Goal: Communication & Community: Answer question/provide support

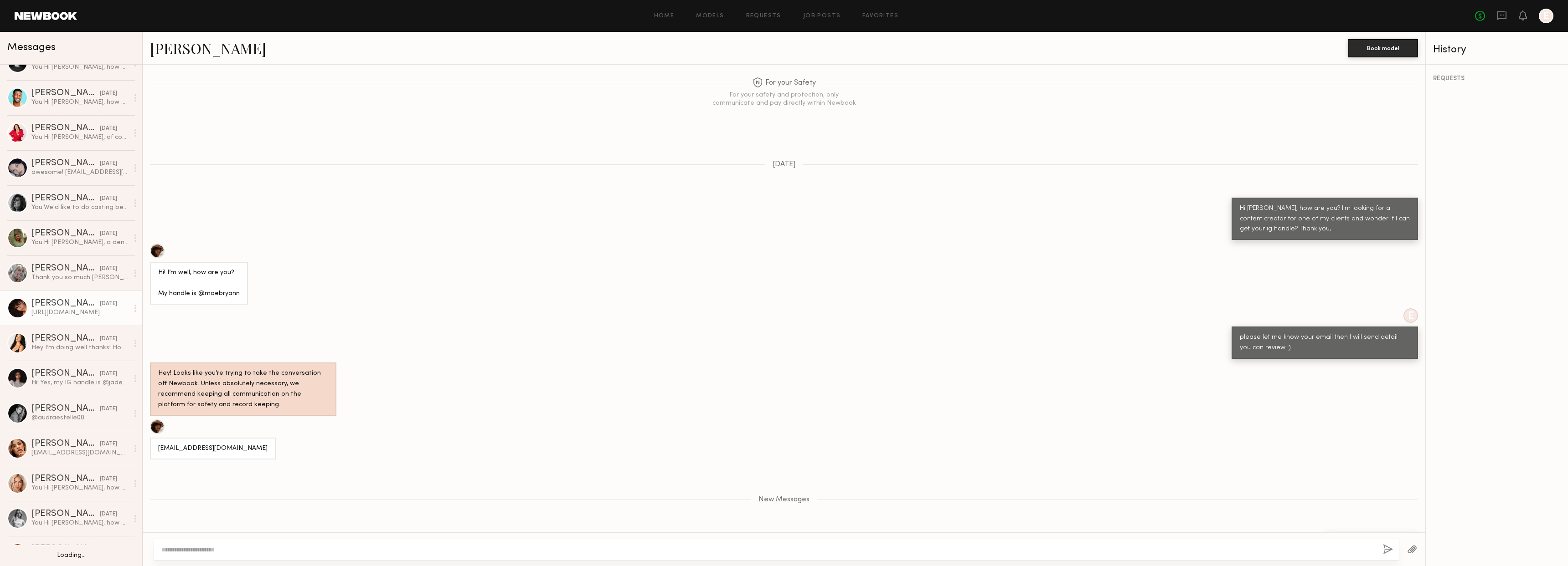
scroll to position [100, 0]
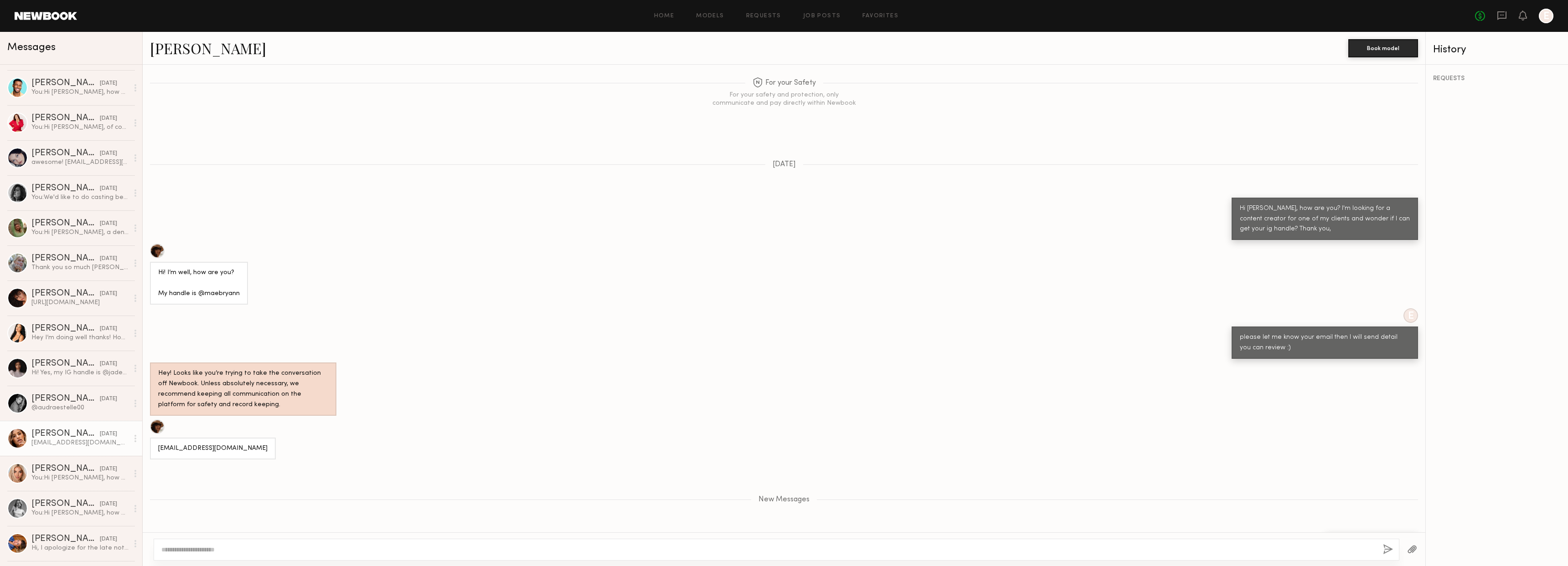
click at [58, 448] on link "Jacqueline R. 05/22/2025 Jackiekreyes@gmail.com" at bounding box center [71, 439] width 142 height 35
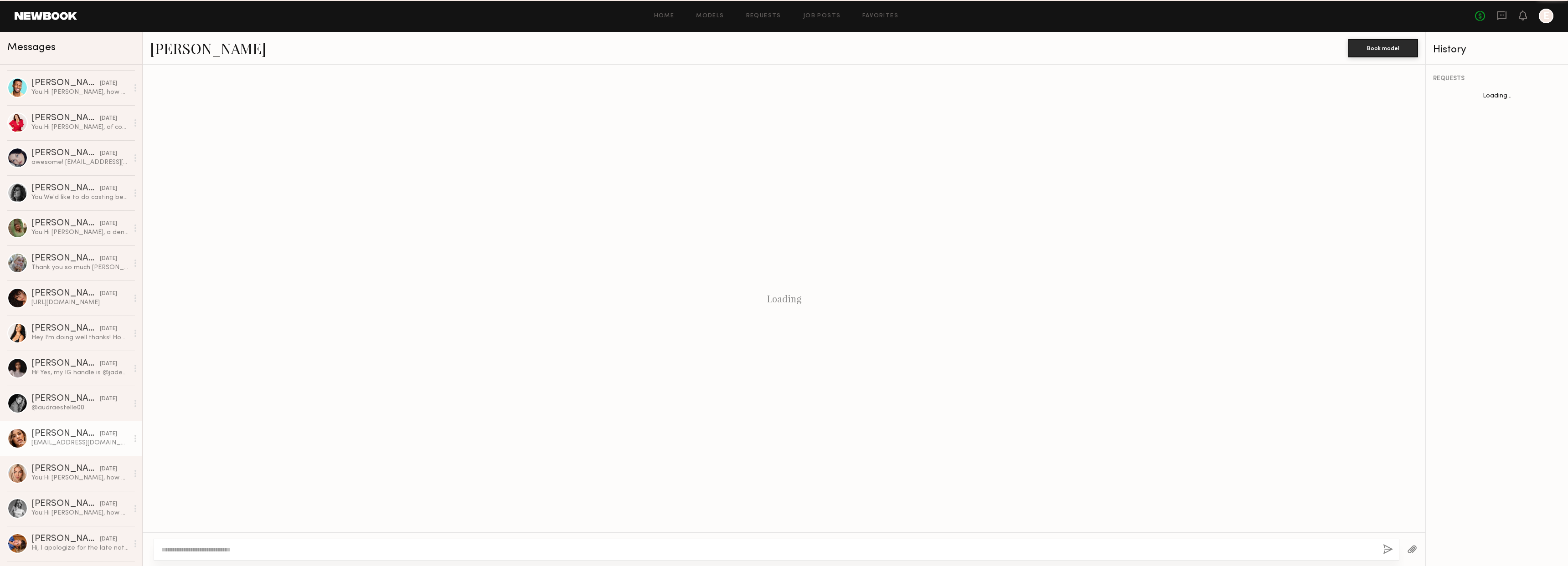
scroll to position [230, 0]
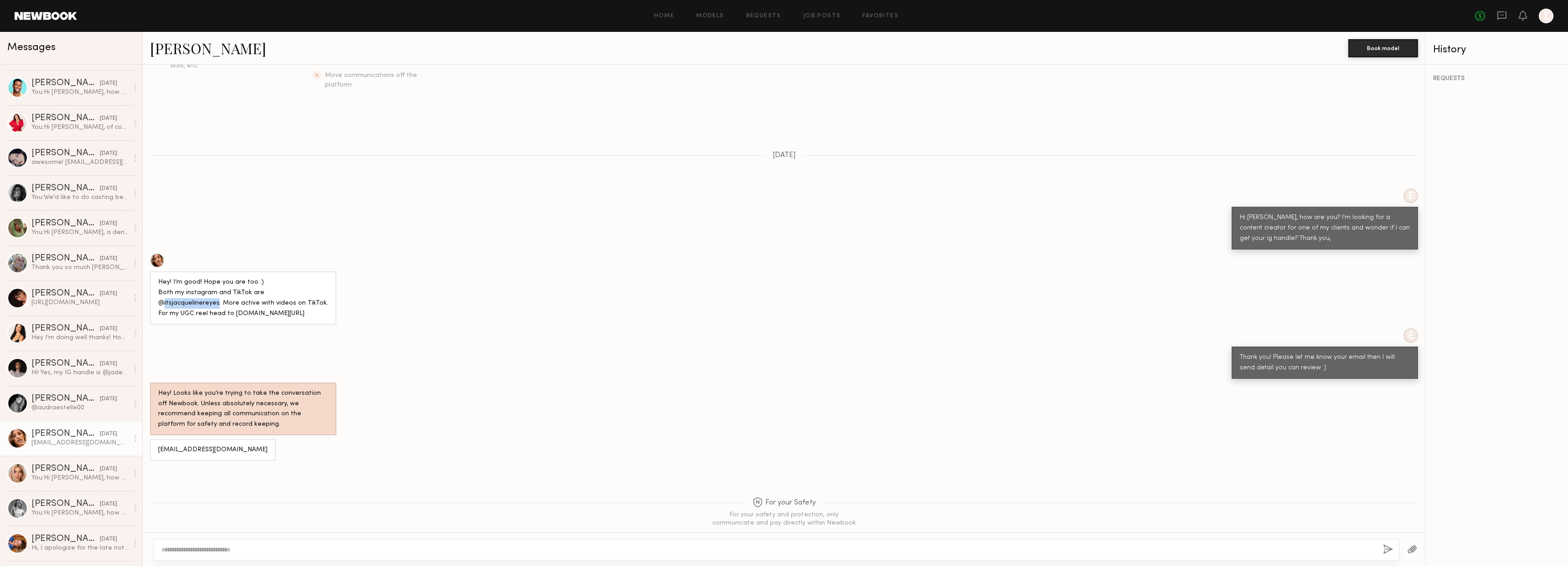
drag, startPoint x: 264, startPoint y: 274, endPoint x: 315, endPoint y: 274, distance: 51.0
click at [315, 278] on div "Hey! I’m good! Hope you are too :) Both my instagram and TikTok are @itsjacquel…" at bounding box center [243, 298] width 170 height 42
copy div "itsjacquelinereyes"
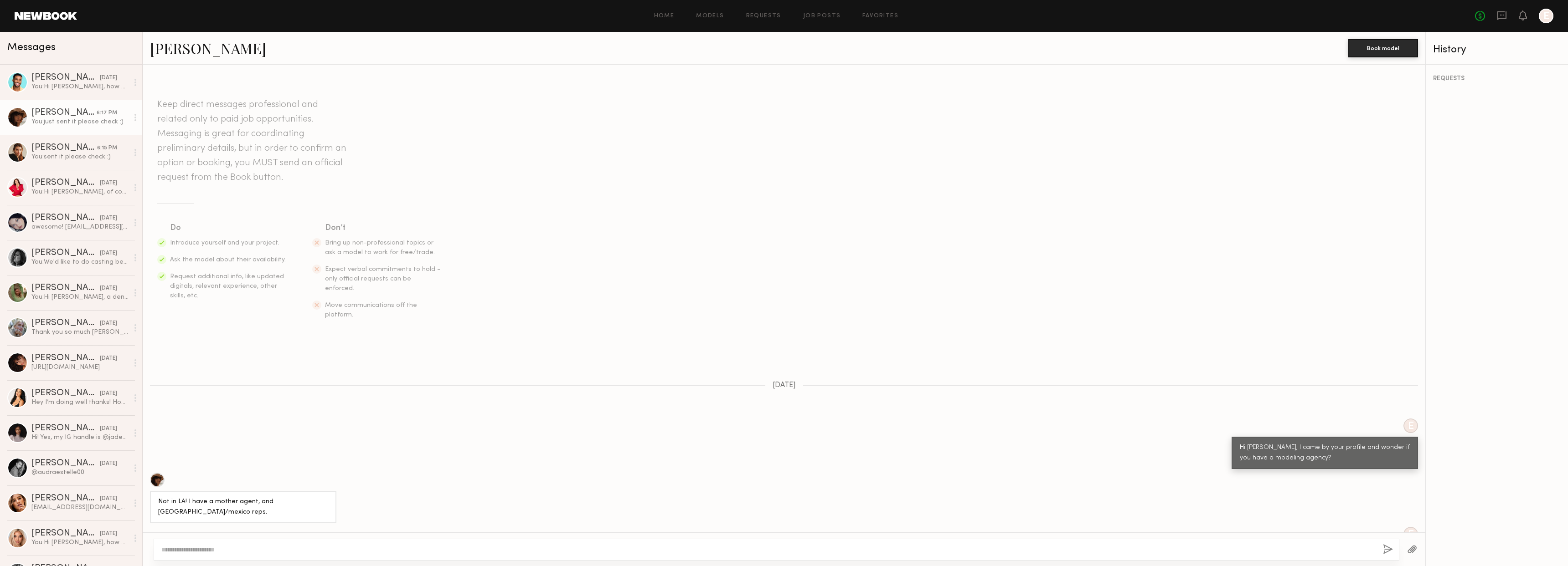
scroll to position [635, 0]
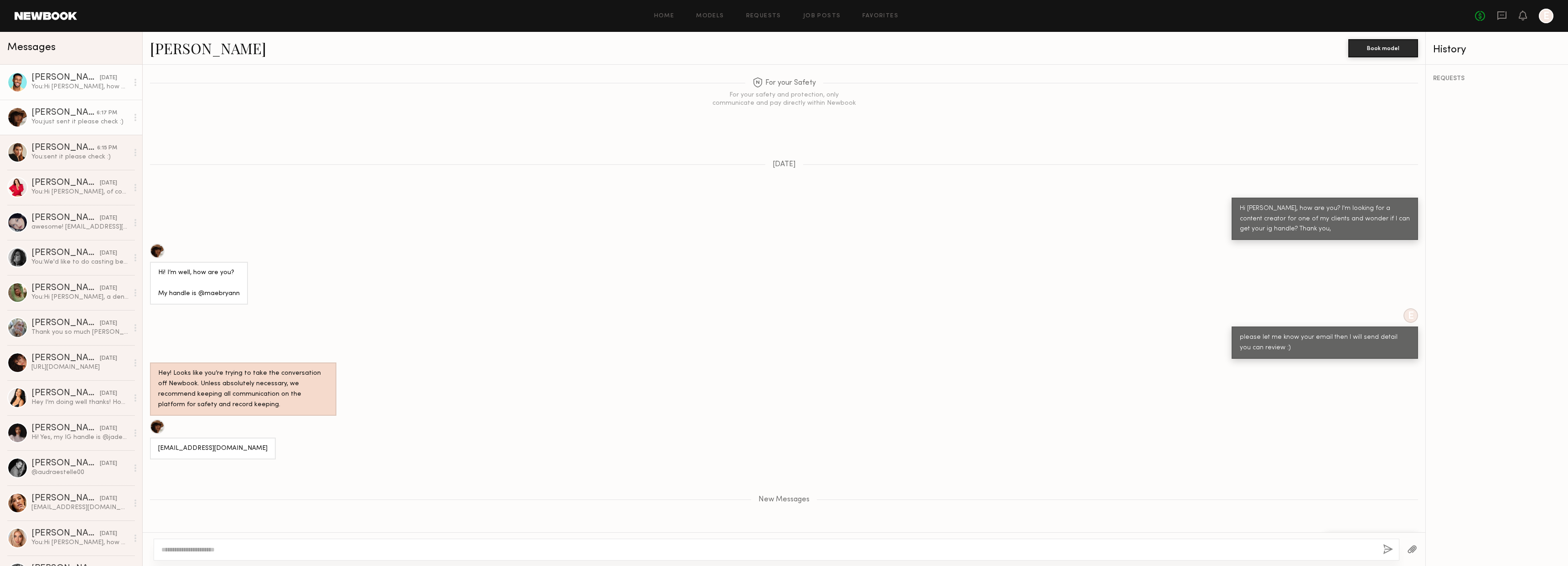
click at [52, 84] on div "You: Hi Cameron, how are you? I'm looking for a content creator for one of my c…" at bounding box center [80, 86] width 97 height 8
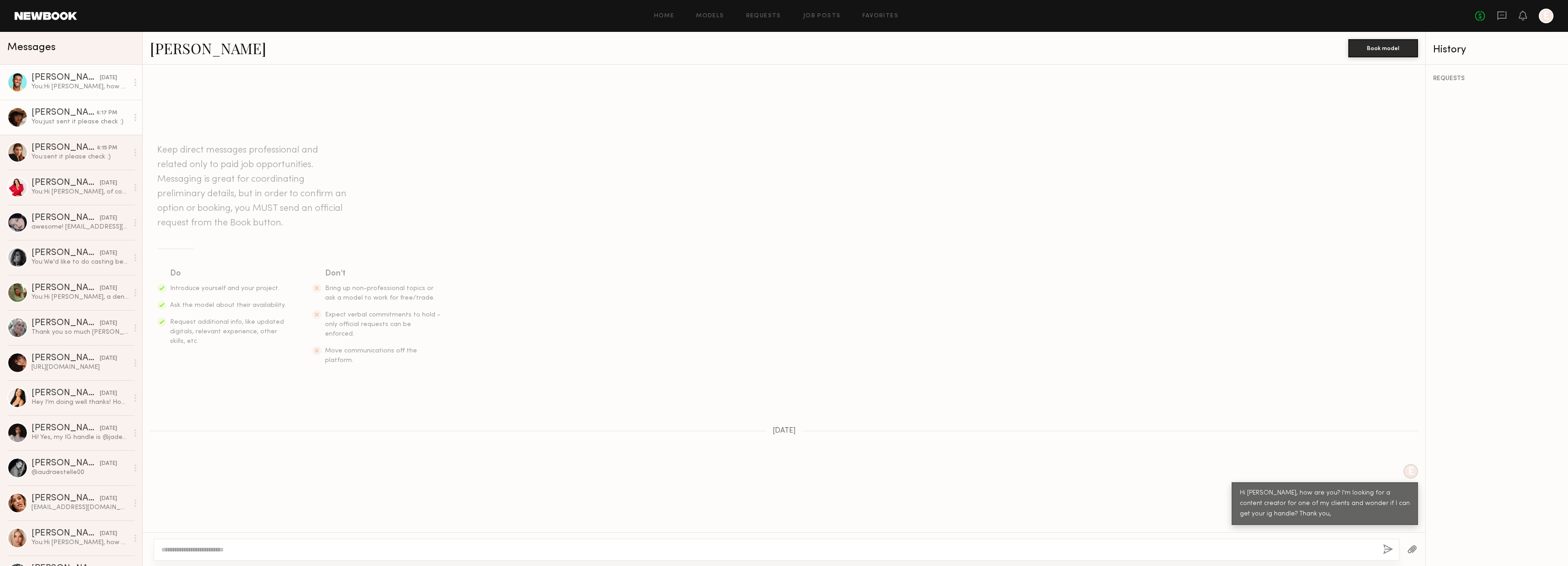
click at [72, 125] on div "You: just sent it please check :)" at bounding box center [80, 122] width 97 height 8
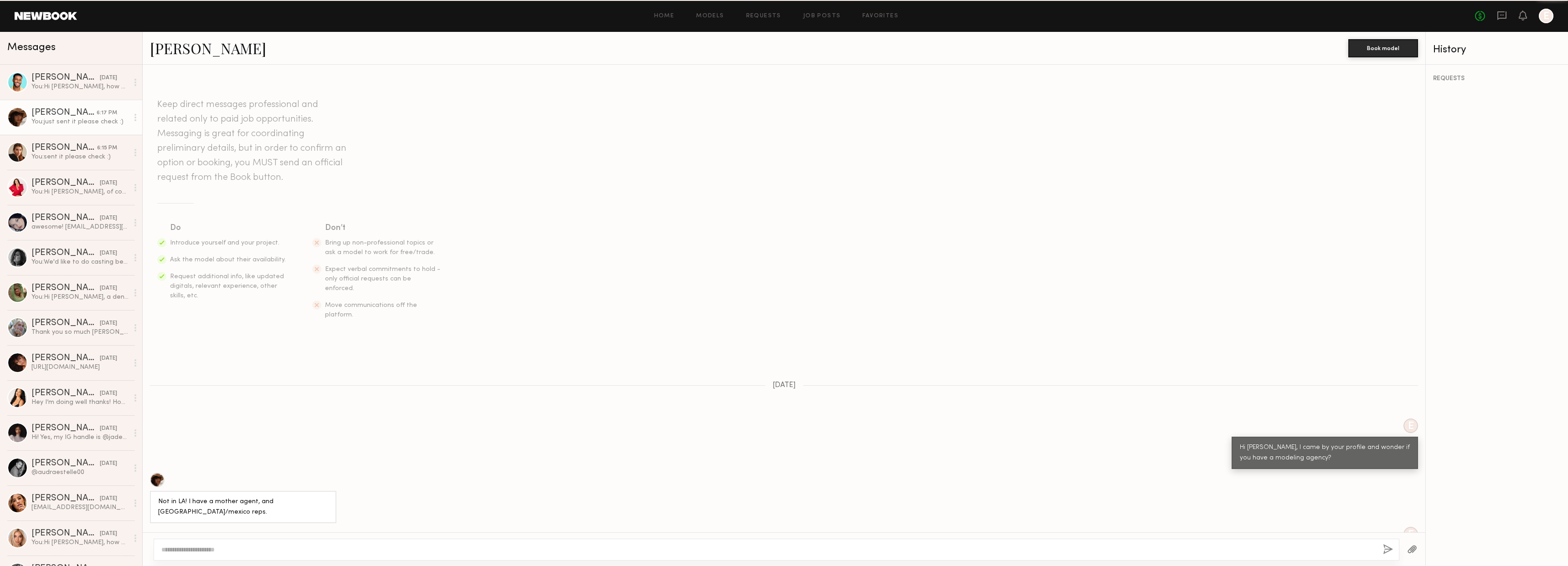
scroll to position [565, 0]
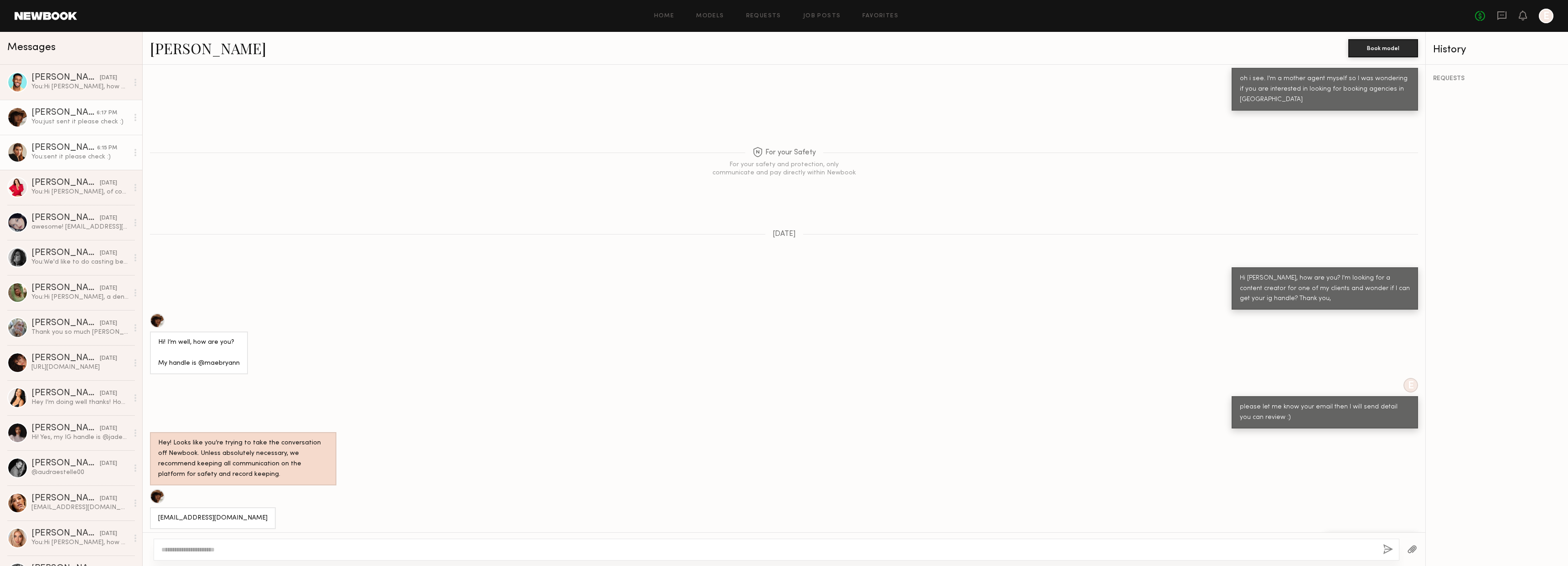
click at [76, 149] on div "[PERSON_NAME]" at bounding box center [64, 148] width 65 height 9
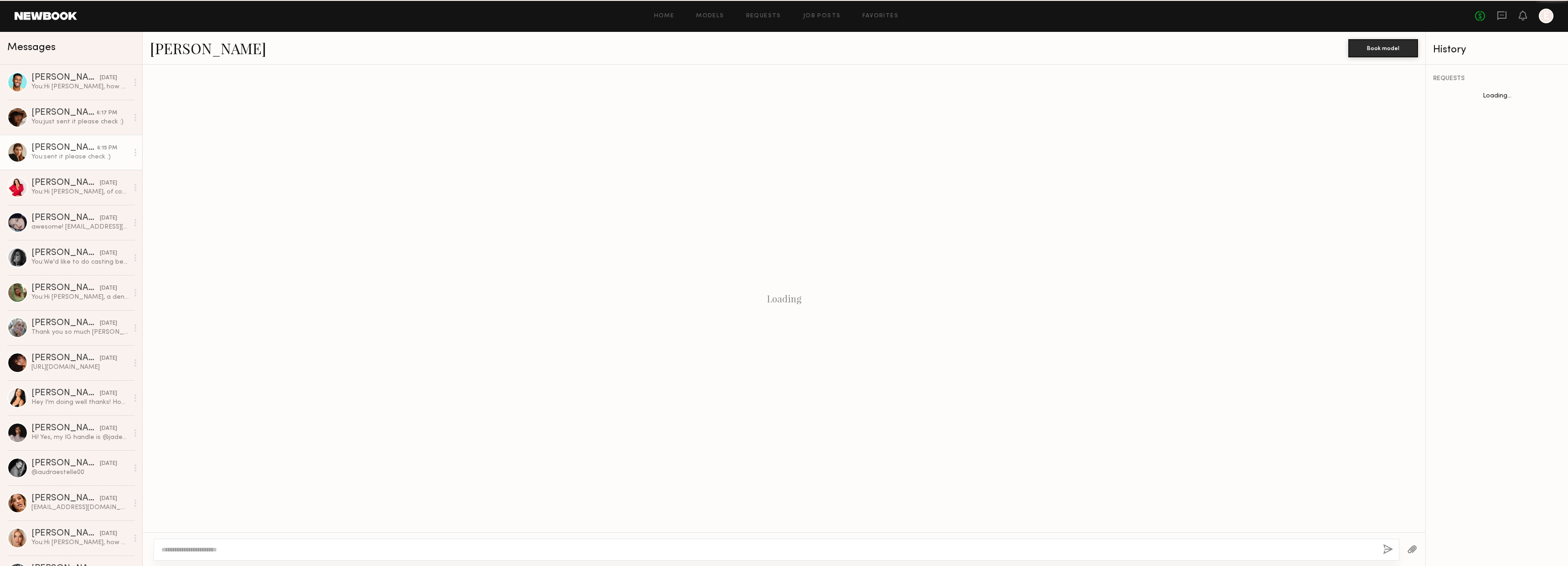
scroll to position [323, 0]
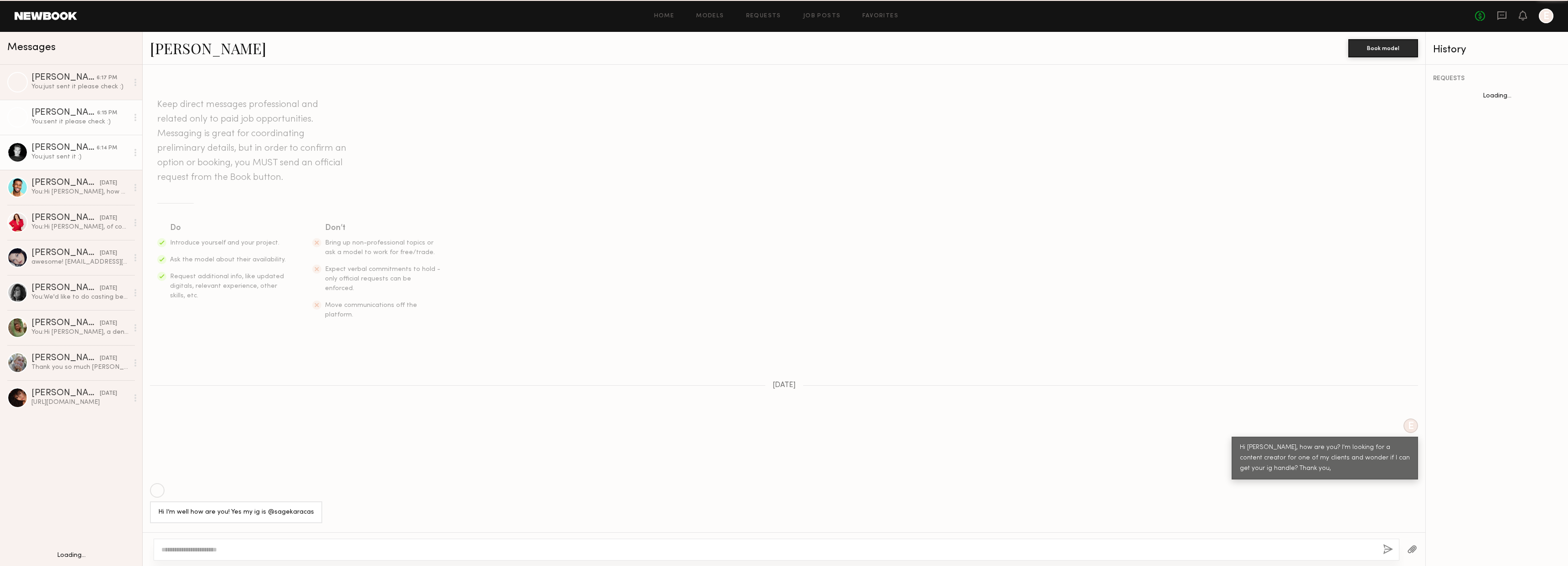
scroll to position [323, 0]
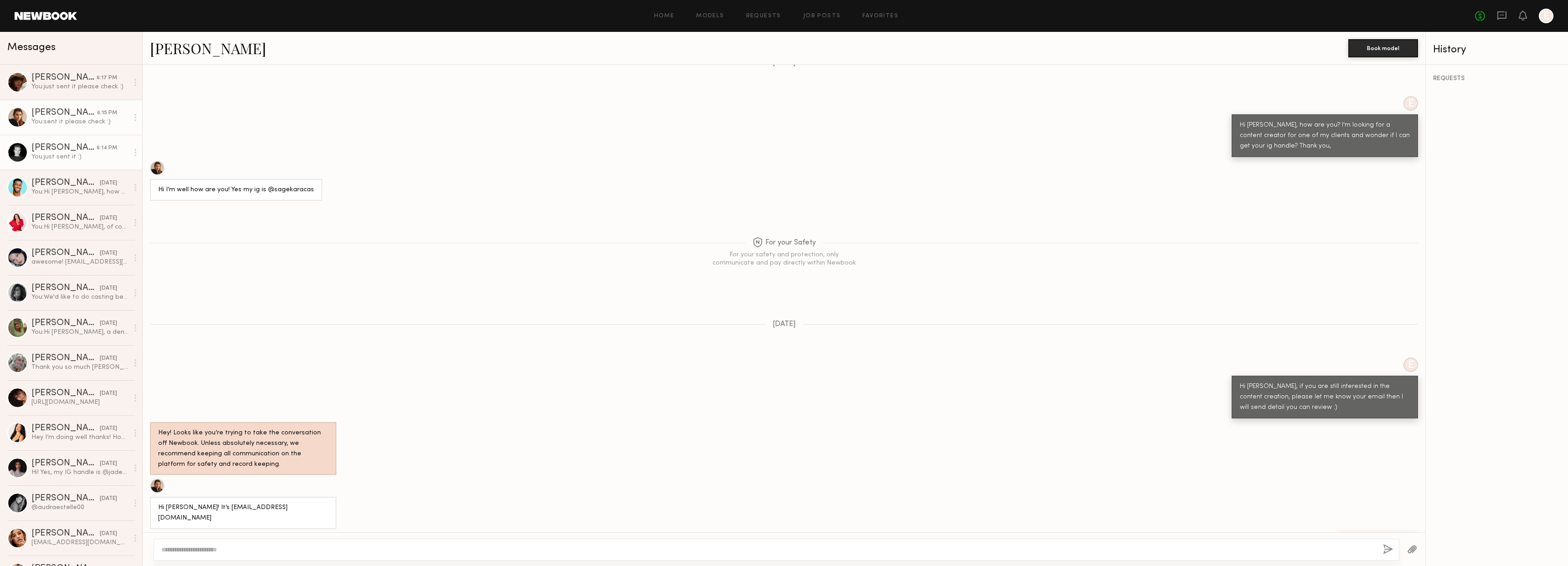
click at [71, 159] on div "You: just sent it :)" at bounding box center [80, 157] width 97 height 8
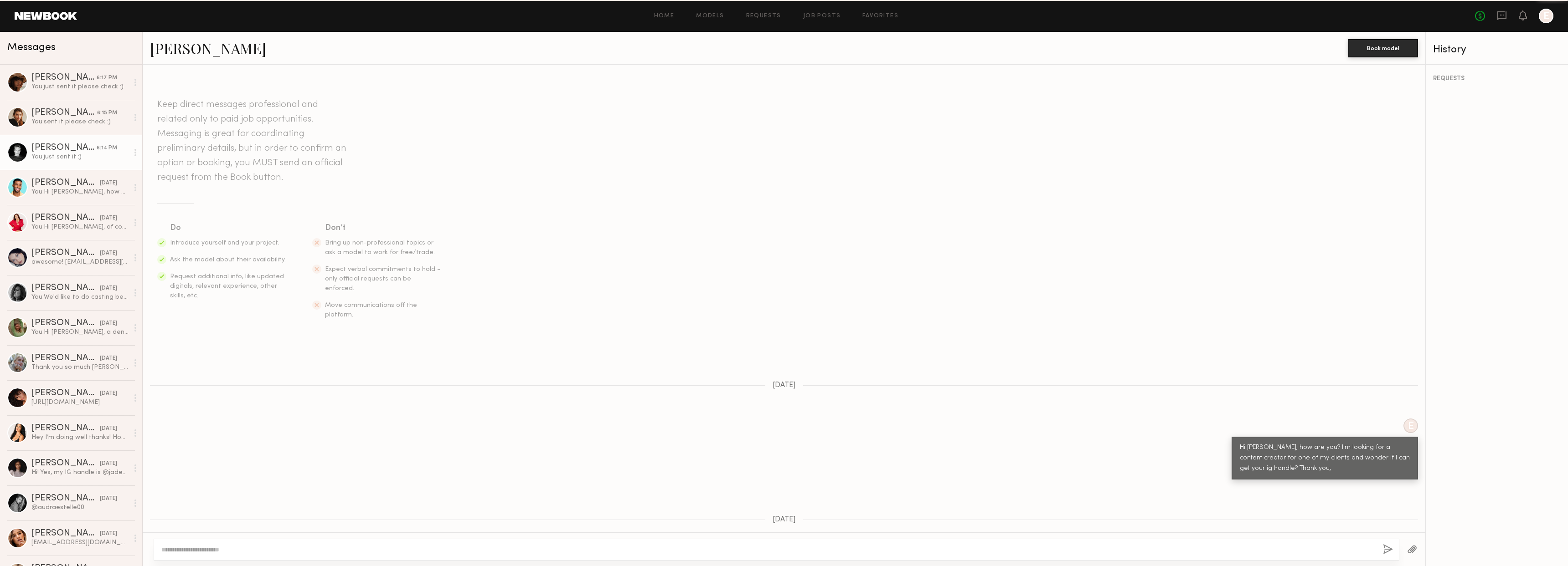
scroll to position [270, 0]
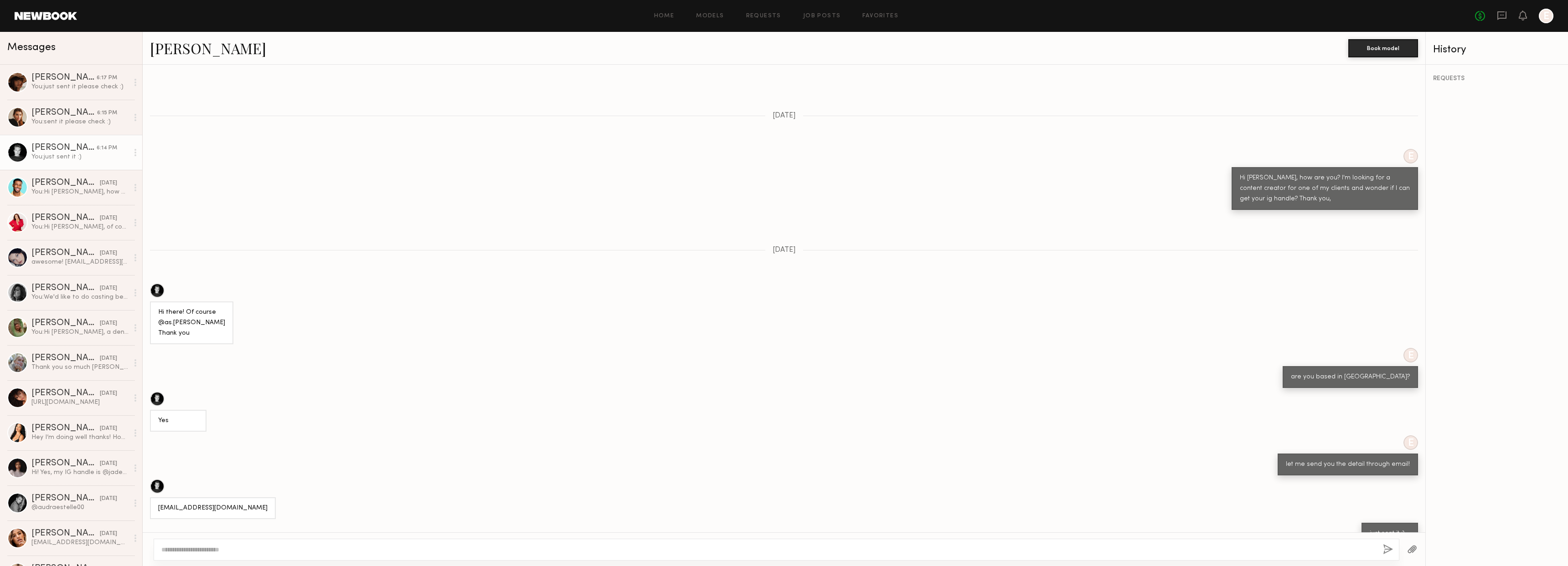
click at [181, 50] on link "[PERSON_NAME]" at bounding box center [208, 48] width 116 height 19
drag, startPoint x: 201, startPoint y: 302, endPoint x: 166, endPoint y: 307, distance: 35.4
click at [166, 307] on div "Hi there! Of course @as.petrenko Thank you" at bounding box center [192, 323] width 67 height 32
copy div "as.petrenko"
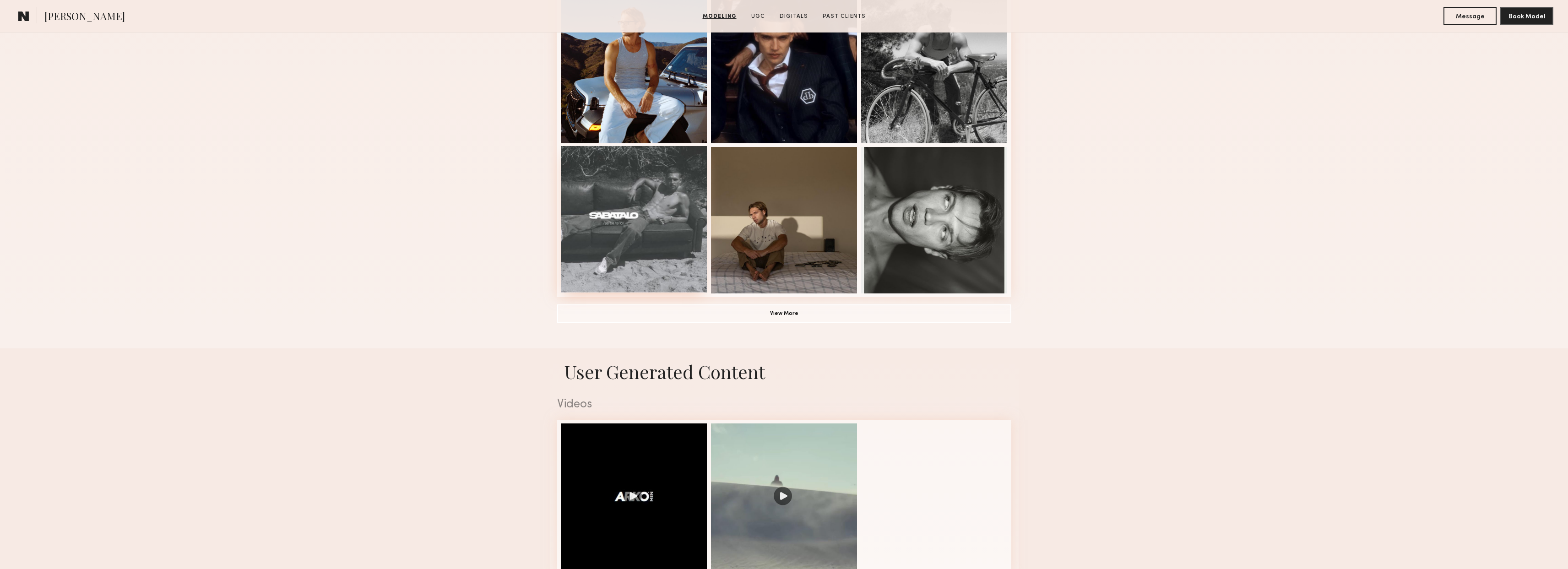
scroll to position [606, 0]
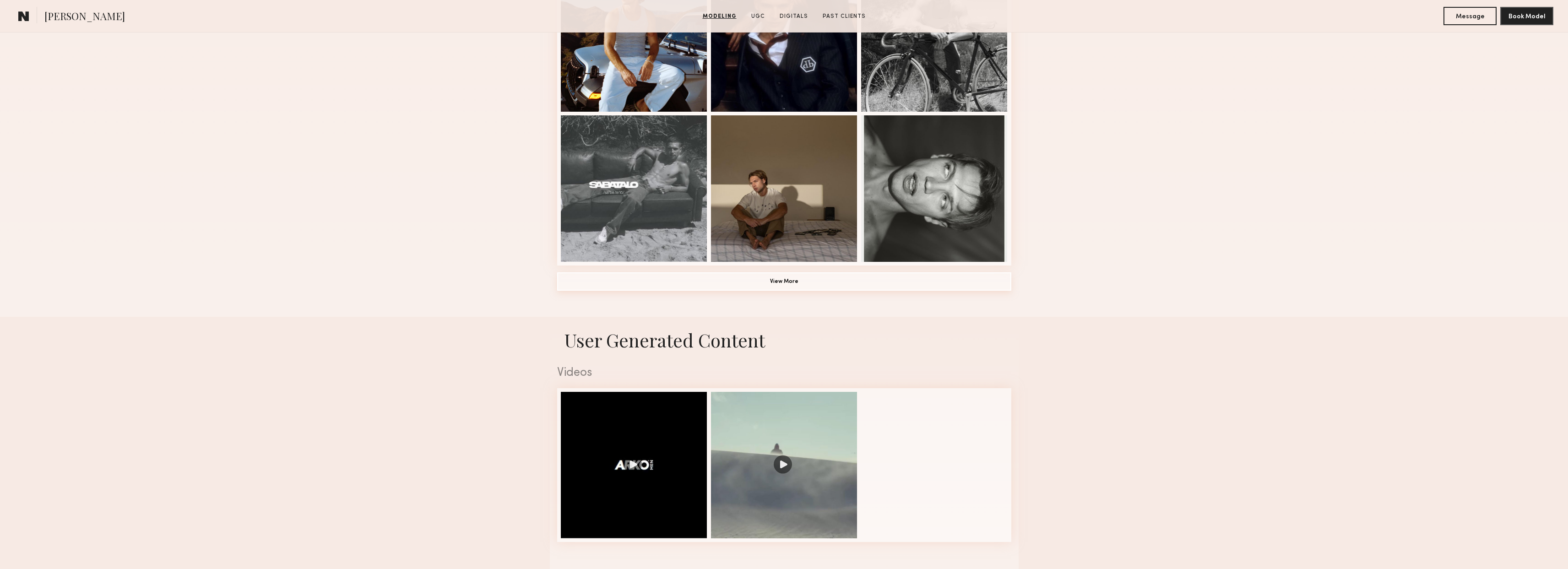
click at [660, 274] on button "View More" at bounding box center [784, 282] width 454 height 18
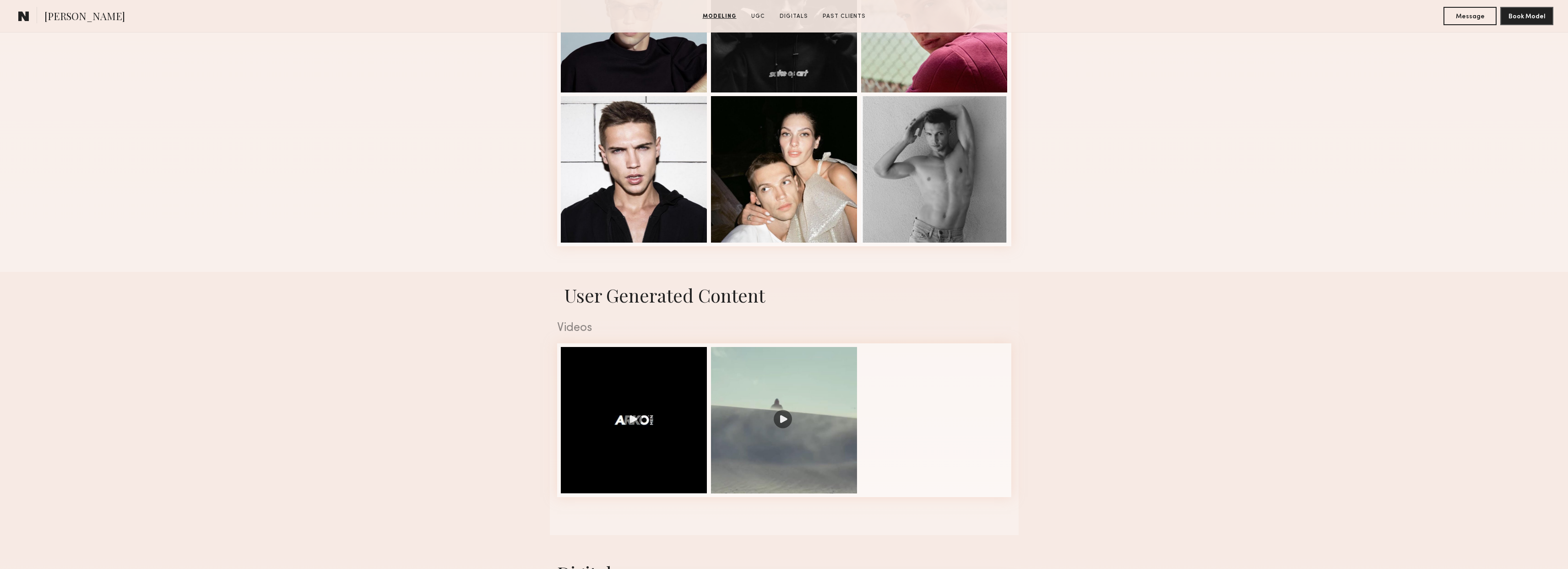
scroll to position [1526, 0]
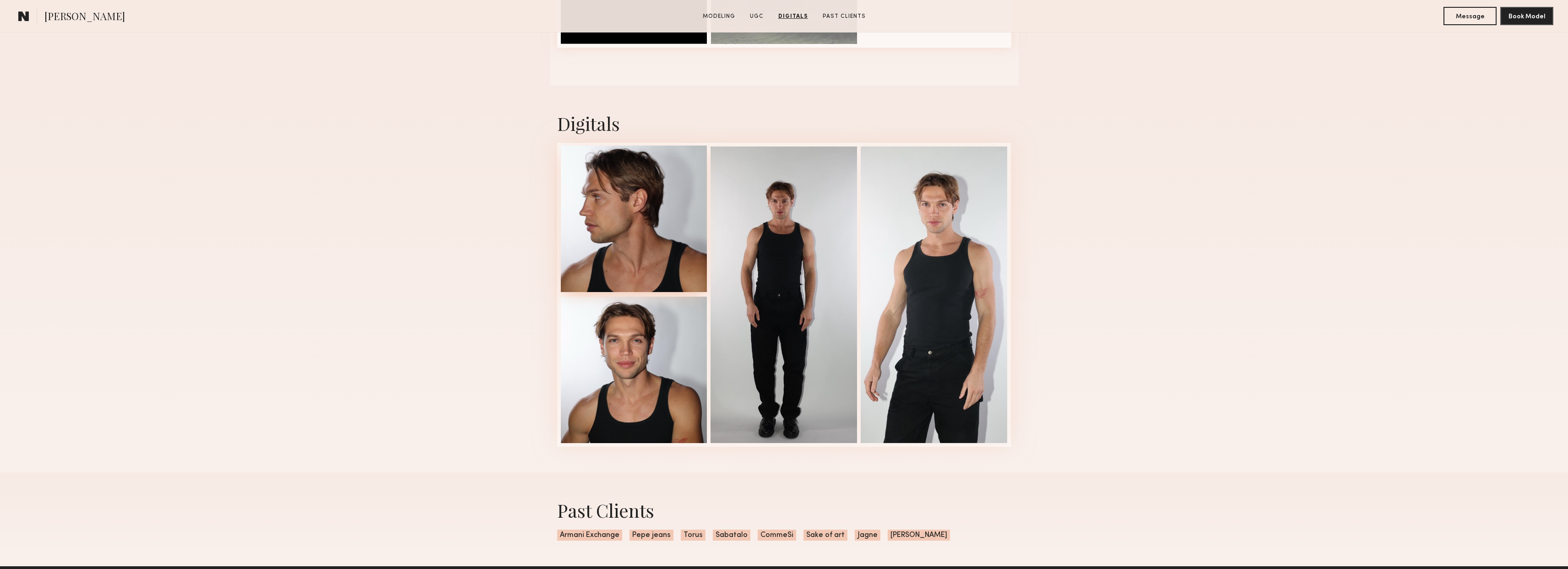
click at [668, 271] on div at bounding box center [634, 218] width 146 height 146
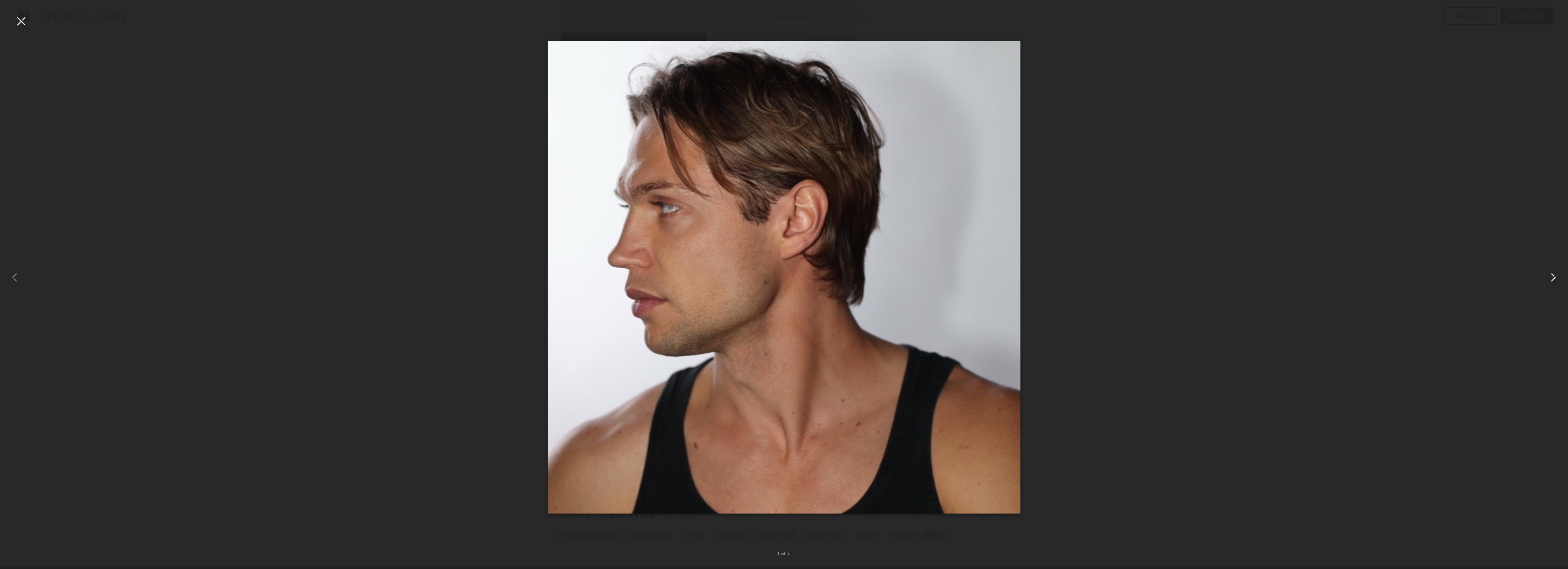
click at [1555, 274] on common-icon at bounding box center [1553, 277] width 15 height 15
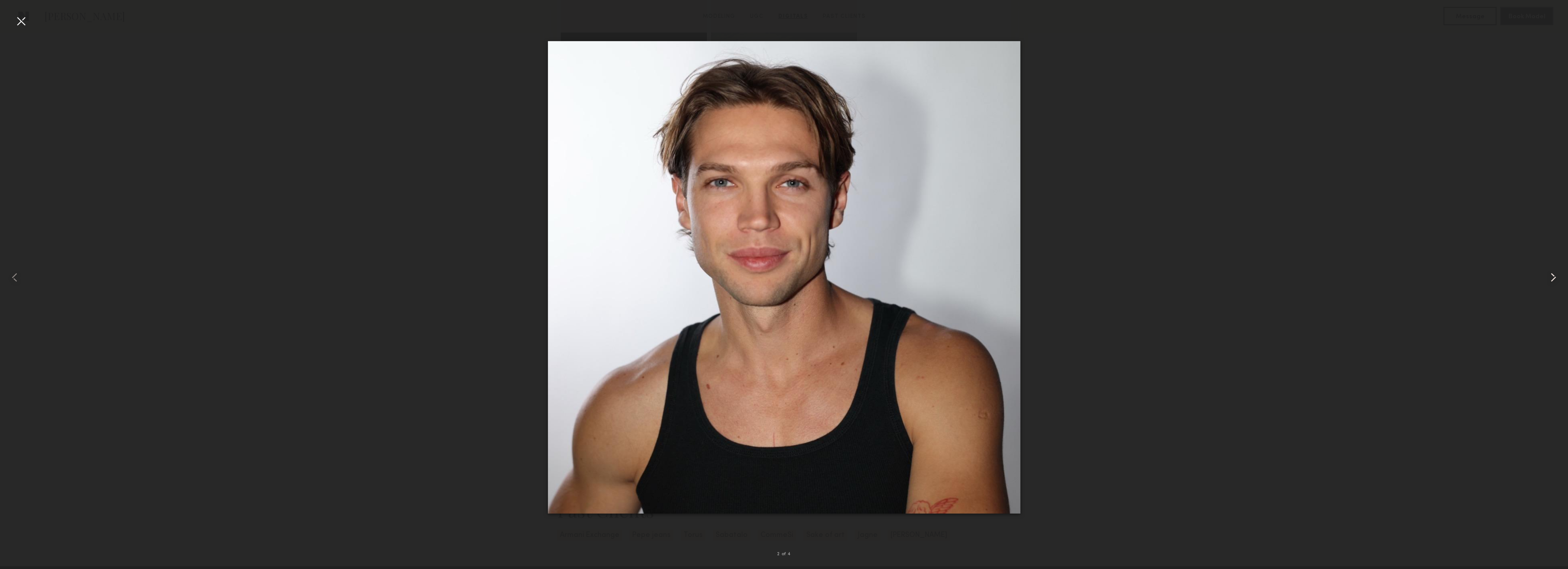
click at [1555, 274] on common-icon at bounding box center [1553, 277] width 15 height 15
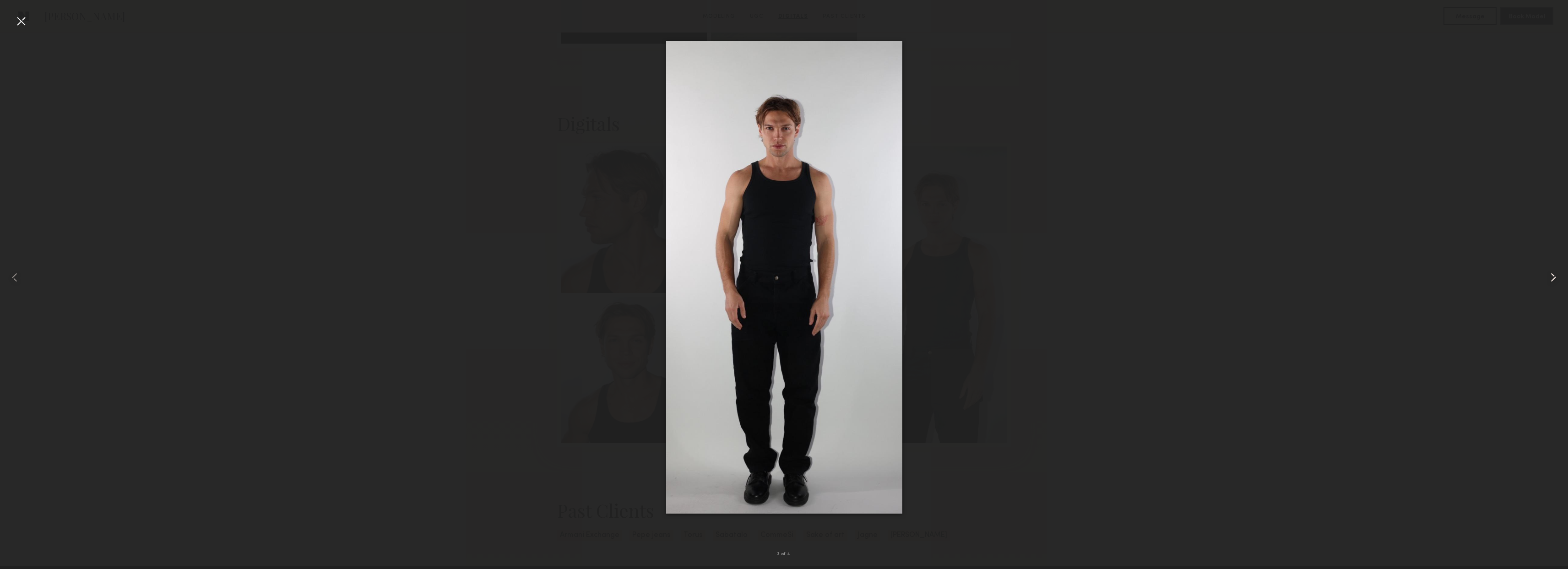
click at [1555, 274] on common-icon at bounding box center [1553, 277] width 15 height 15
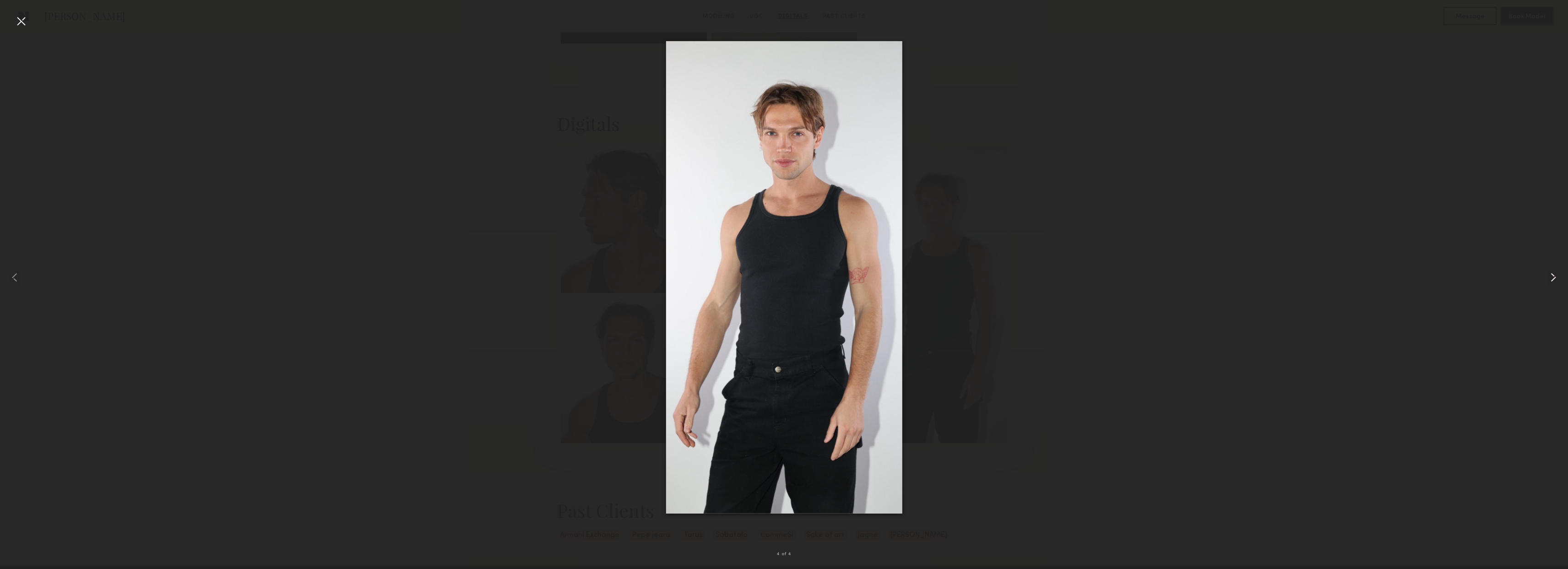
click at [1555, 274] on common-icon at bounding box center [1553, 277] width 15 height 15
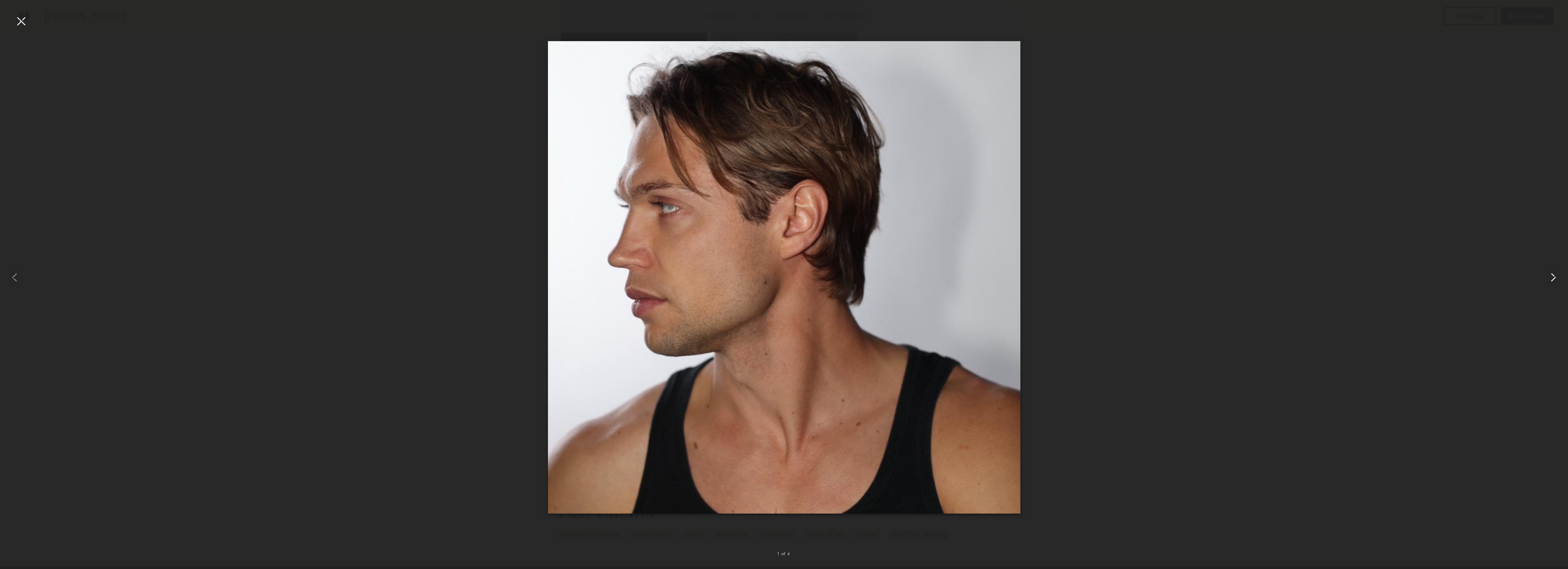
click at [1555, 274] on common-icon at bounding box center [1553, 277] width 15 height 15
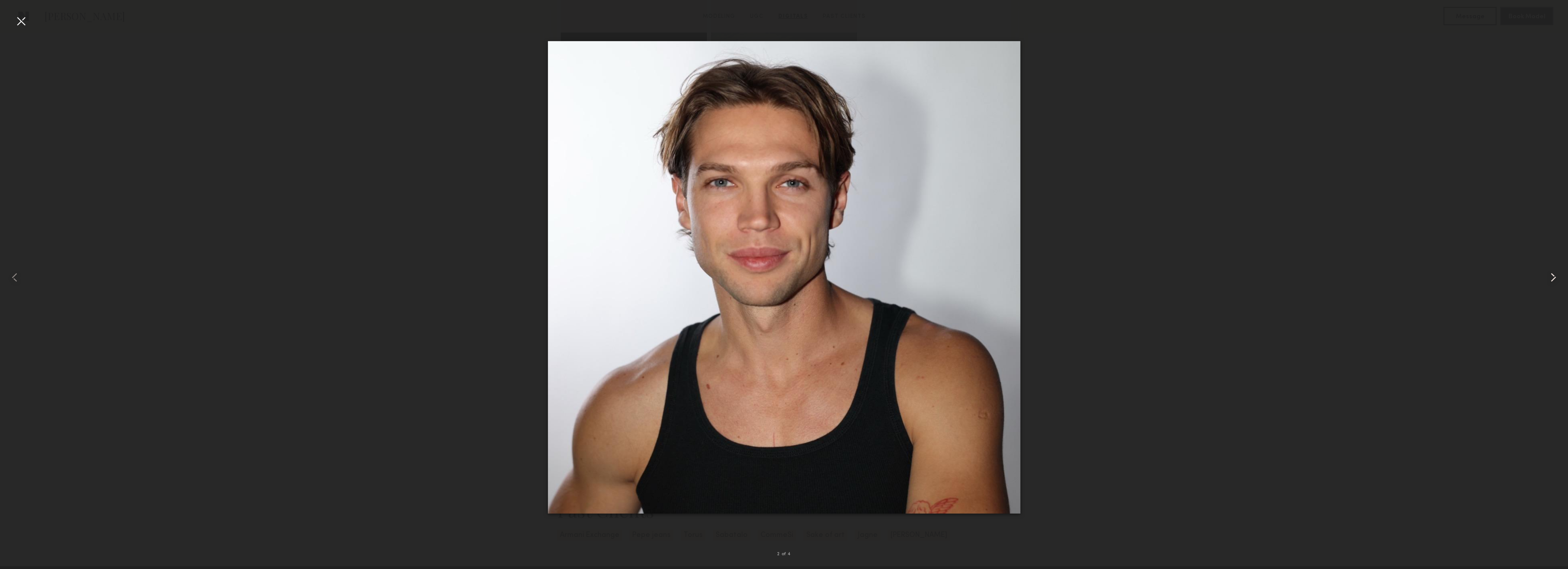
click at [1555, 274] on common-icon at bounding box center [1553, 277] width 15 height 15
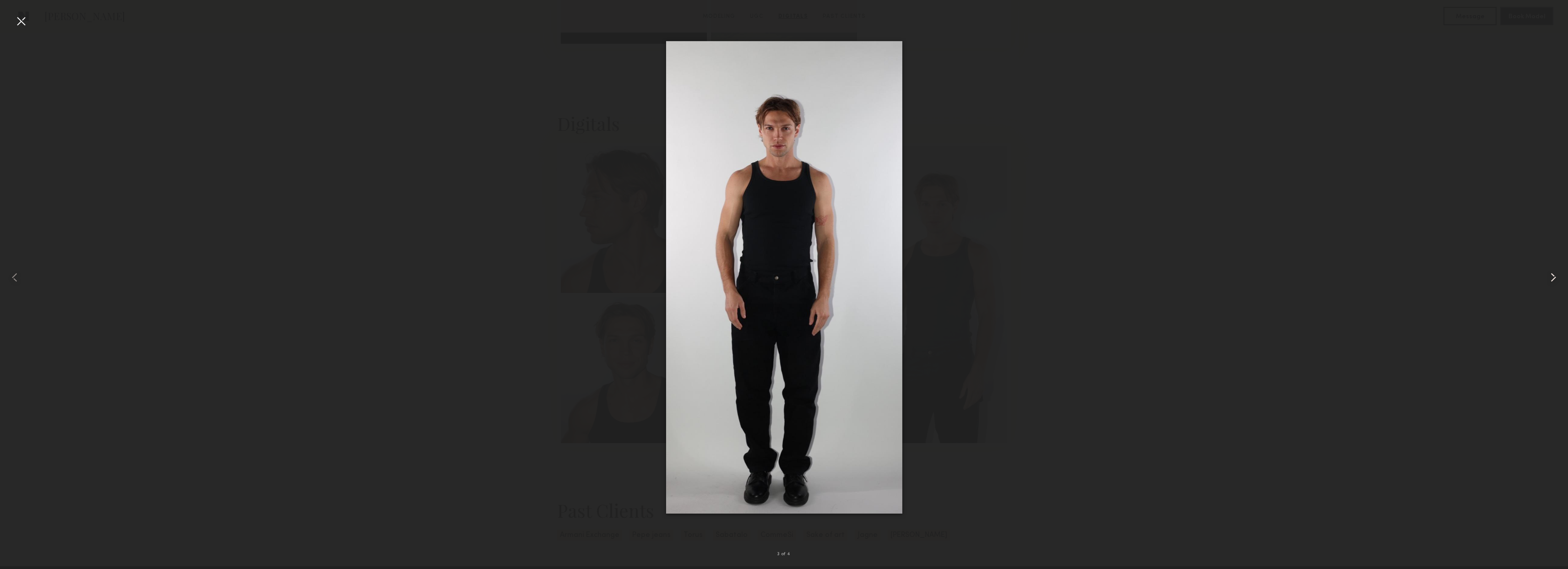
click at [1555, 274] on common-icon at bounding box center [1553, 277] width 15 height 15
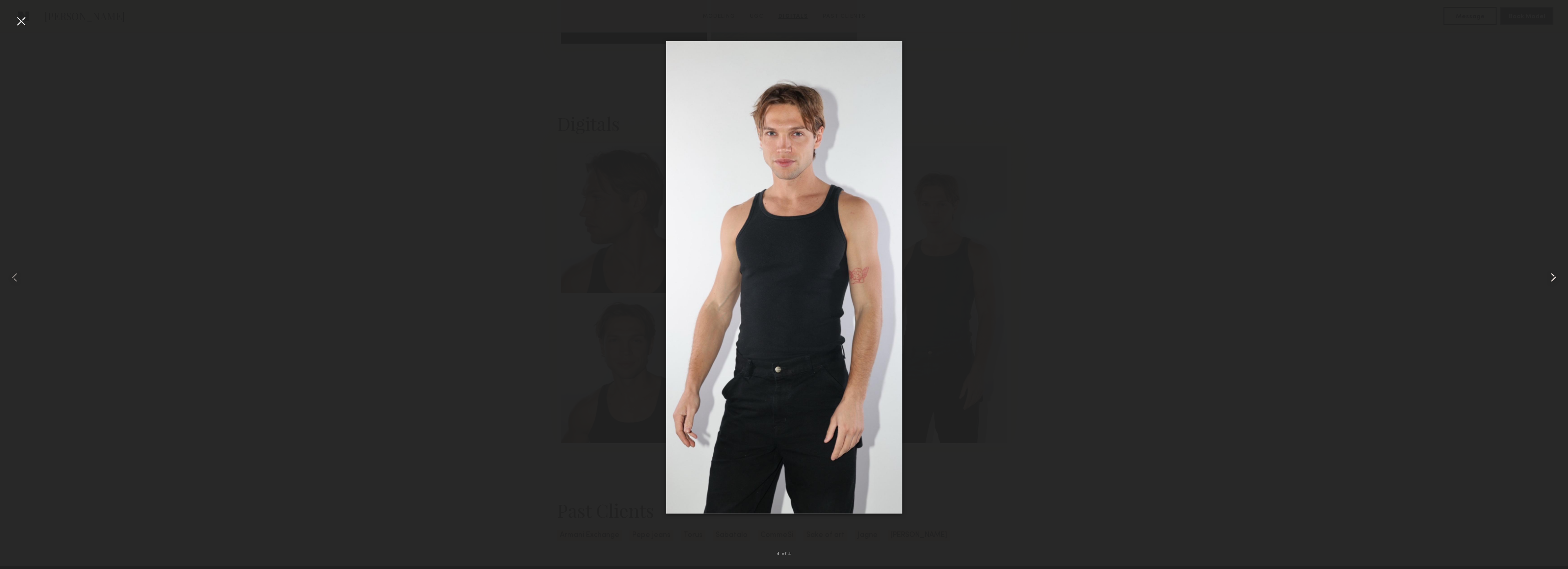
click at [1555, 274] on common-icon at bounding box center [1553, 277] width 15 height 15
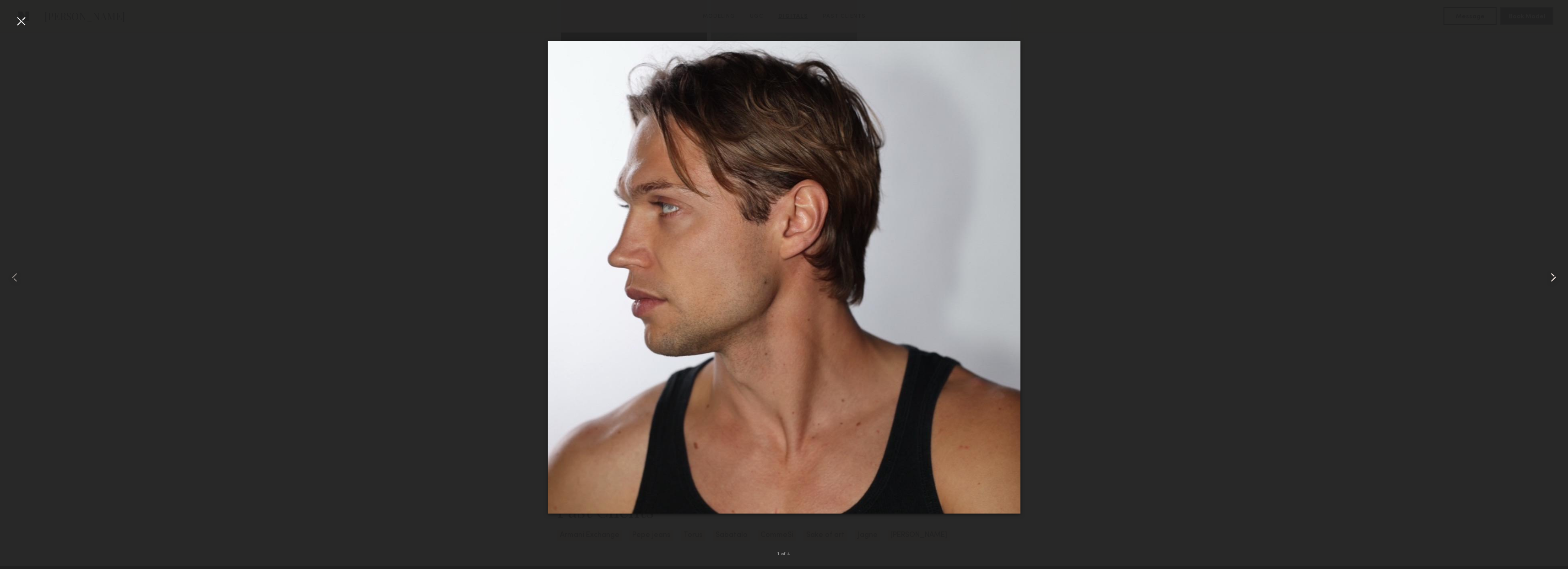
click at [1555, 274] on common-icon at bounding box center [1553, 277] width 15 height 15
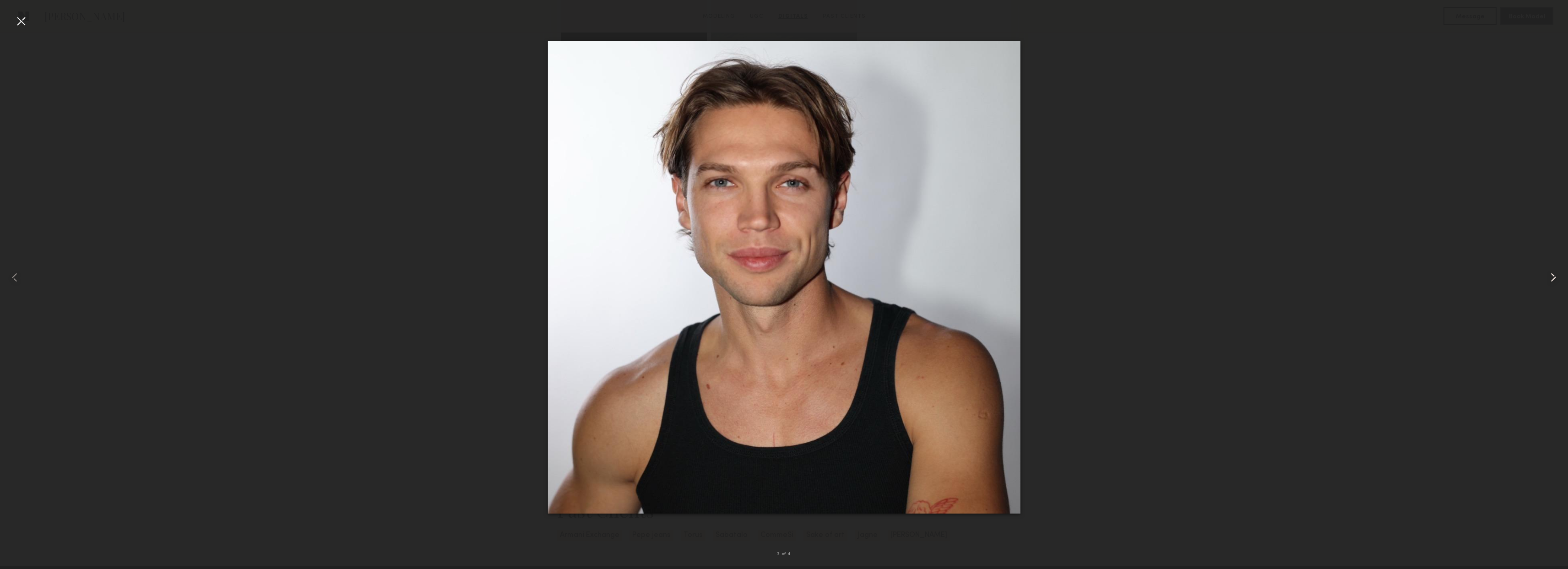
click at [1547, 276] on common-icon at bounding box center [1553, 277] width 15 height 15
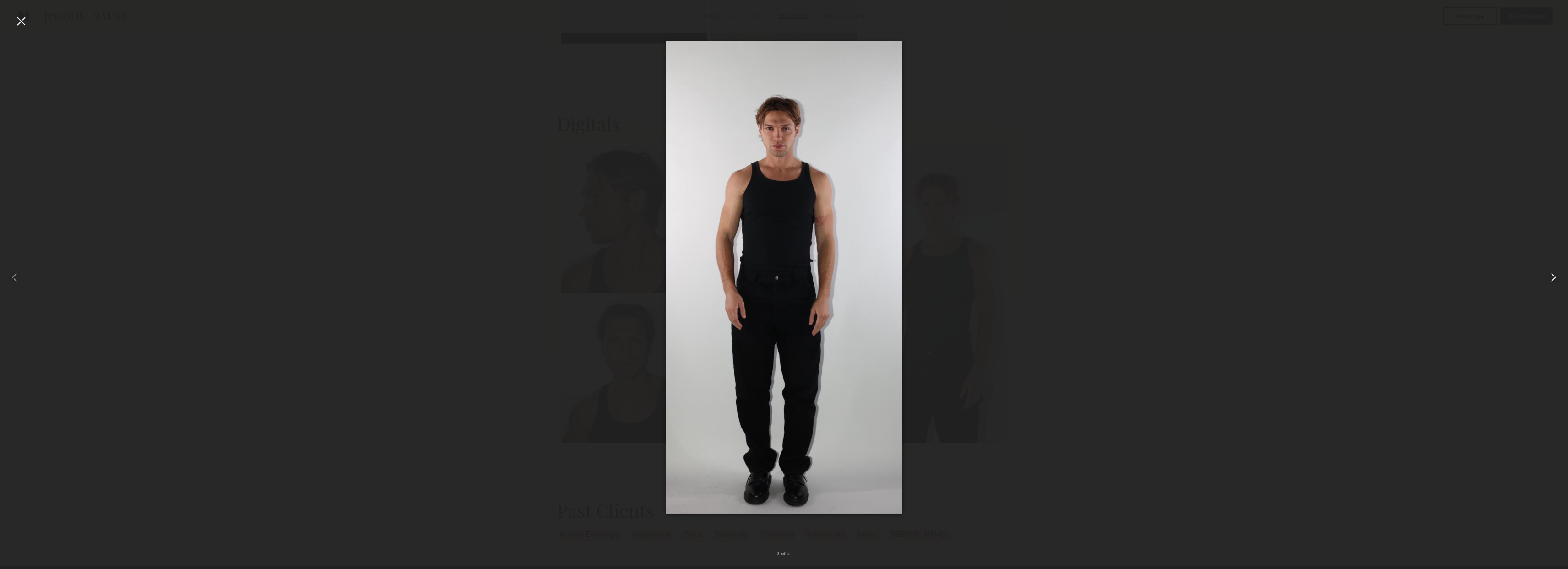
click at [1559, 278] on common-icon at bounding box center [1553, 277] width 15 height 15
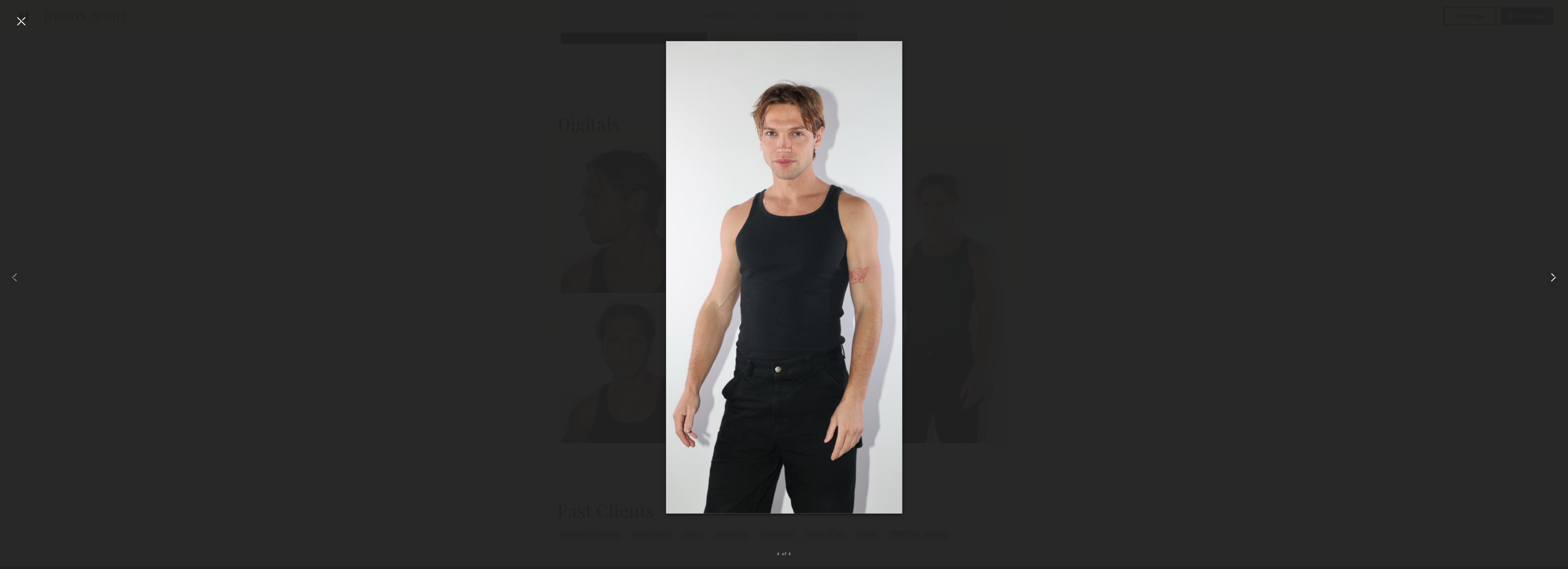
click at [1555, 278] on common-icon at bounding box center [1553, 277] width 15 height 15
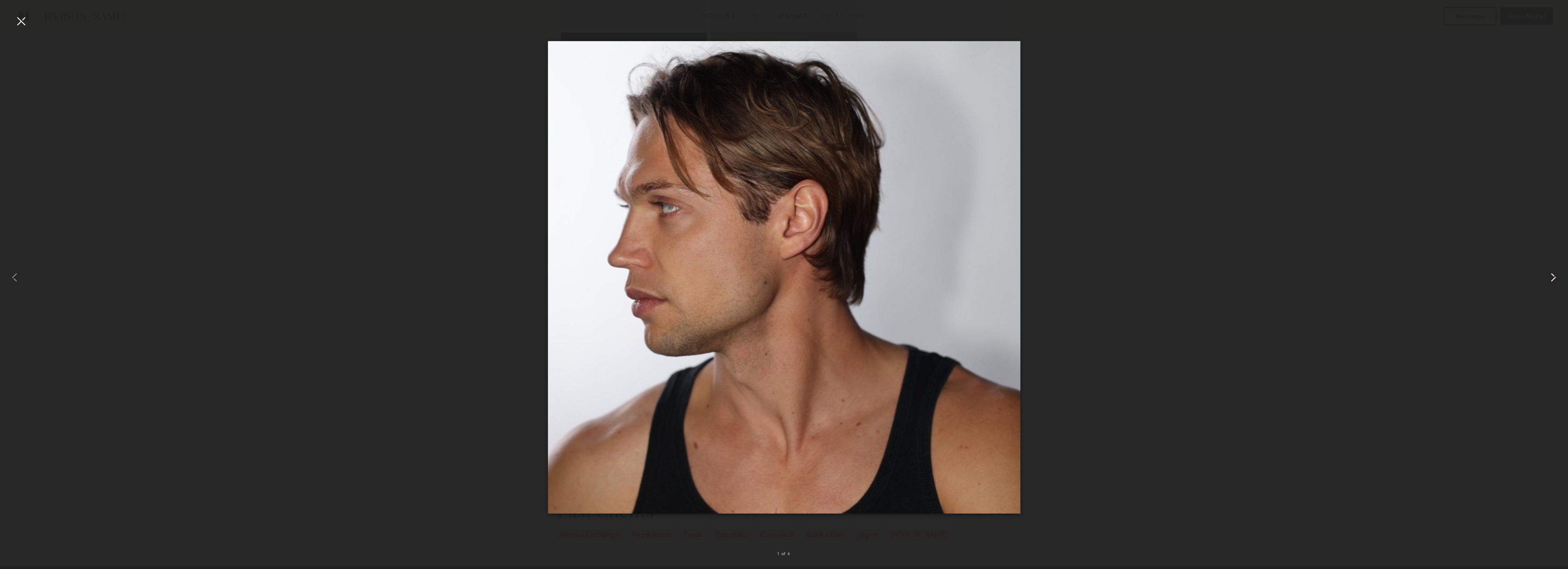
click at [1552, 278] on common-icon at bounding box center [1553, 277] width 15 height 15
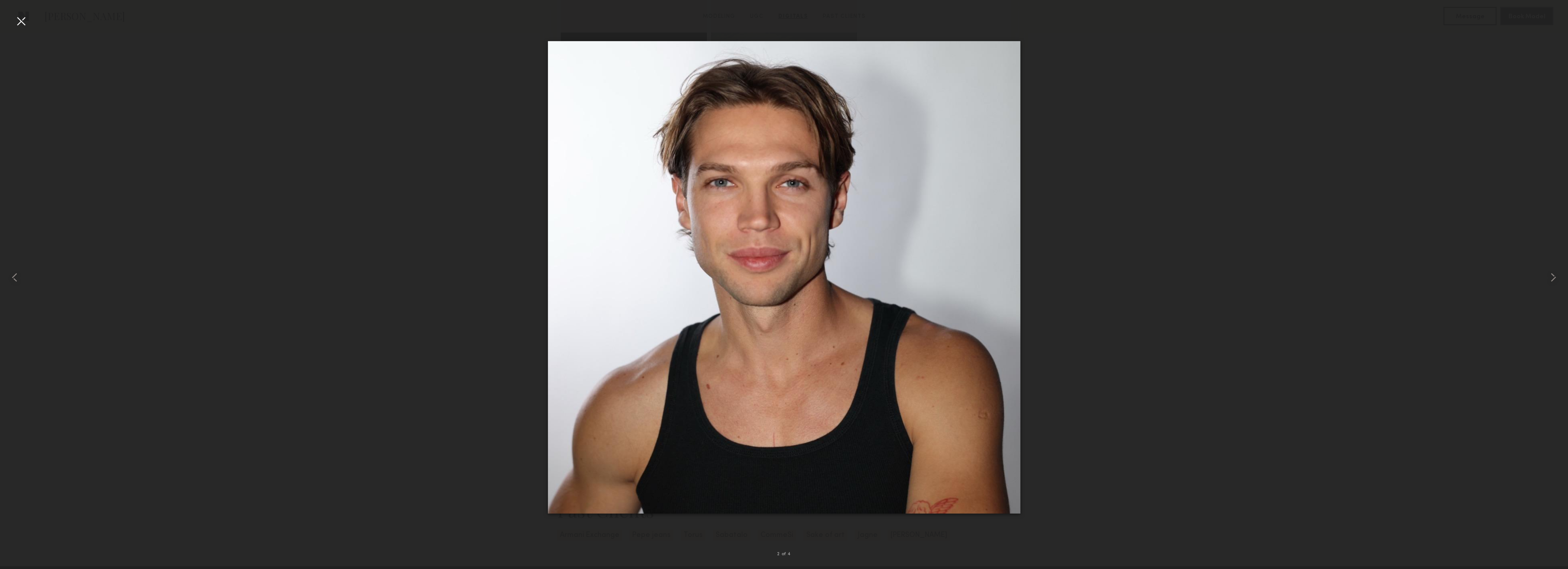
click at [15, 24] on div at bounding box center [21, 21] width 15 height 15
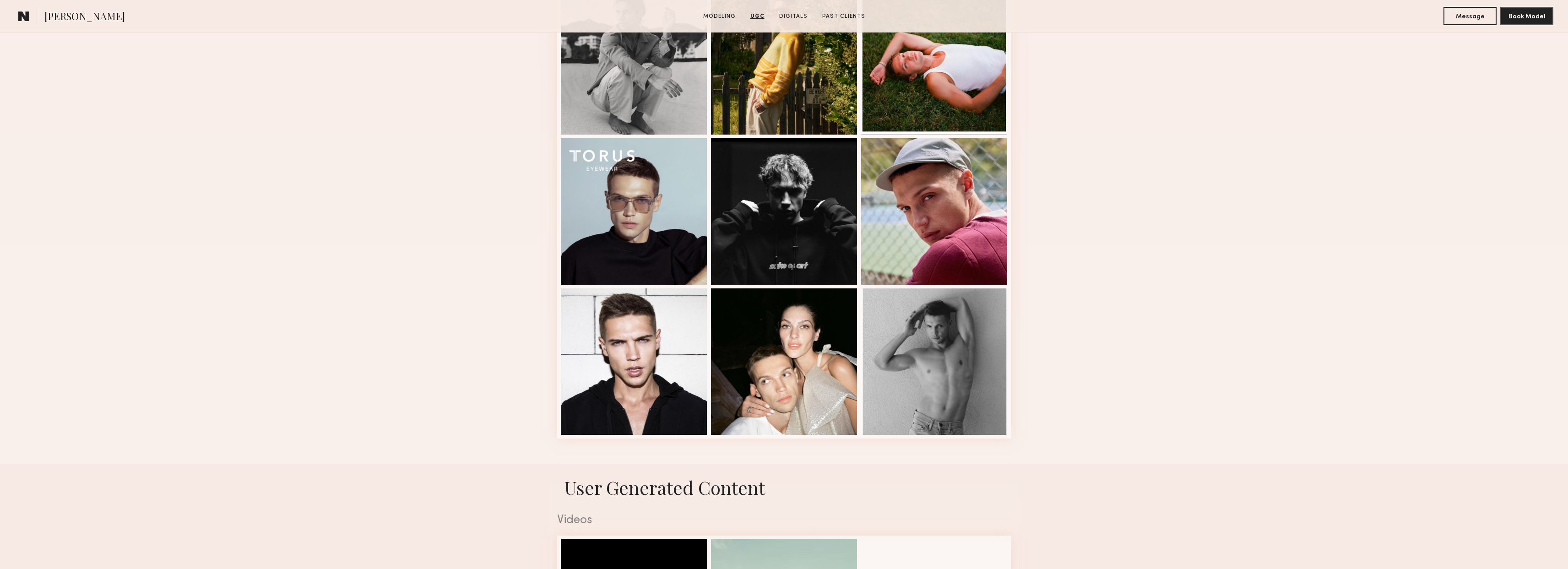
scroll to position [840, 0]
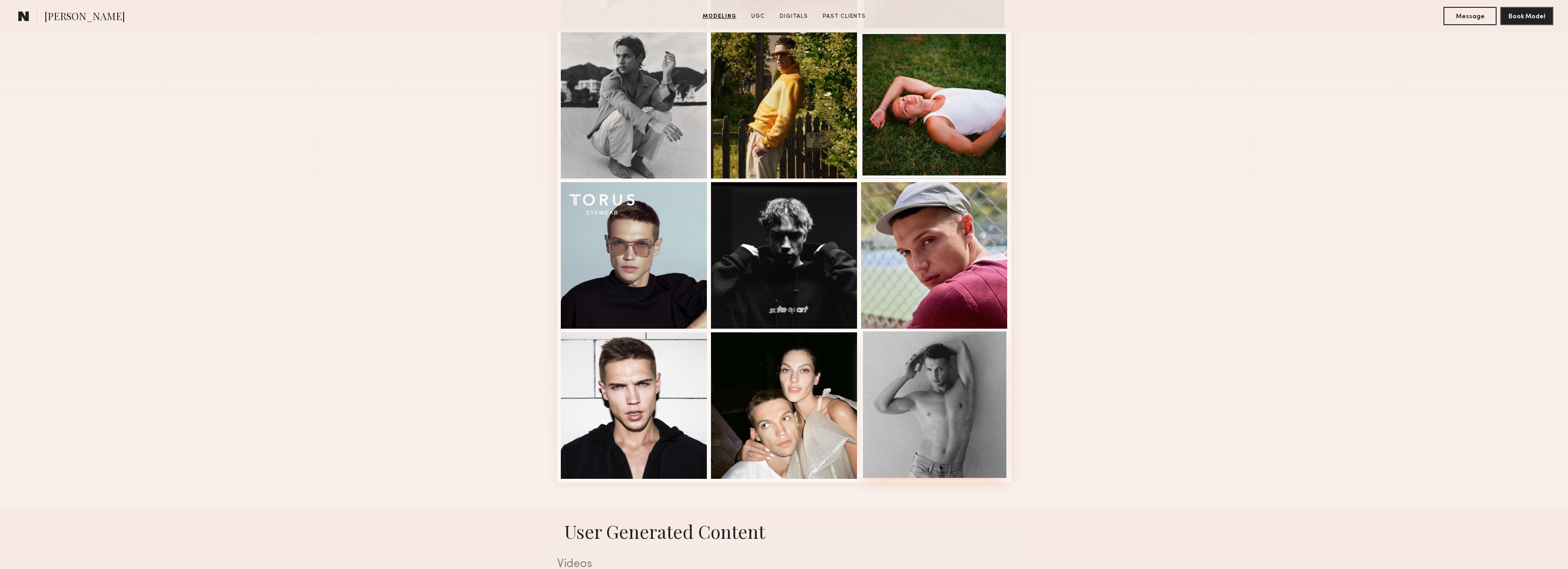
click at [915, 383] on div at bounding box center [934, 404] width 146 height 146
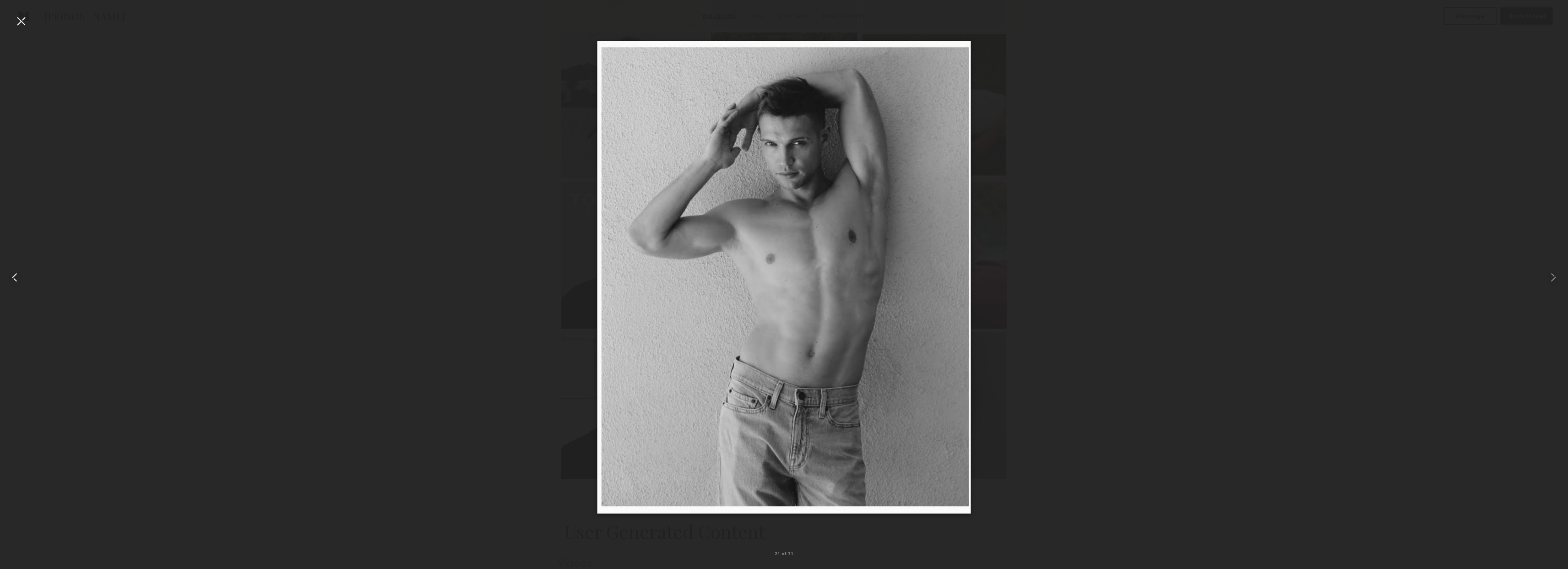
click at [30, 23] on div at bounding box center [31, 278] width 62 height 525
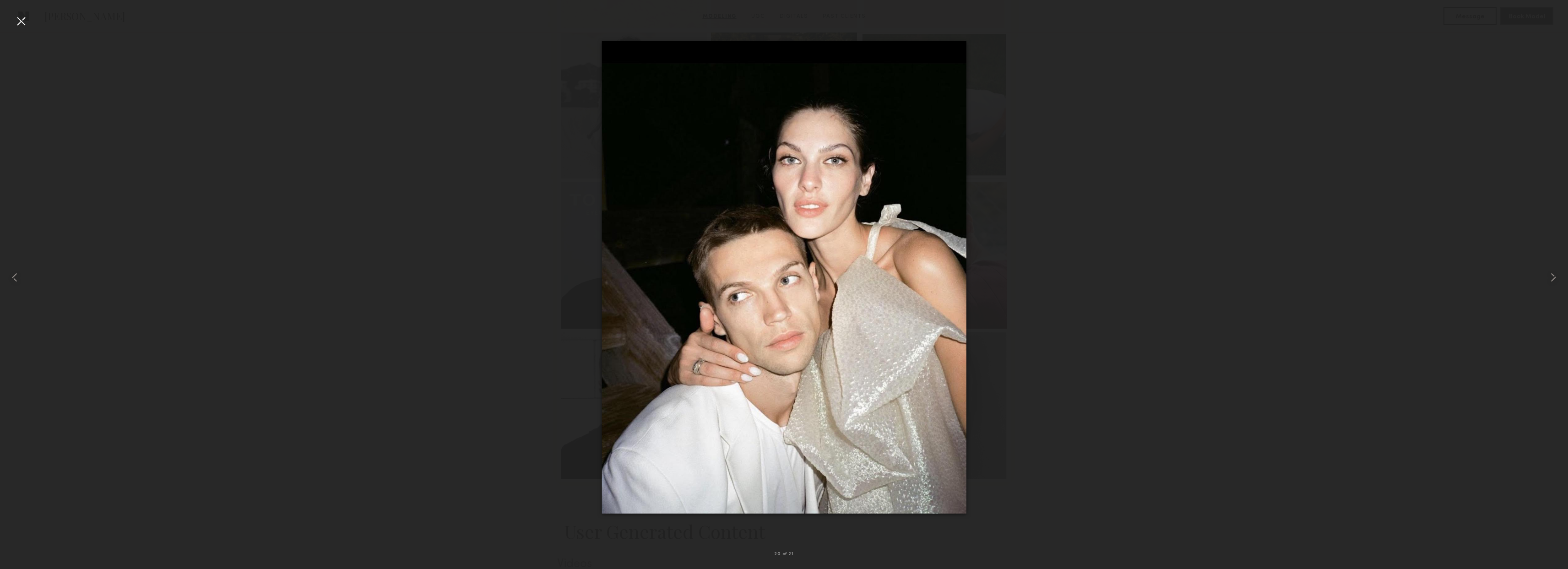
click at [103, 297] on div at bounding box center [784, 278] width 1568 height 525
click at [74, 275] on div at bounding box center [784, 278] width 1568 height 525
drag, startPoint x: 36, startPoint y: 276, endPoint x: 31, endPoint y: 276, distance: 5.0
click at [36, 276] on div at bounding box center [31, 278] width 62 height 525
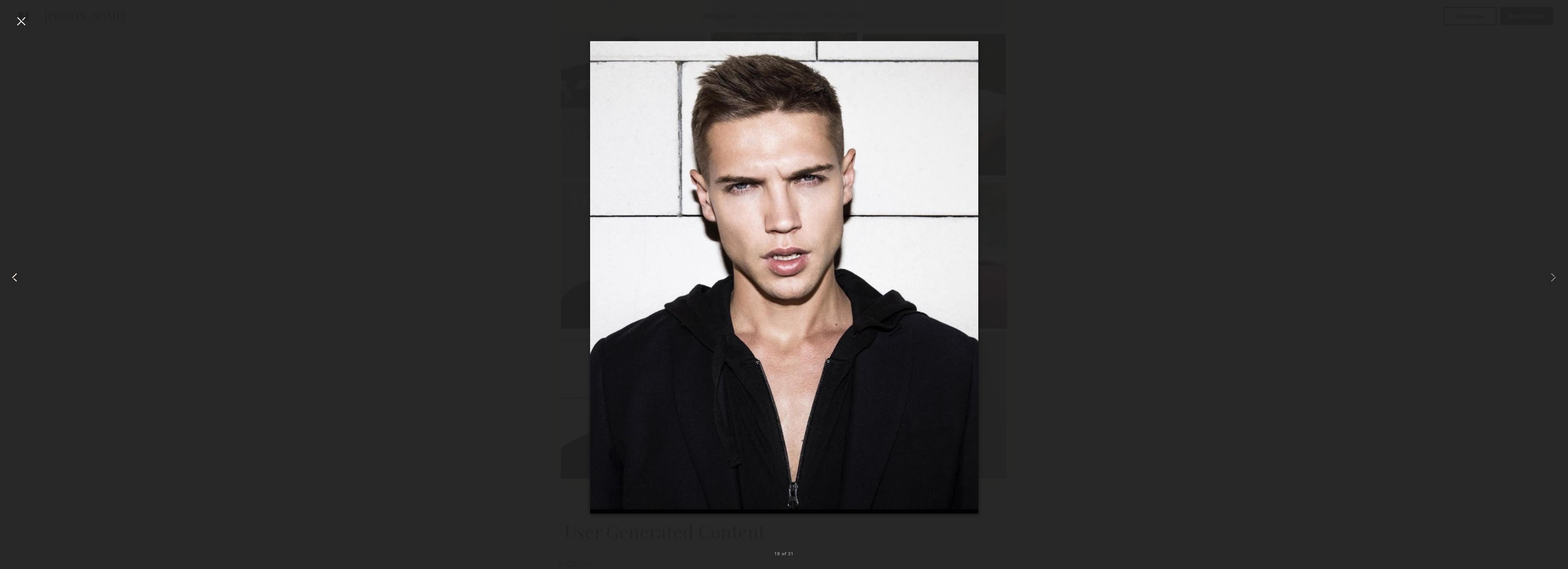
click at [25, 278] on div at bounding box center [31, 278] width 62 height 525
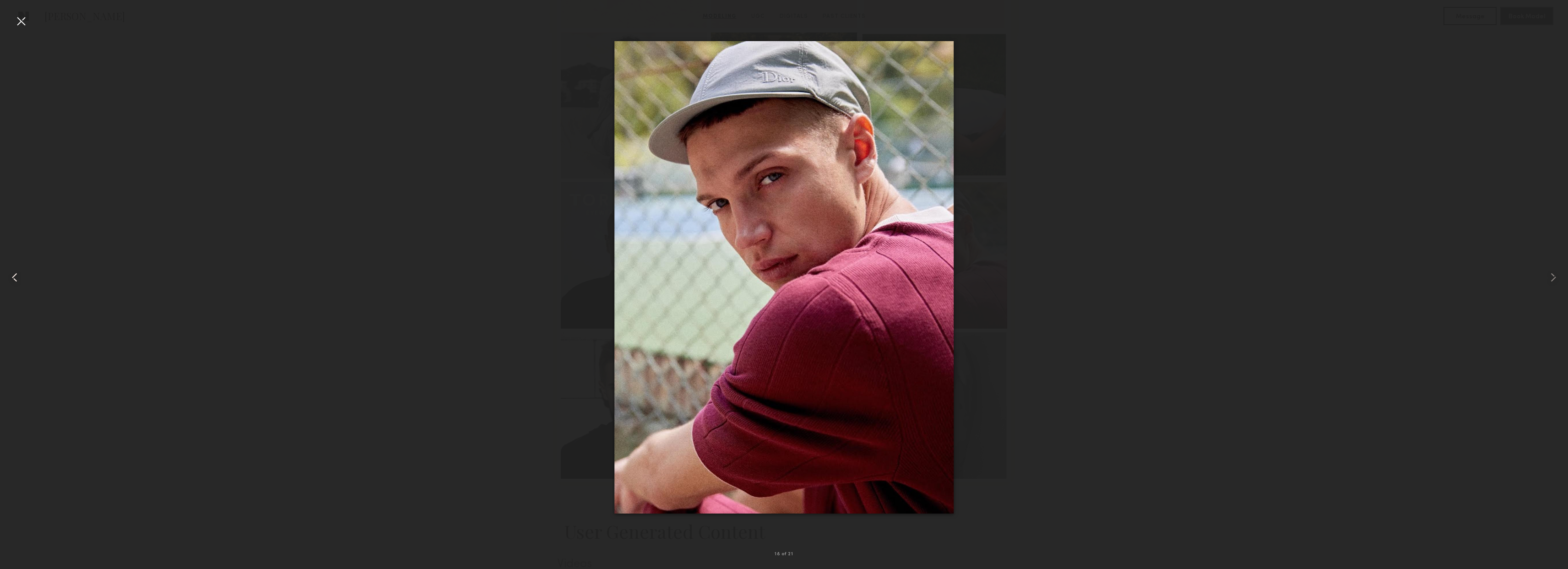
click at [15, 279] on common-icon at bounding box center [14, 277] width 15 height 15
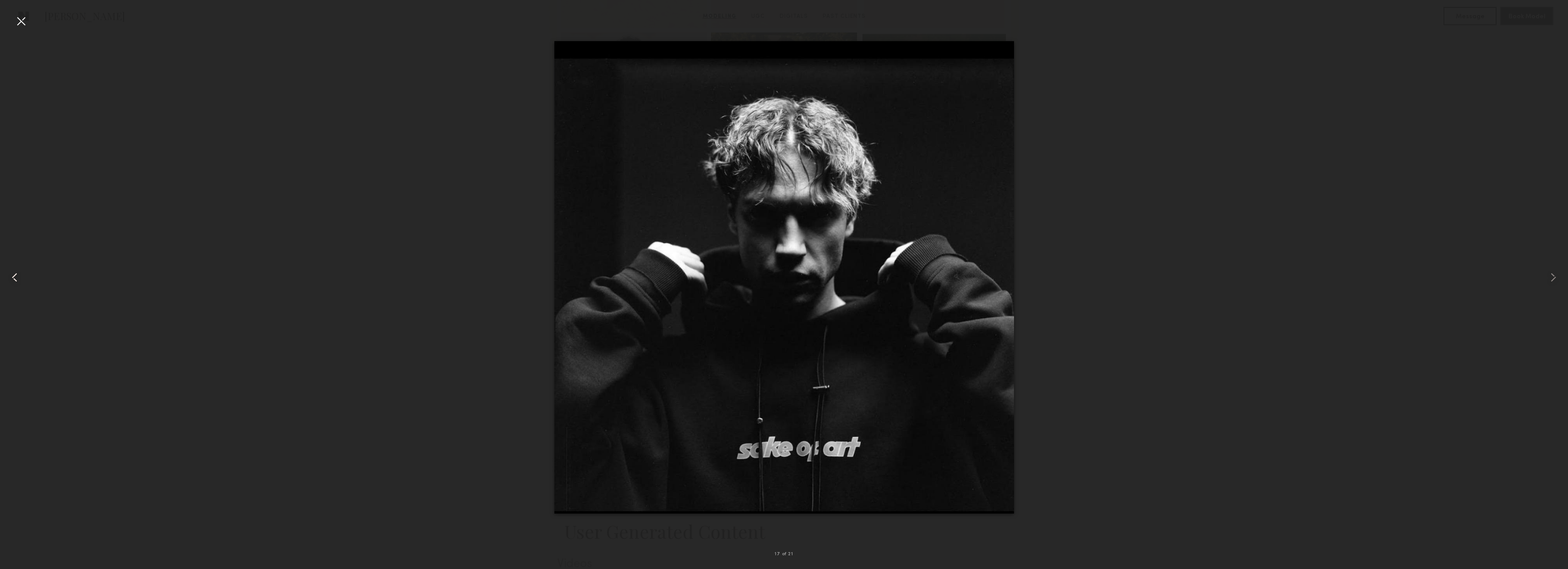
click at [15, 280] on common-icon at bounding box center [14, 277] width 15 height 15
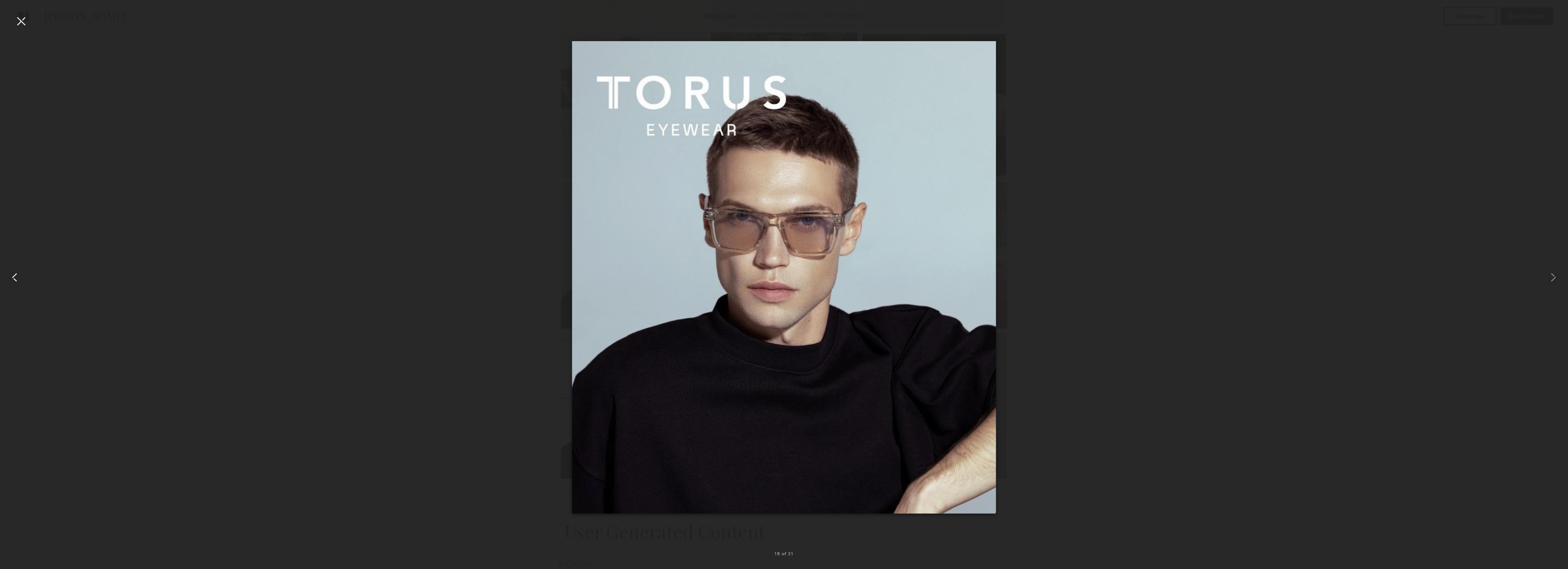
click at [15, 280] on common-icon at bounding box center [14, 277] width 15 height 15
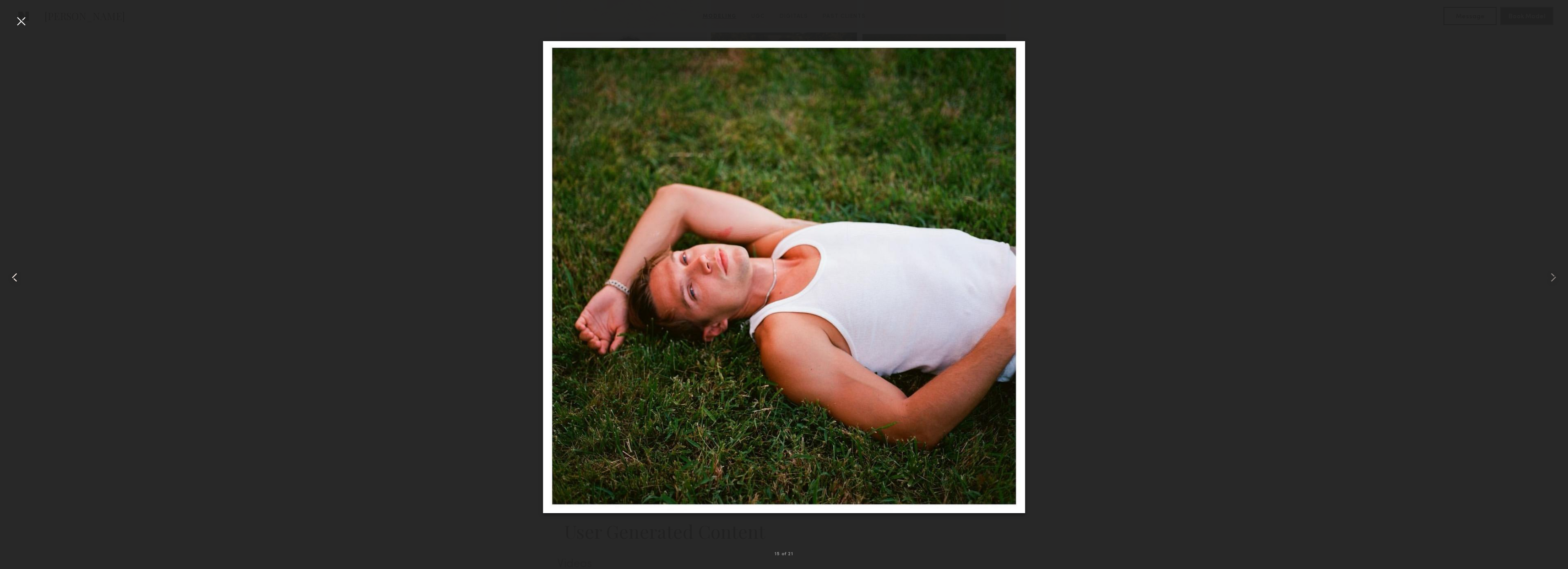
click at [15, 280] on common-icon at bounding box center [14, 277] width 15 height 15
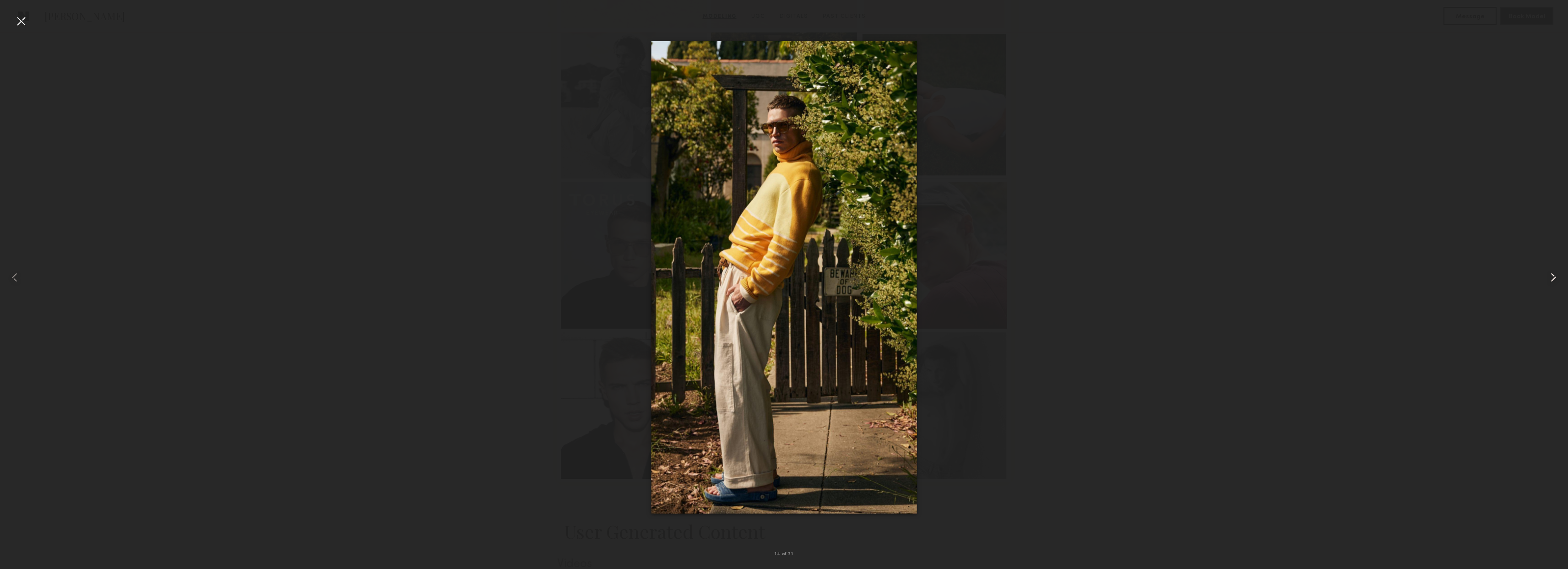
click at [1550, 281] on common-icon at bounding box center [1553, 277] width 15 height 15
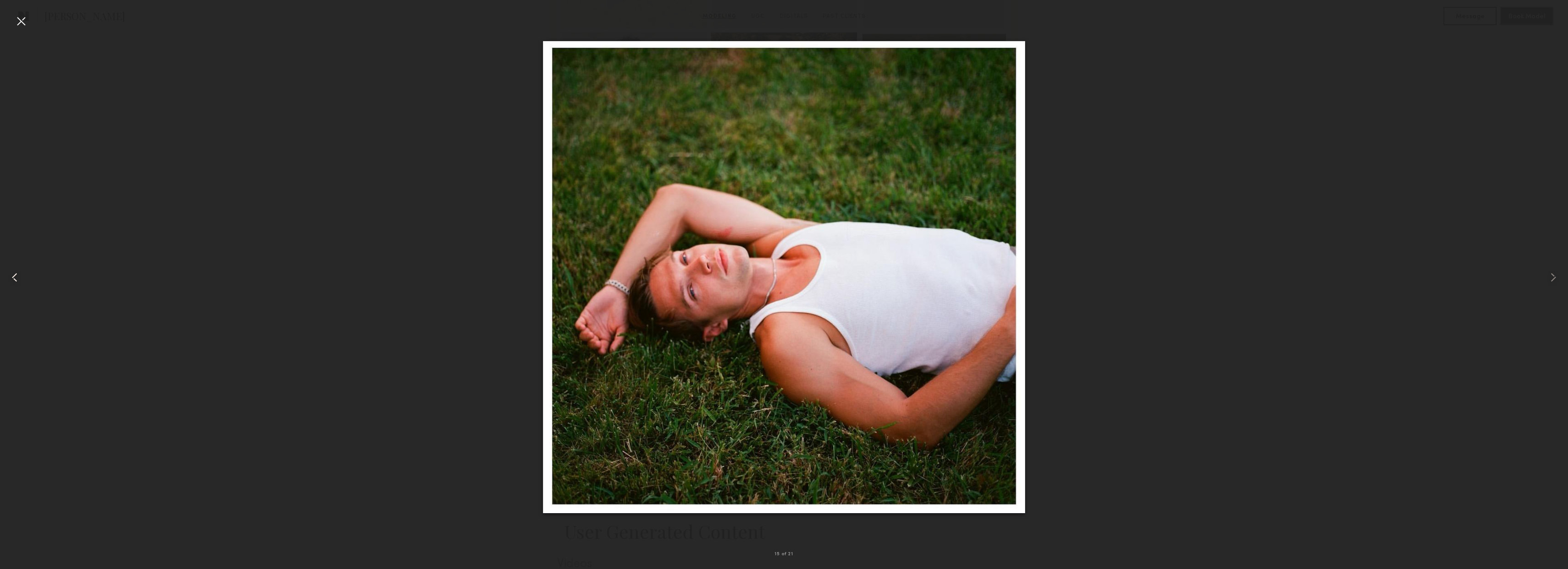
click at [14, 278] on common-icon at bounding box center [14, 277] width 15 height 15
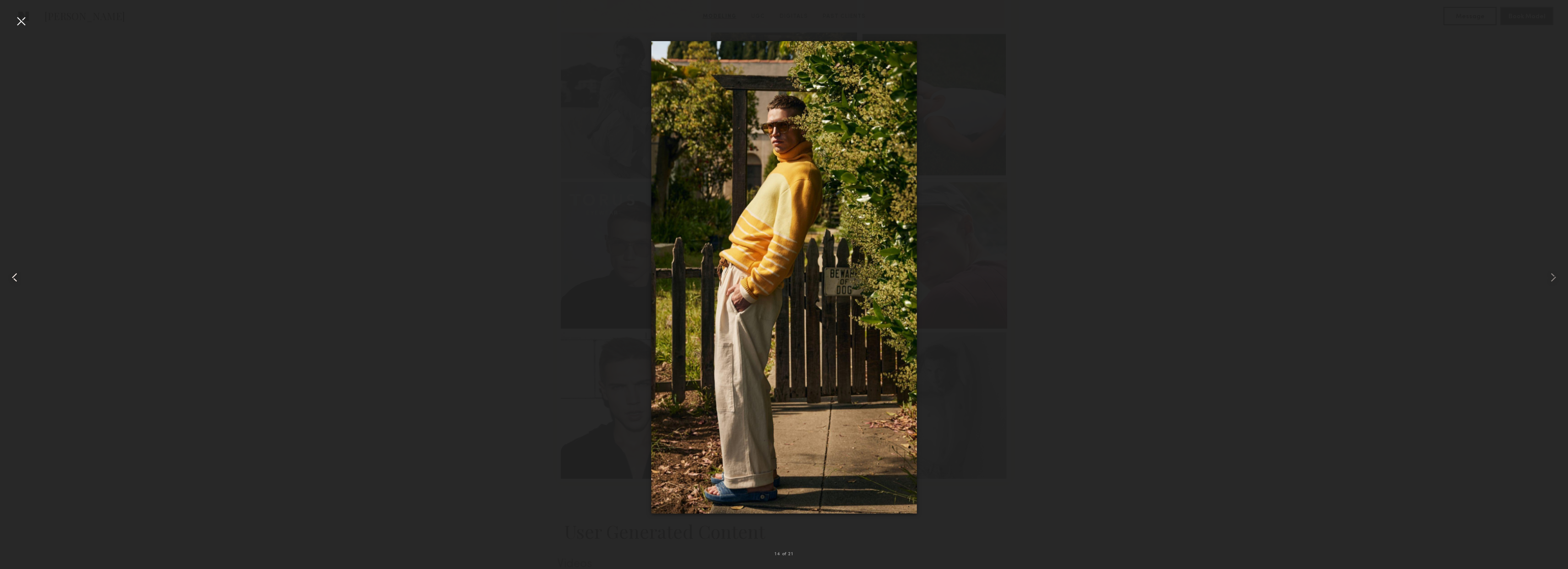
click at [14, 278] on common-icon at bounding box center [14, 277] width 15 height 15
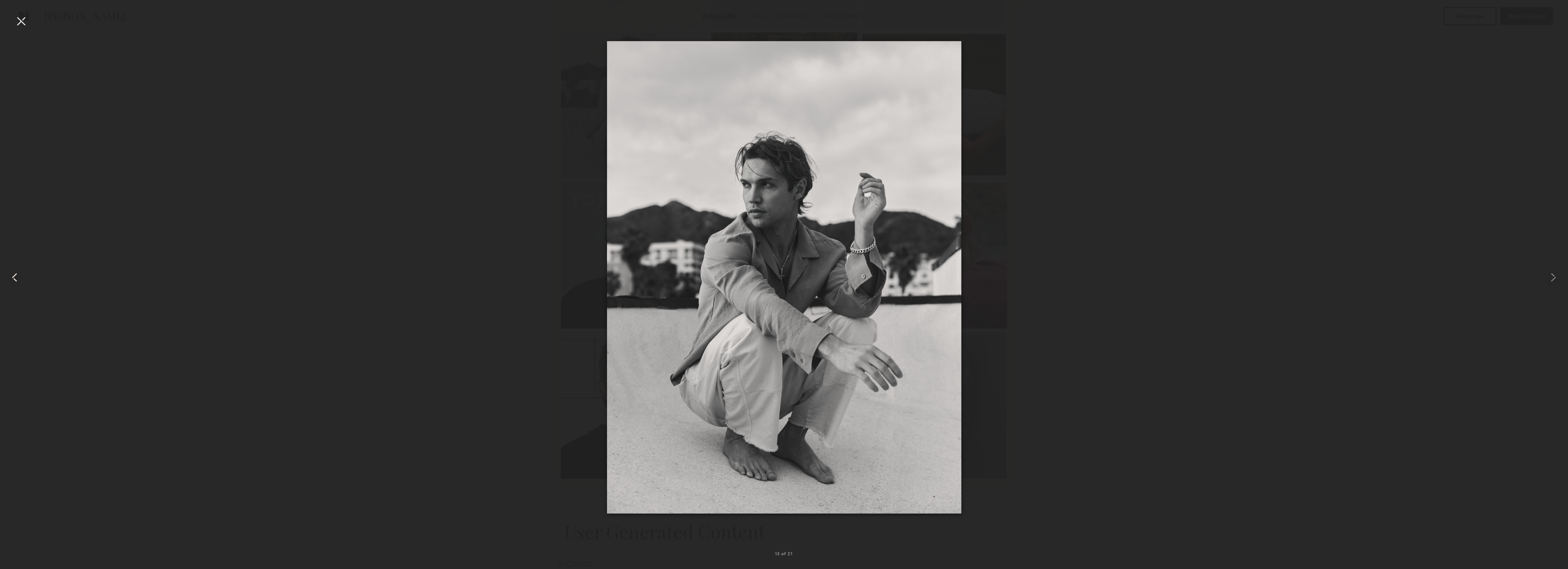
click at [14, 278] on common-icon at bounding box center [14, 277] width 15 height 15
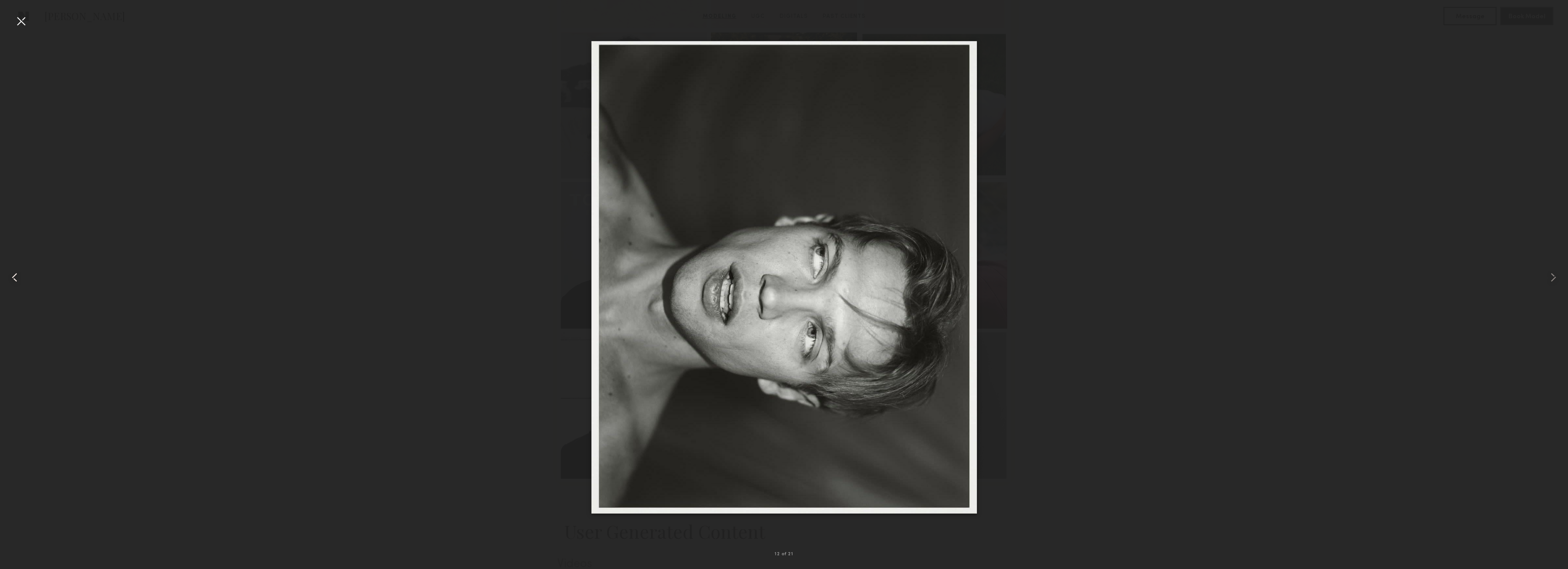
click at [14, 278] on common-icon at bounding box center [14, 277] width 15 height 15
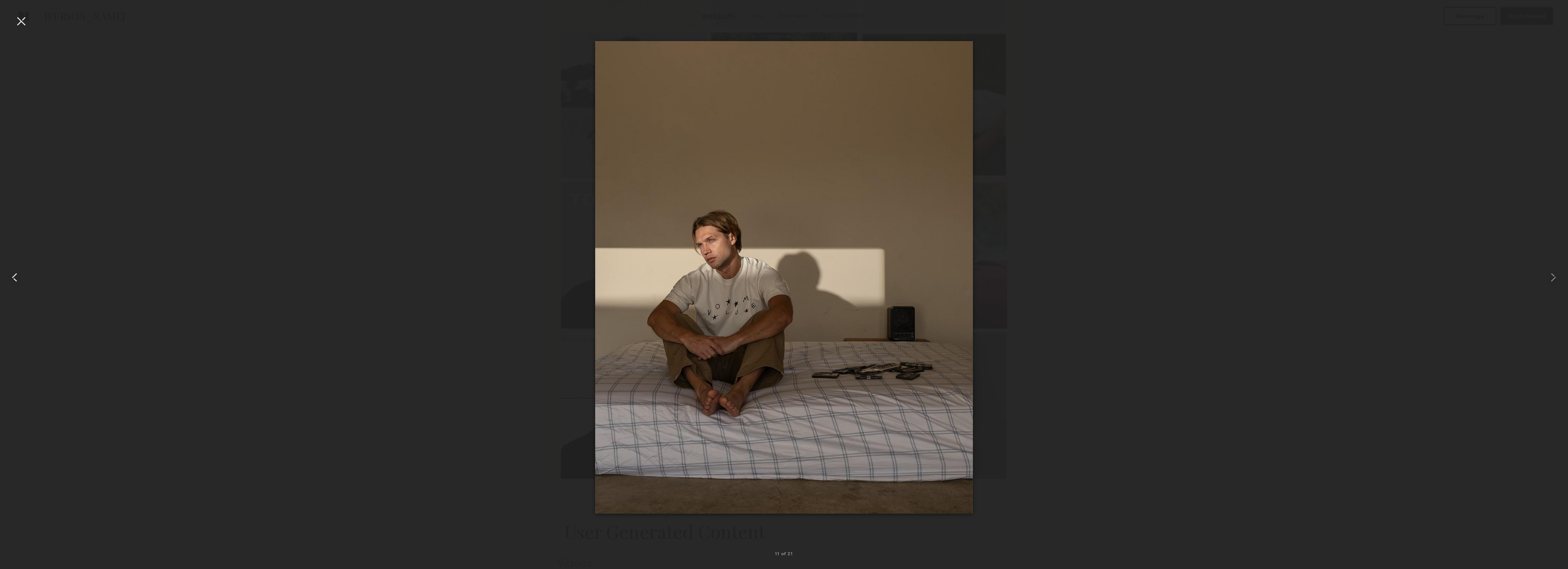
click at [14, 278] on common-icon at bounding box center [14, 277] width 15 height 15
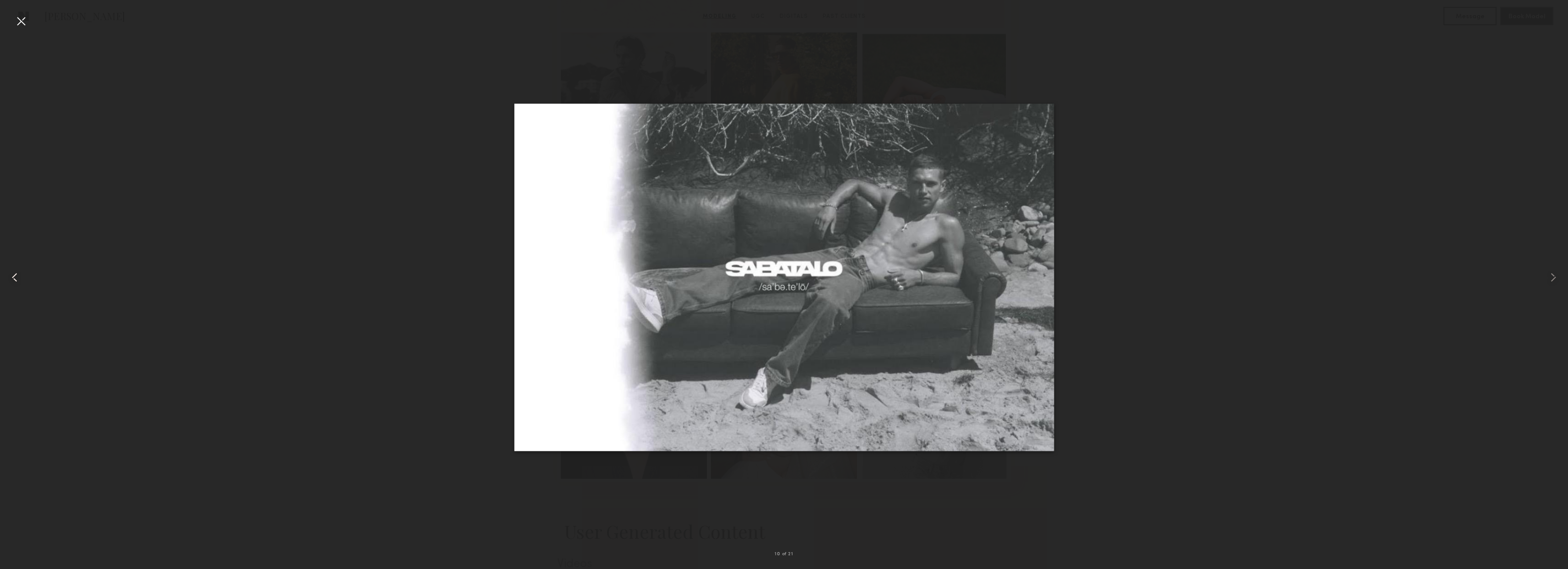
click at [14, 278] on common-icon at bounding box center [14, 277] width 15 height 15
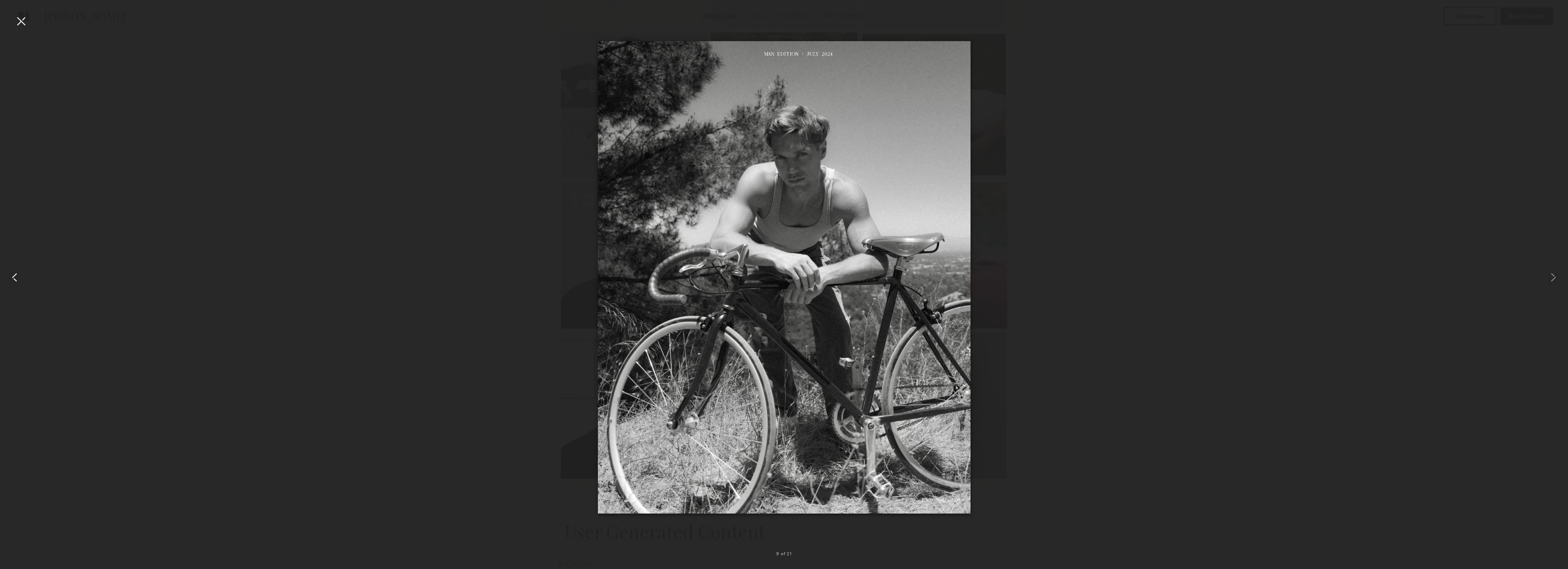
click at [13, 278] on common-icon at bounding box center [14, 277] width 15 height 15
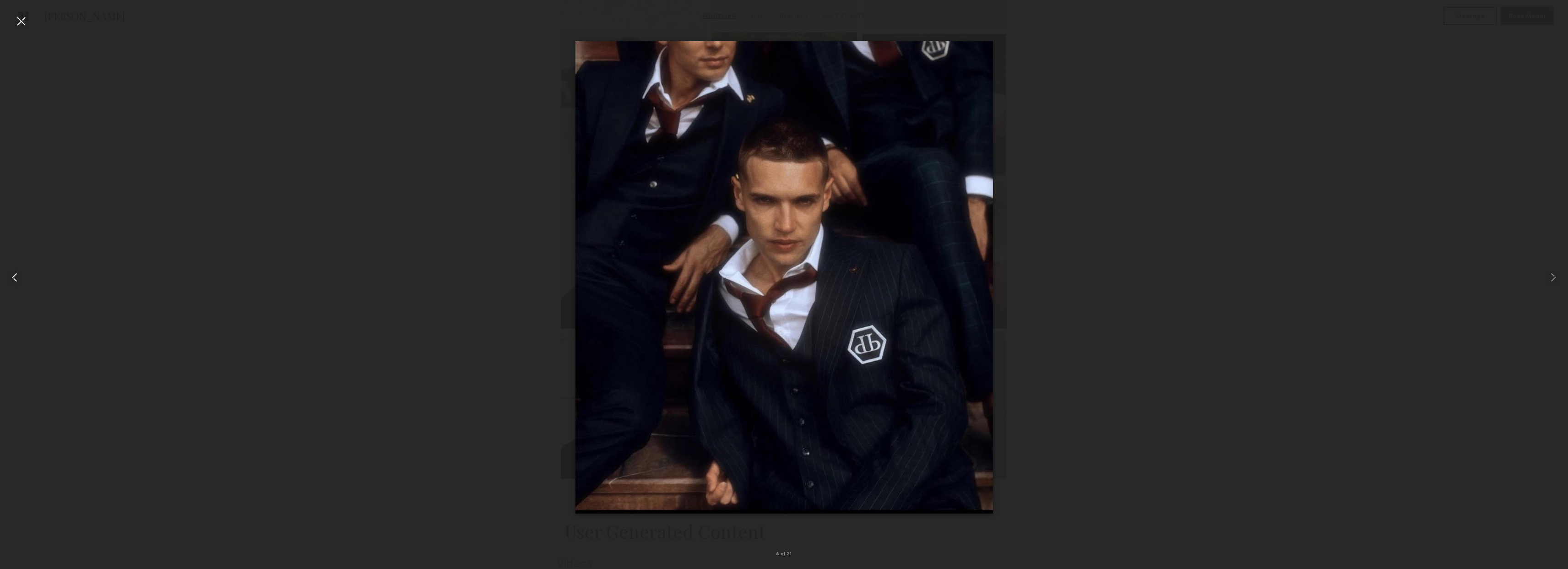
click at [13, 278] on common-icon at bounding box center [14, 277] width 15 height 15
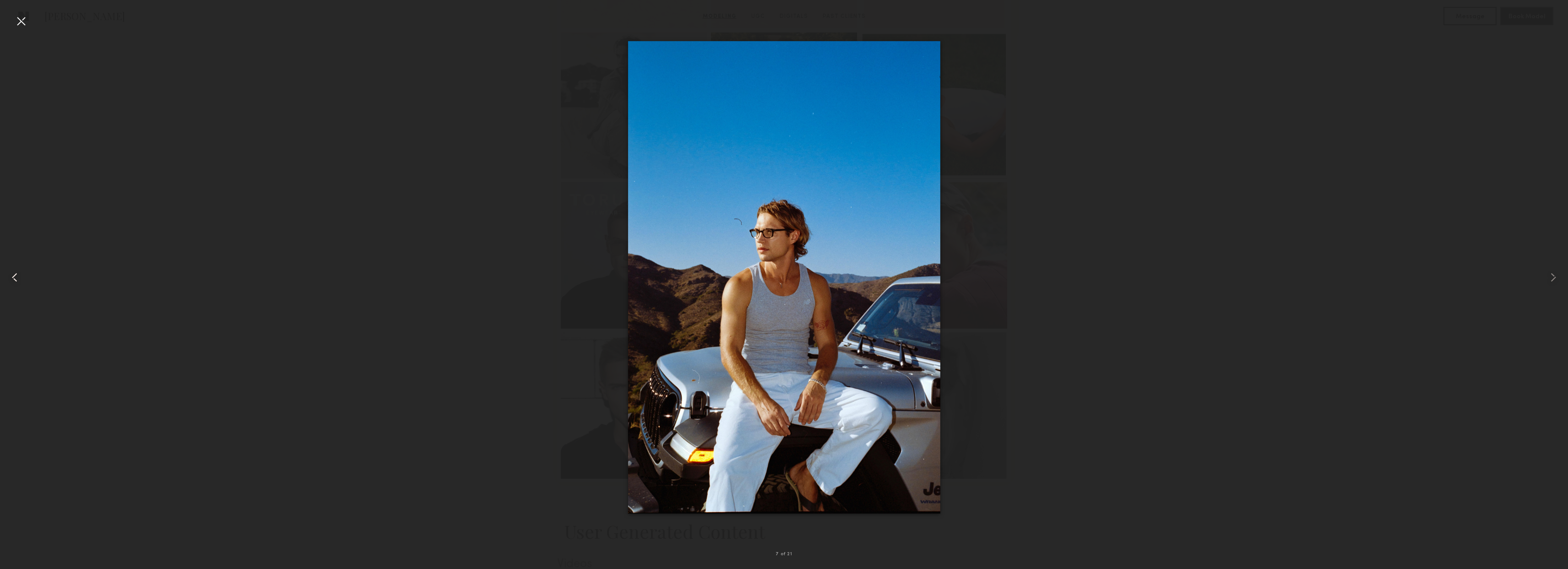
click at [8, 281] on common-icon at bounding box center [14, 277] width 15 height 15
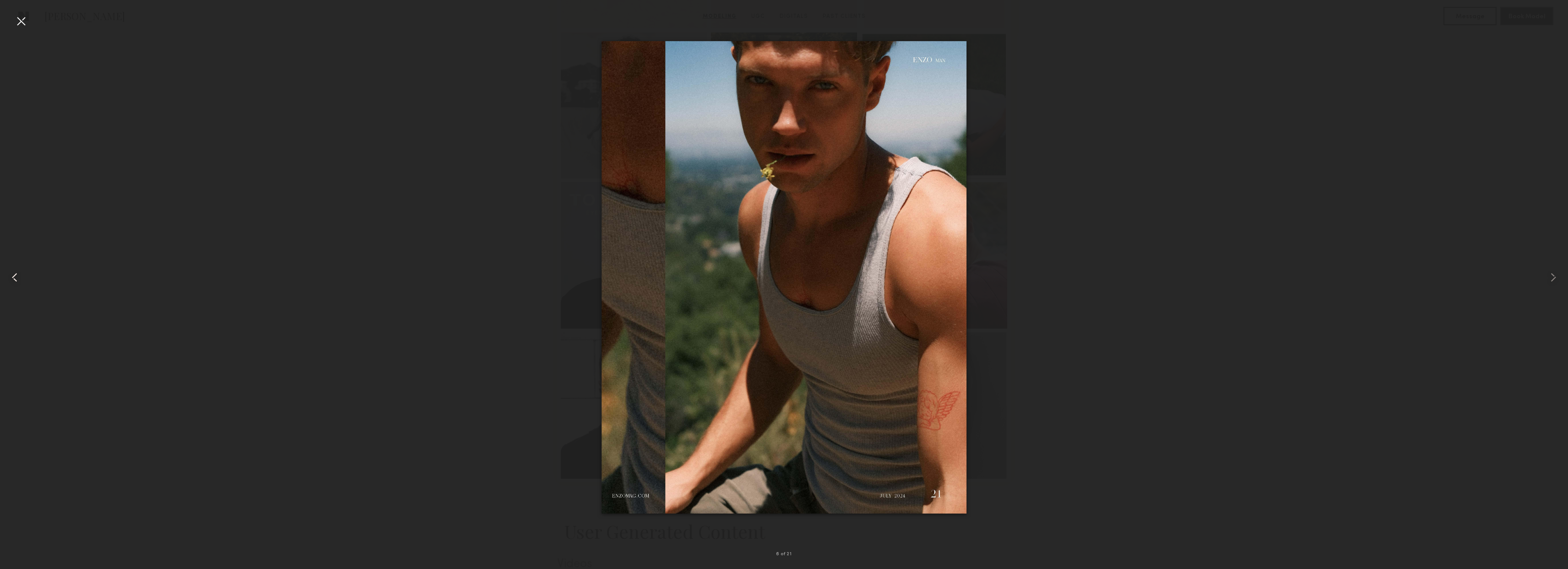
click at [10, 282] on common-icon at bounding box center [14, 277] width 15 height 15
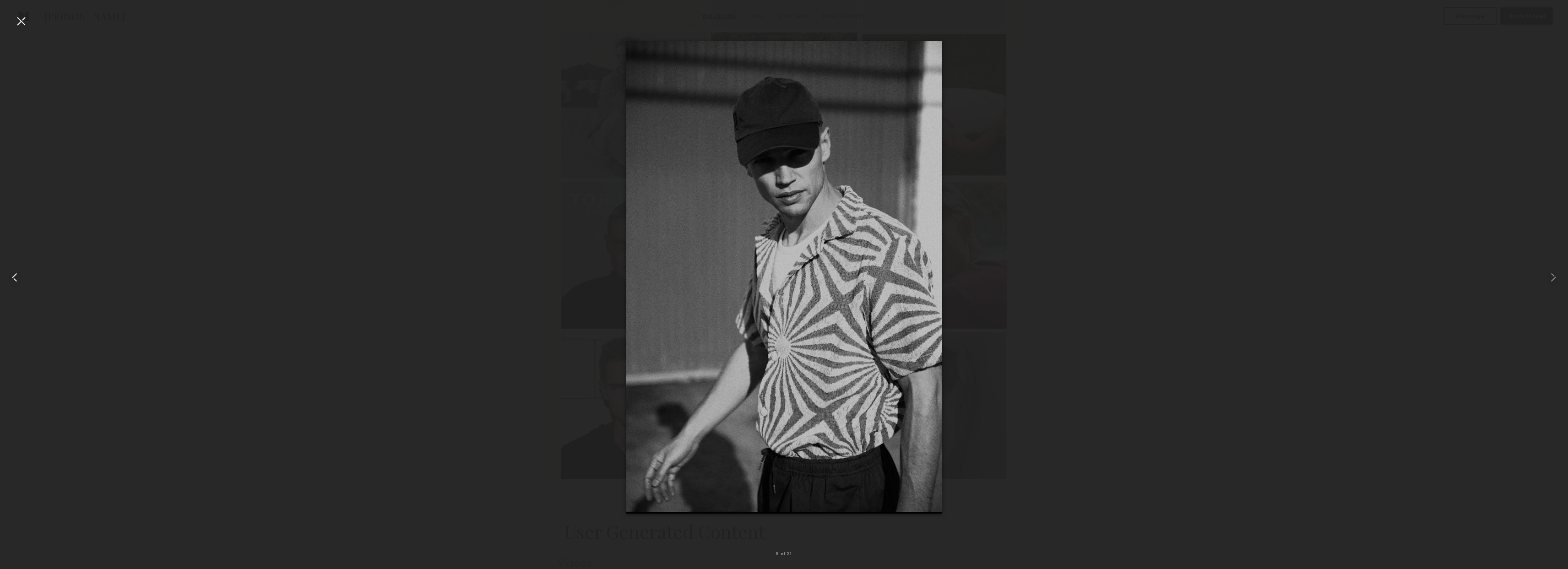
click at [10, 282] on common-icon at bounding box center [14, 277] width 15 height 15
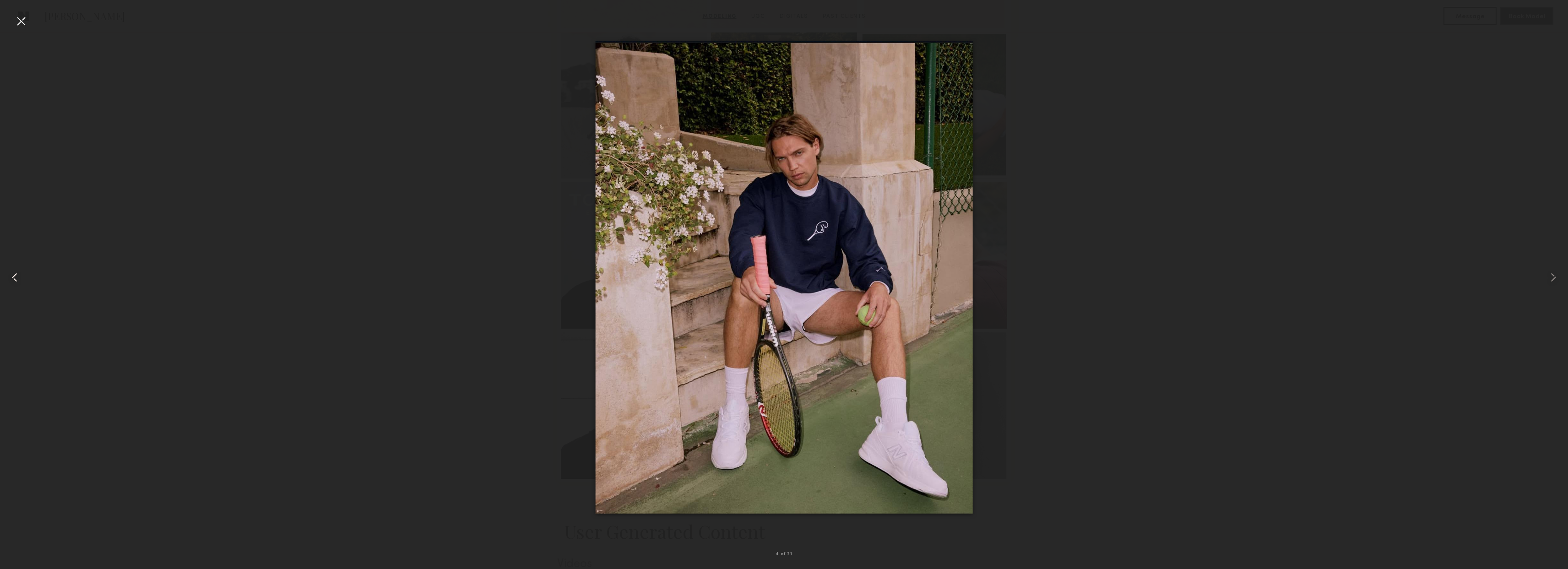
click at [10, 282] on common-icon at bounding box center [14, 277] width 15 height 15
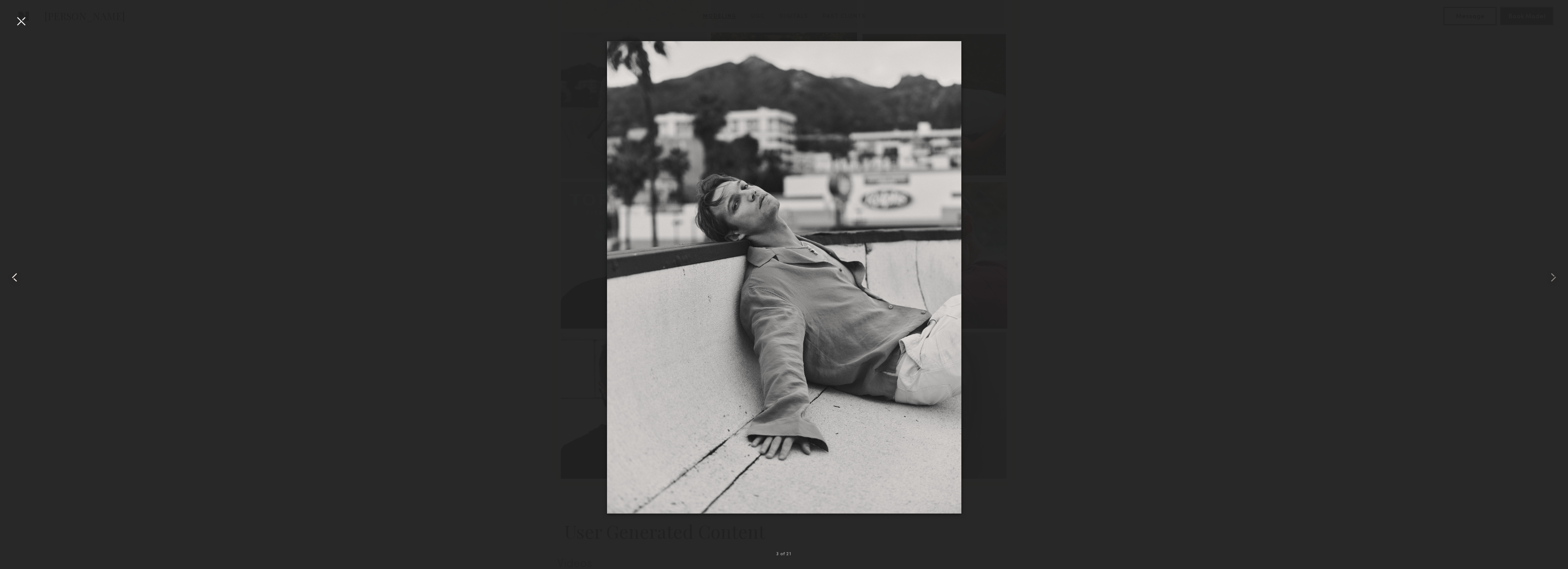
click at [10, 282] on common-icon at bounding box center [14, 277] width 15 height 15
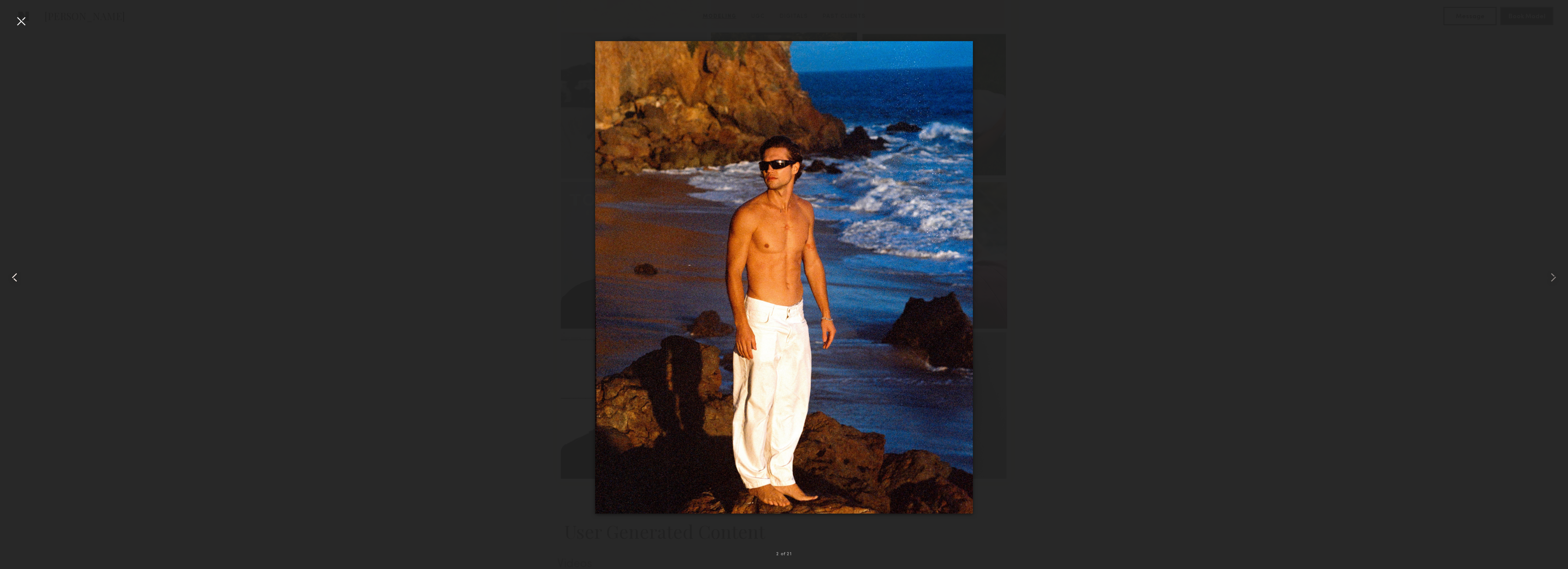
click at [10, 282] on common-icon at bounding box center [14, 277] width 15 height 15
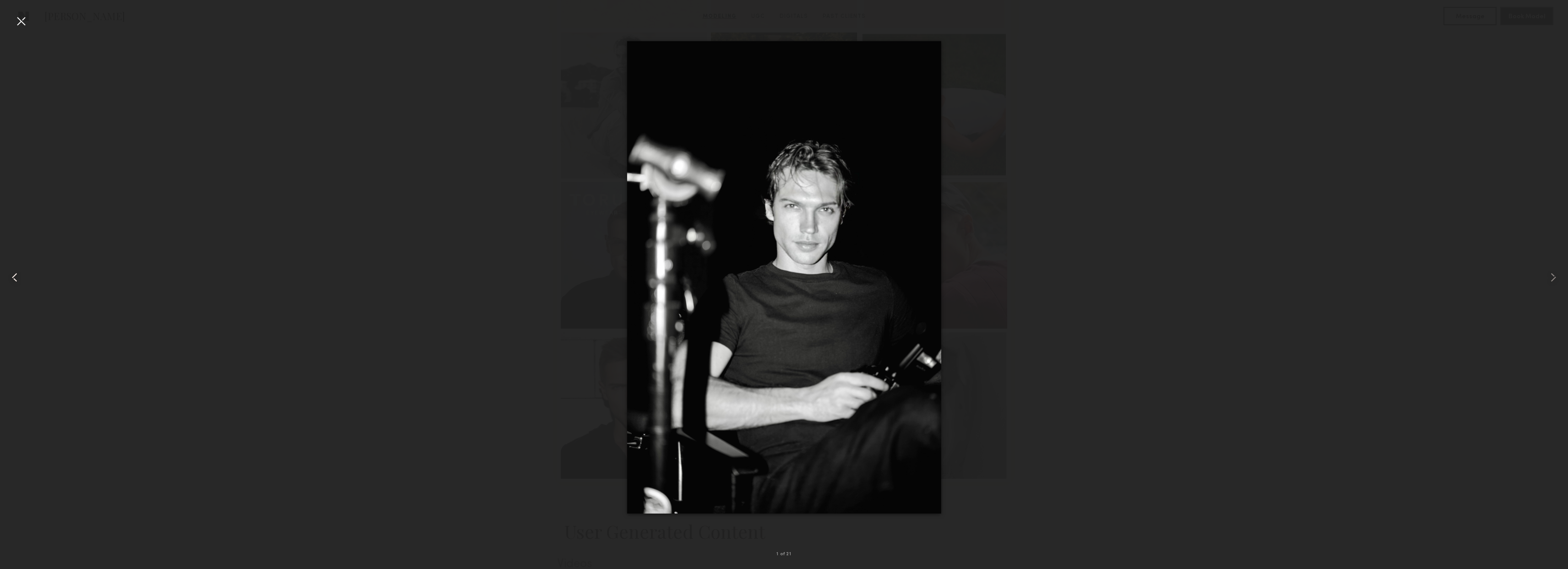
click at [10, 282] on common-icon at bounding box center [14, 277] width 15 height 15
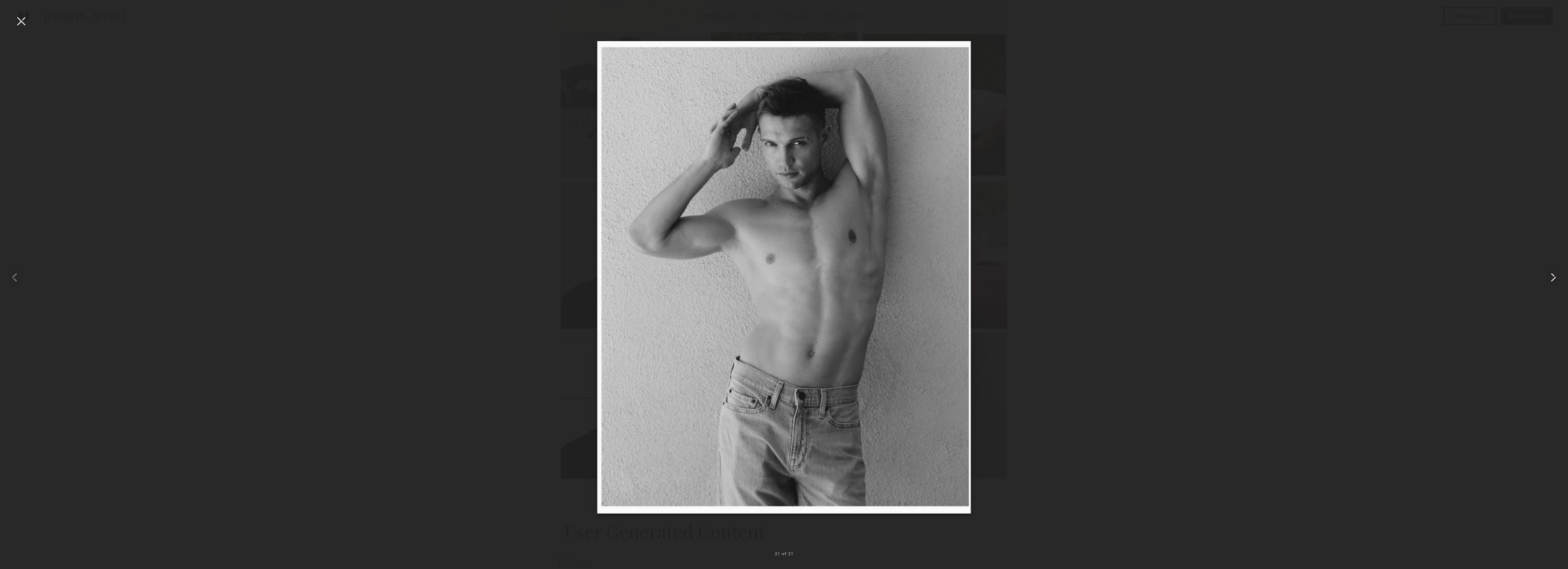
click at [1557, 280] on common-icon at bounding box center [1553, 277] width 15 height 15
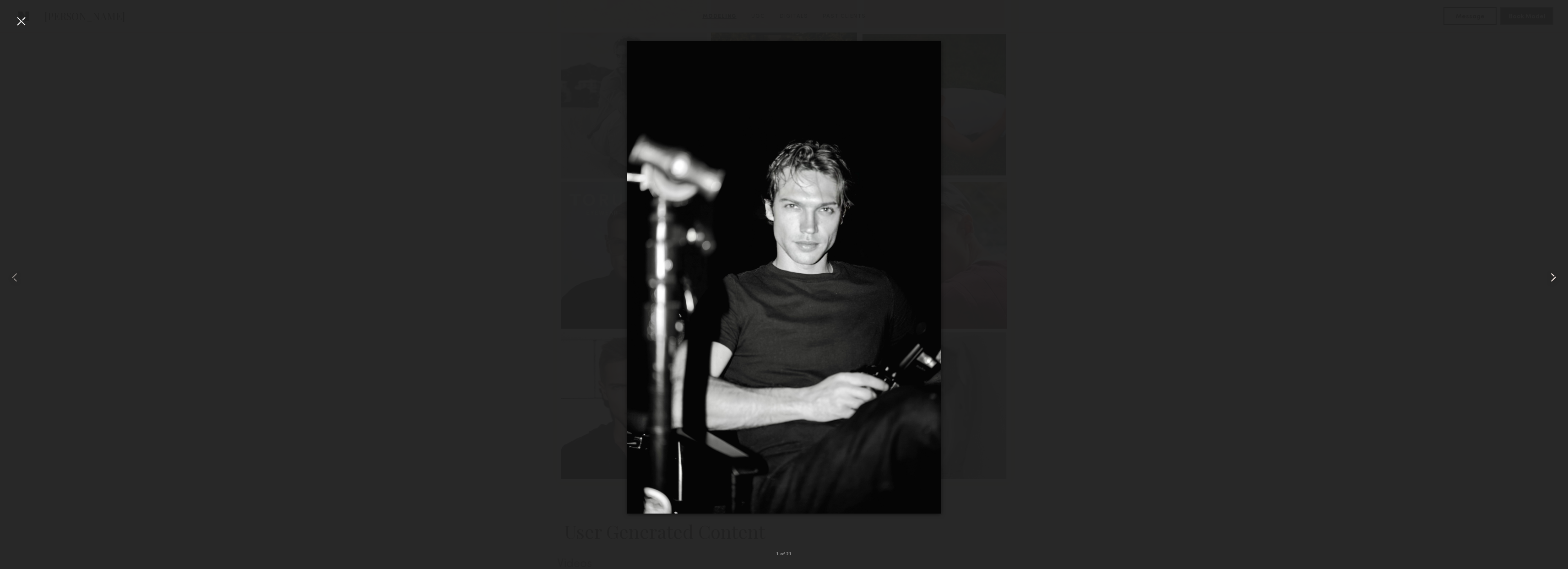
click at [1558, 279] on common-icon at bounding box center [1553, 277] width 15 height 15
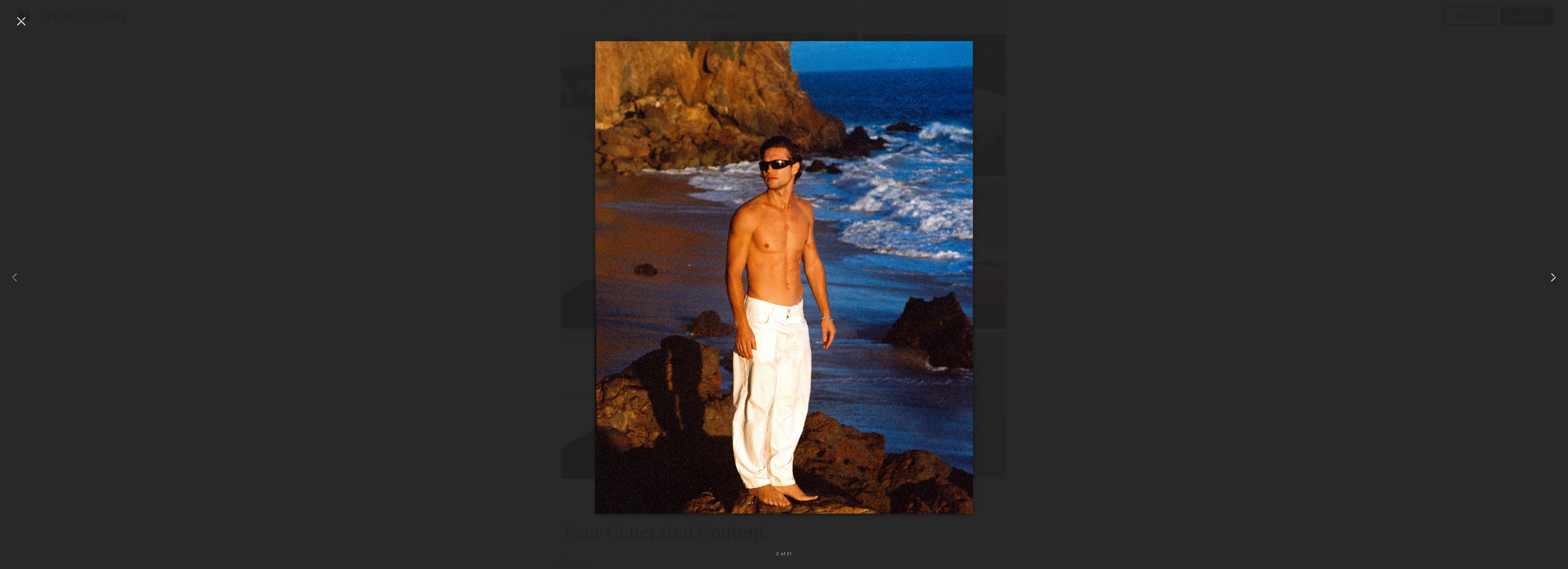
click at [1548, 278] on common-icon at bounding box center [1553, 277] width 15 height 15
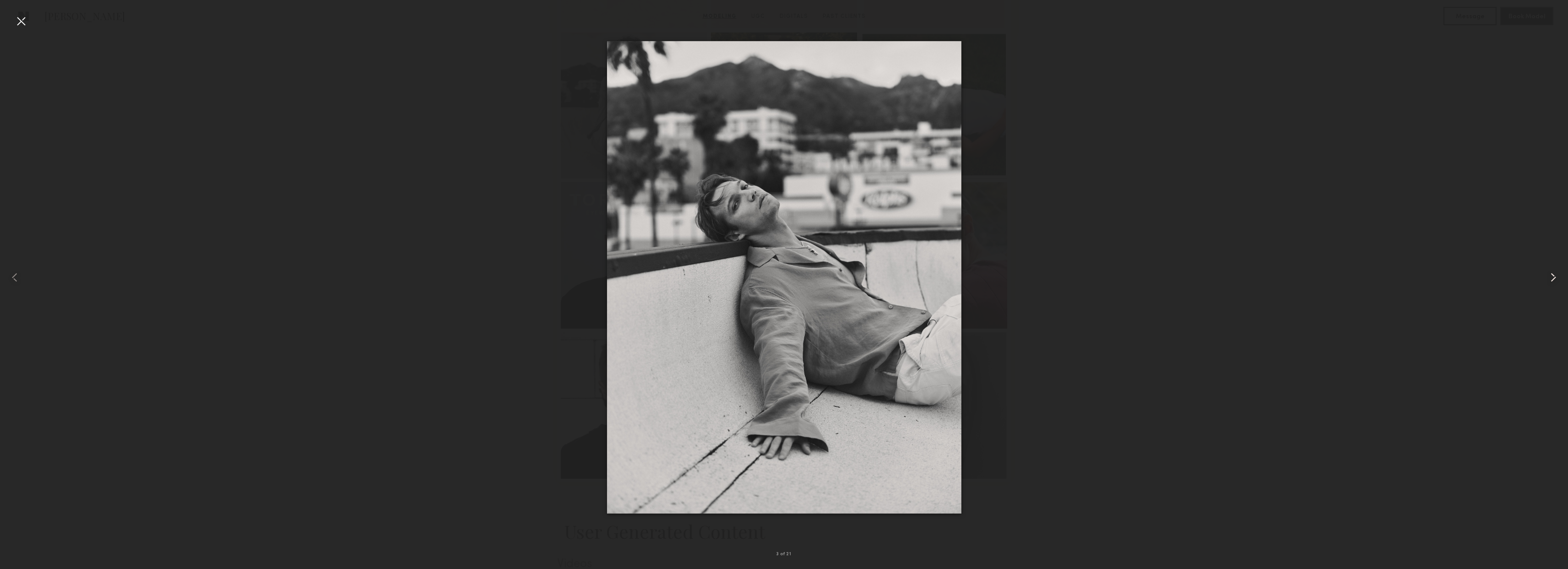
click at [1547, 280] on common-icon at bounding box center [1553, 277] width 15 height 15
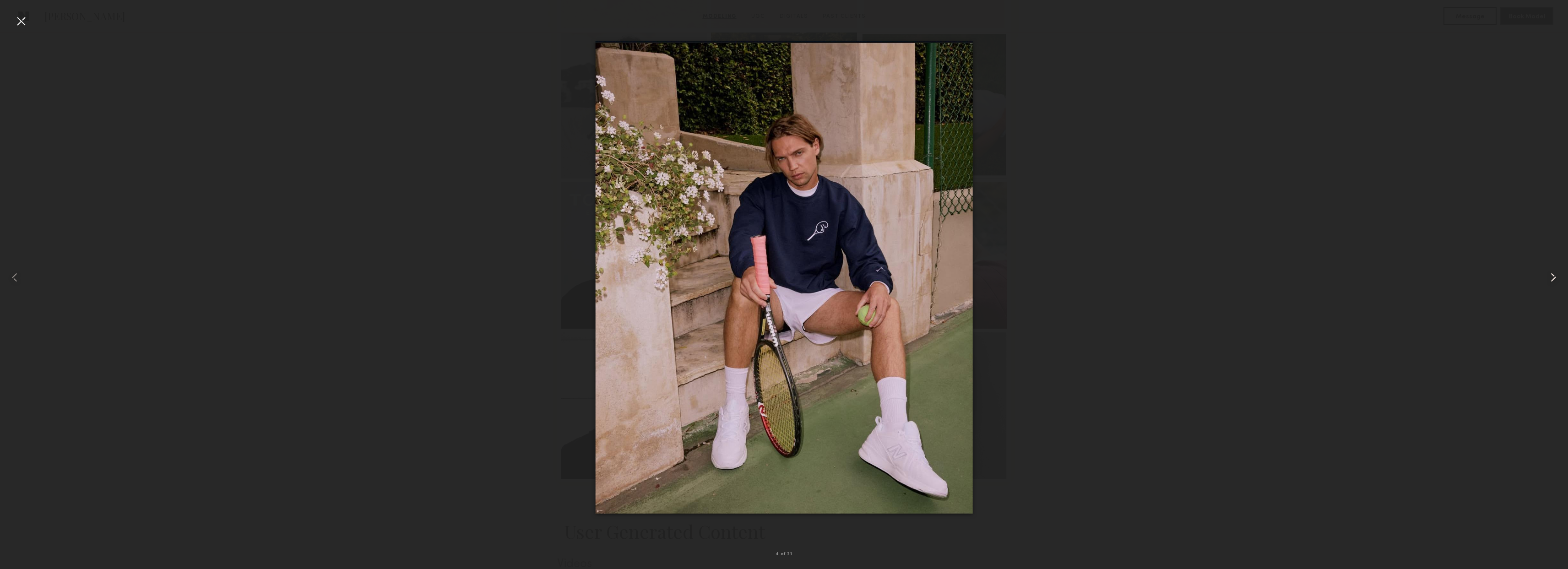
click at [1556, 280] on common-icon at bounding box center [1553, 277] width 15 height 15
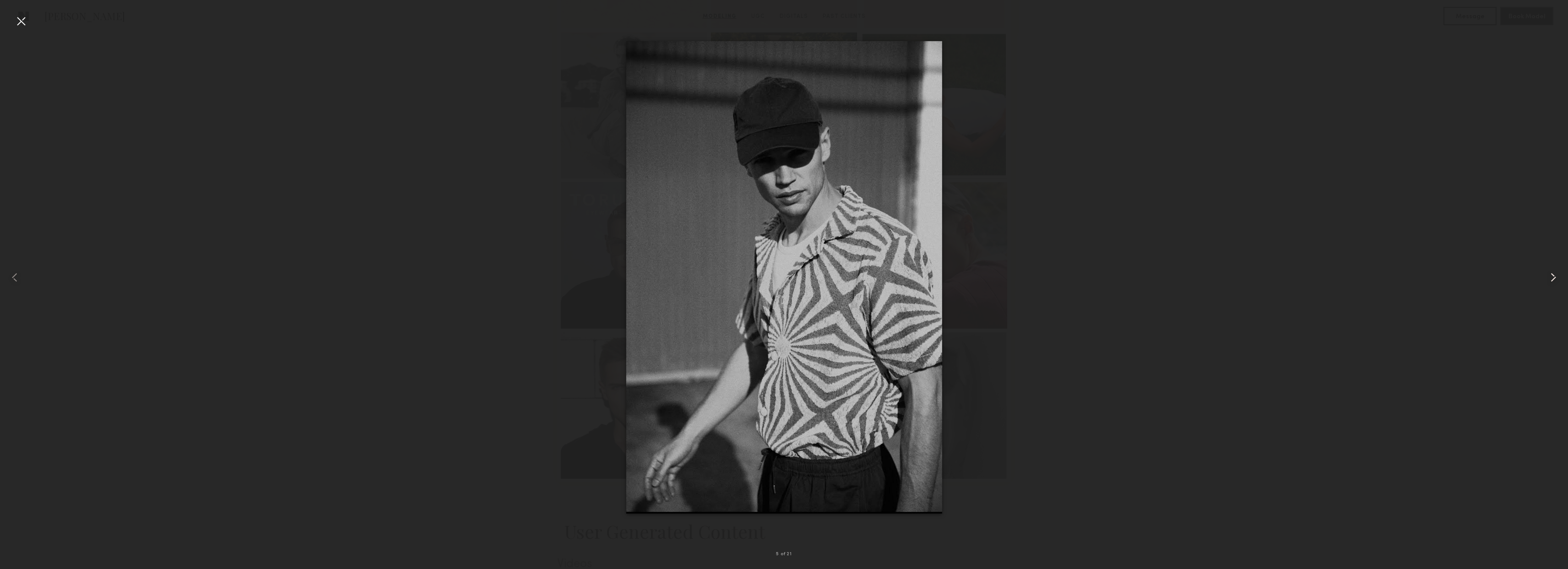
click at [1556, 280] on common-icon at bounding box center [1553, 277] width 15 height 15
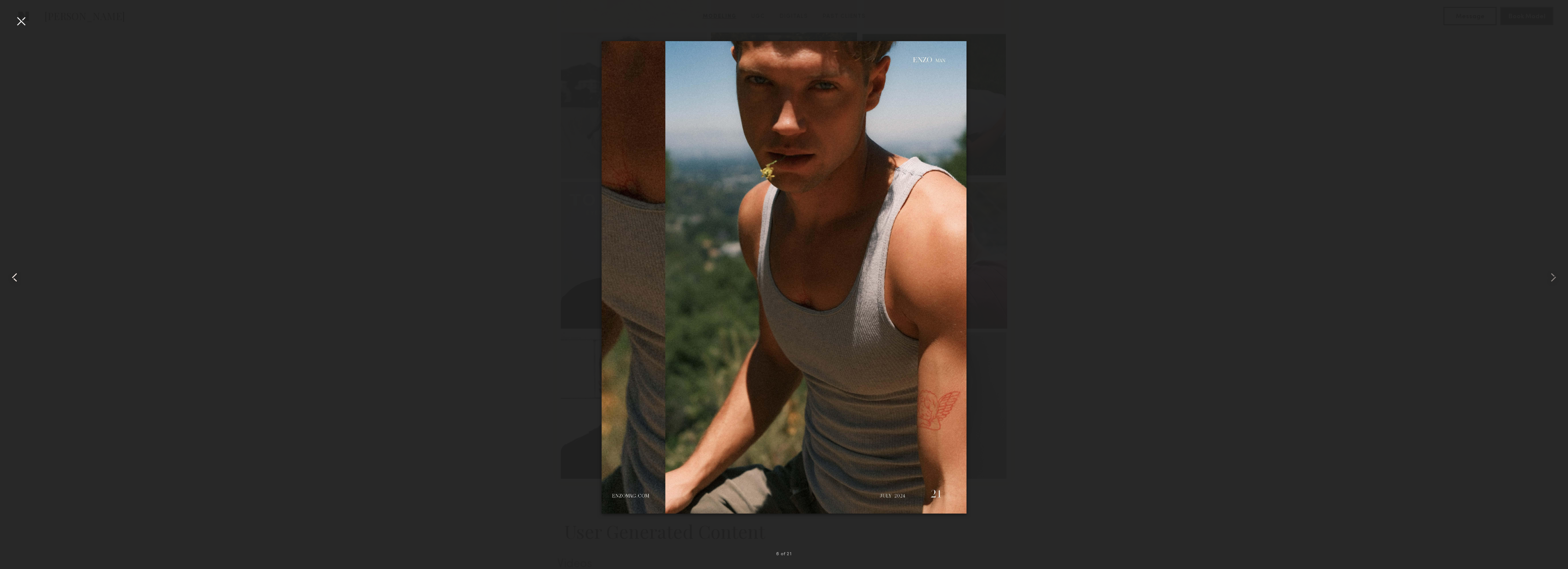
click at [20, 276] on common-icon at bounding box center [14, 277] width 15 height 15
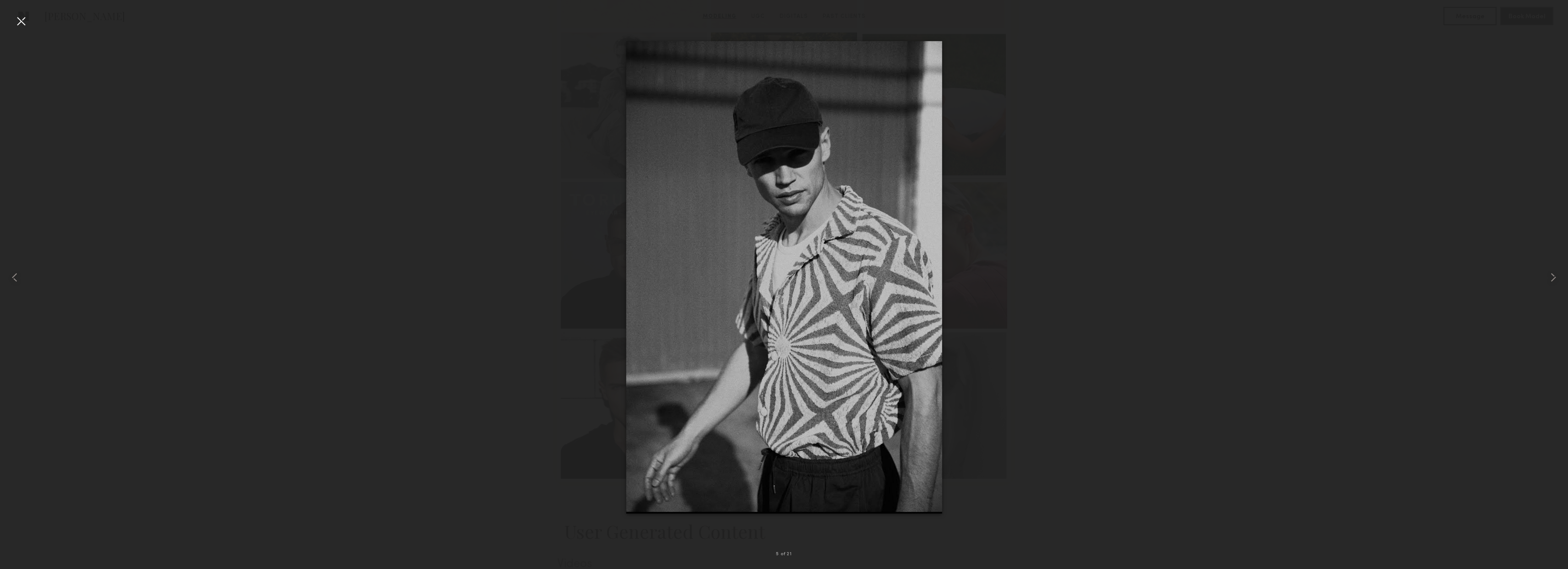
click at [21, 18] on div at bounding box center [21, 21] width 15 height 15
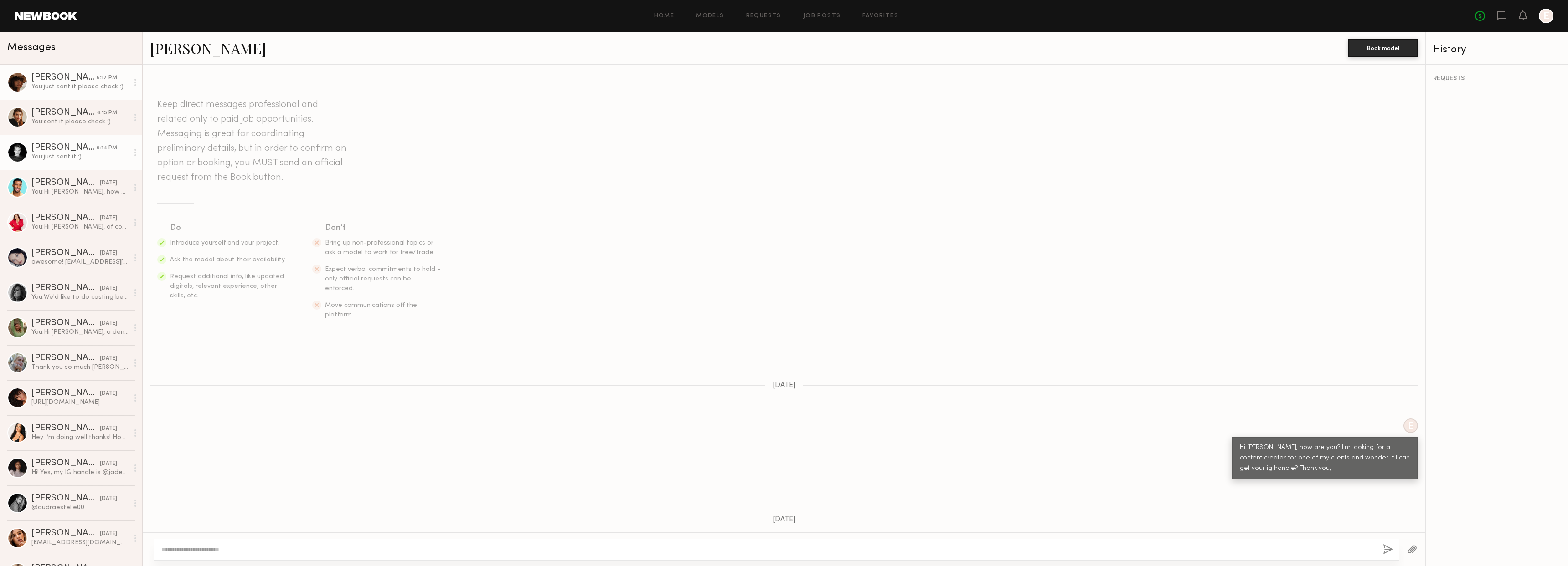
click at [96, 85] on div "You: just sent it please check :)" at bounding box center [80, 86] width 97 height 8
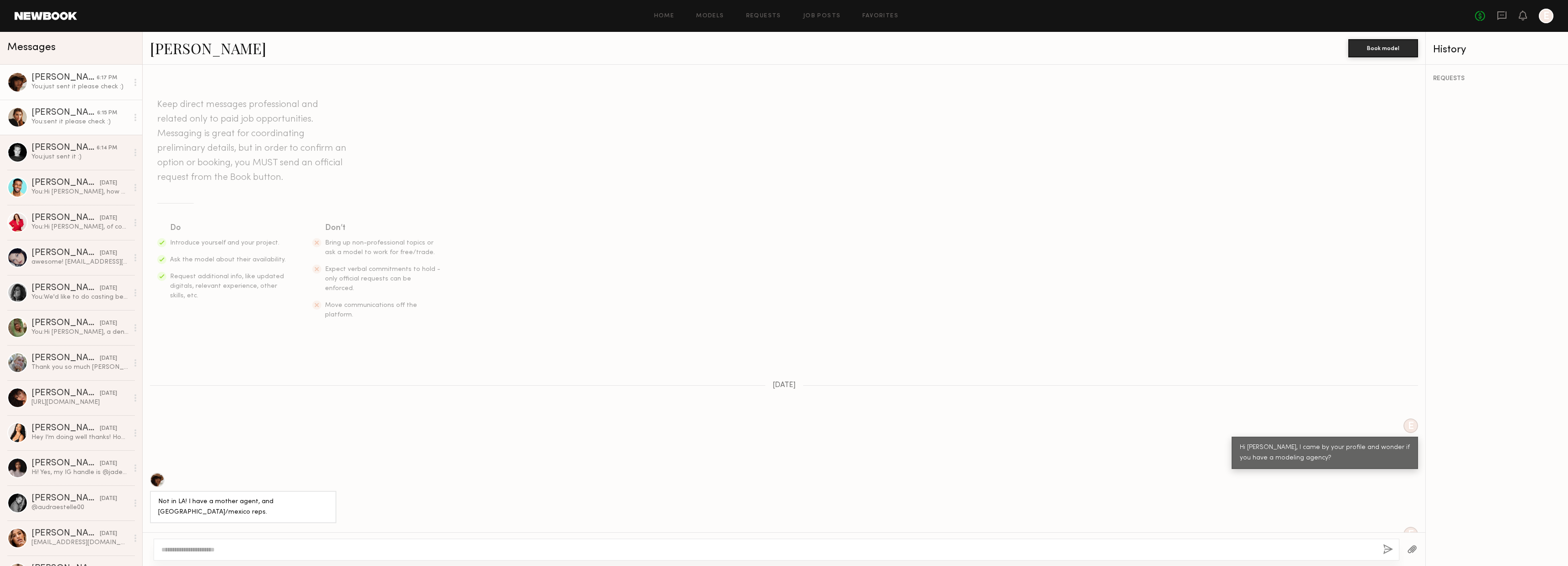
scroll to position [565, 0]
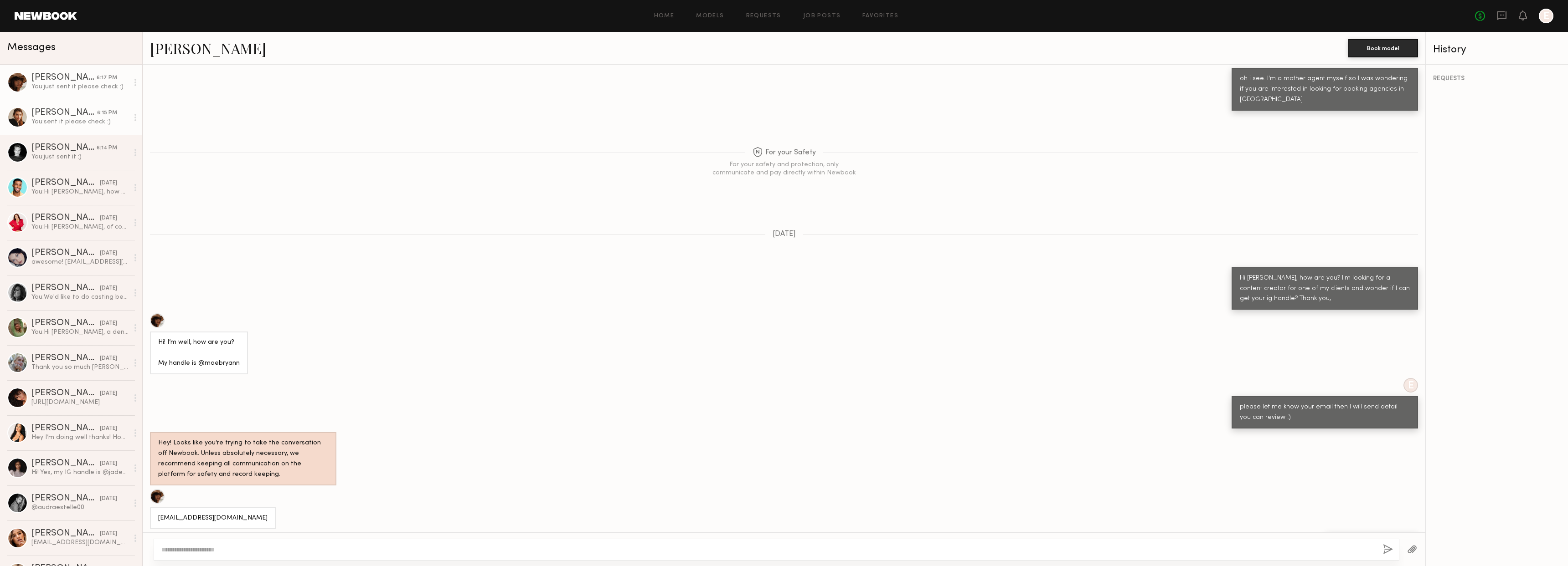
click at [97, 115] on div "6:15 PM" at bounding box center [107, 113] width 20 height 8
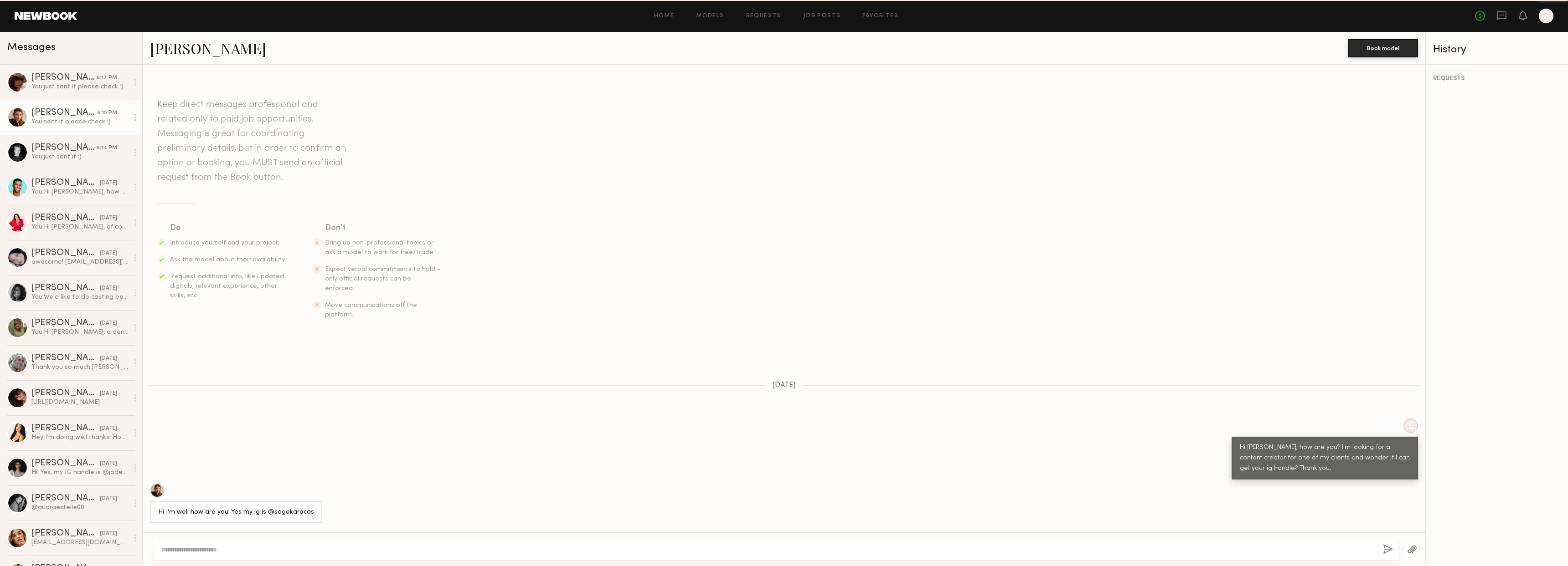
scroll to position [323, 0]
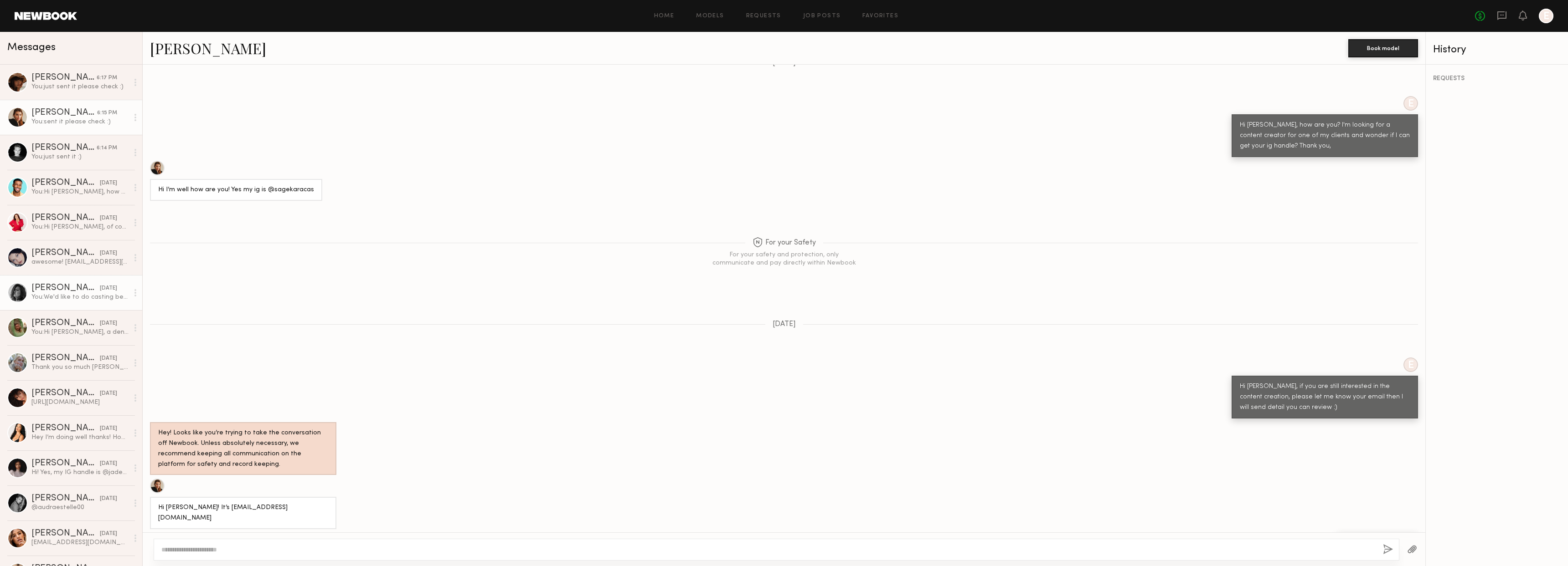
click at [74, 295] on div "You: We'd like to do casting before the live show so if you can come by for a c…" at bounding box center [80, 297] width 97 height 8
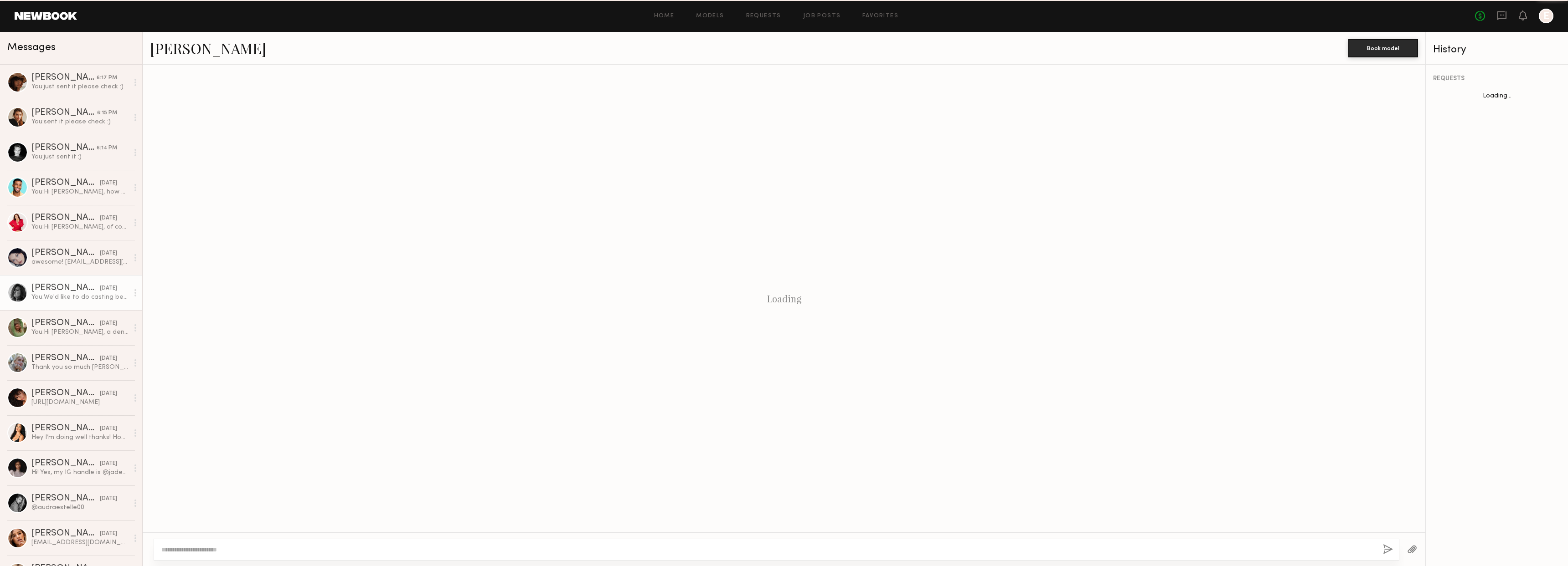
scroll to position [235, 0]
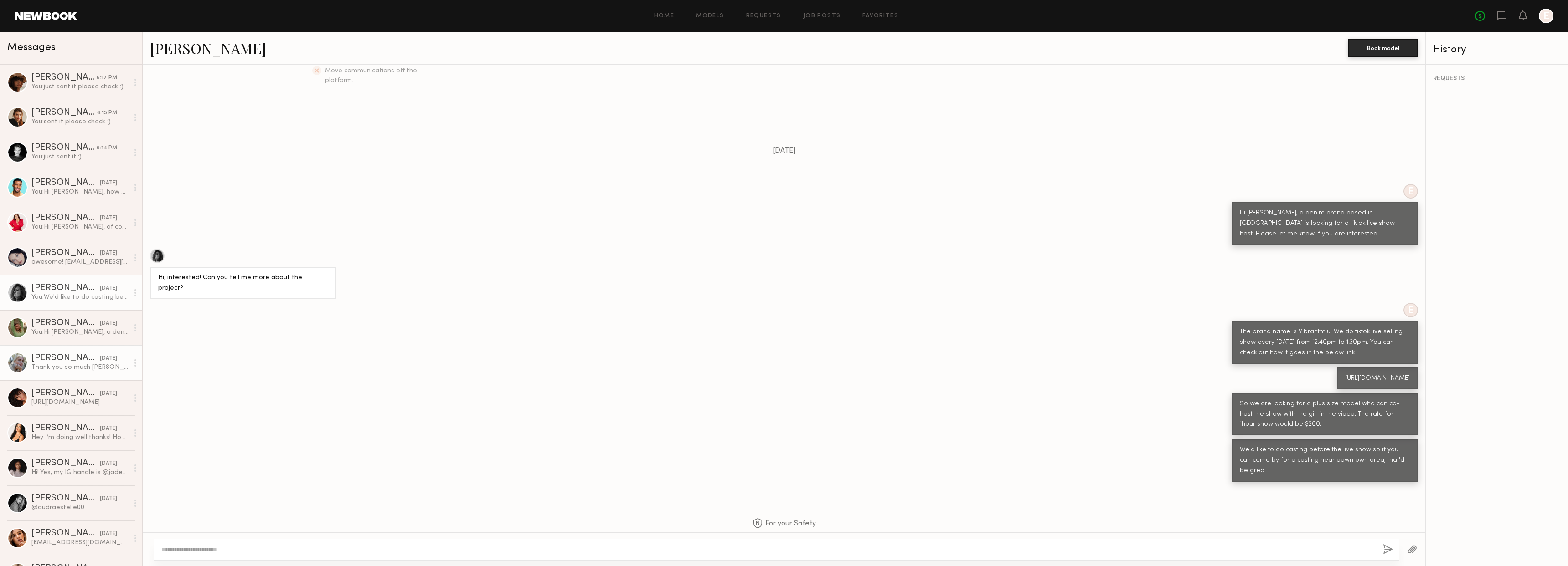
click at [83, 366] on div "Thank you so much [PERSON_NAME] !!!!" at bounding box center [80, 367] width 97 height 8
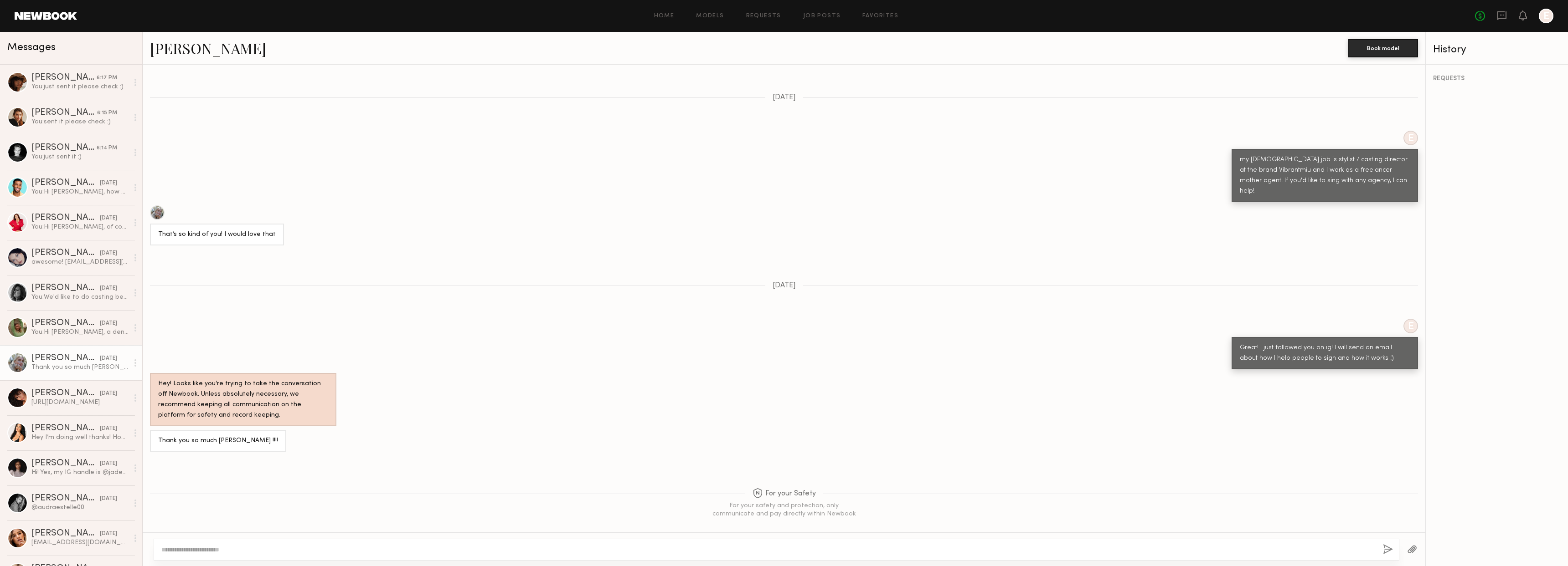
scroll to position [434, 0]
click at [172, 53] on link "Katie B." at bounding box center [208, 48] width 116 height 19
click at [82, 398] on div "https://www.instagram.com/agatha_ferreira_r?igsh=NTc4MTIwNjQ2YQ%3D%3D&utm_sourc…" at bounding box center [80, 402] width 97 height 8
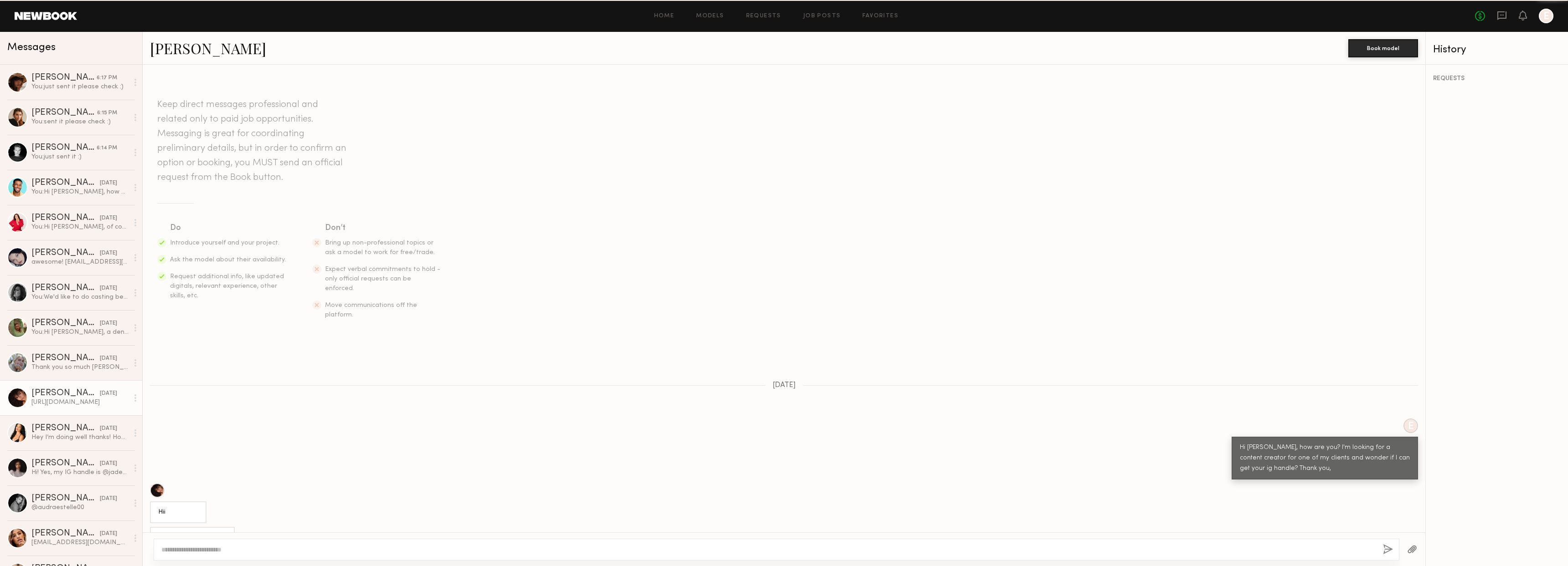
scroll to position [98, 0]
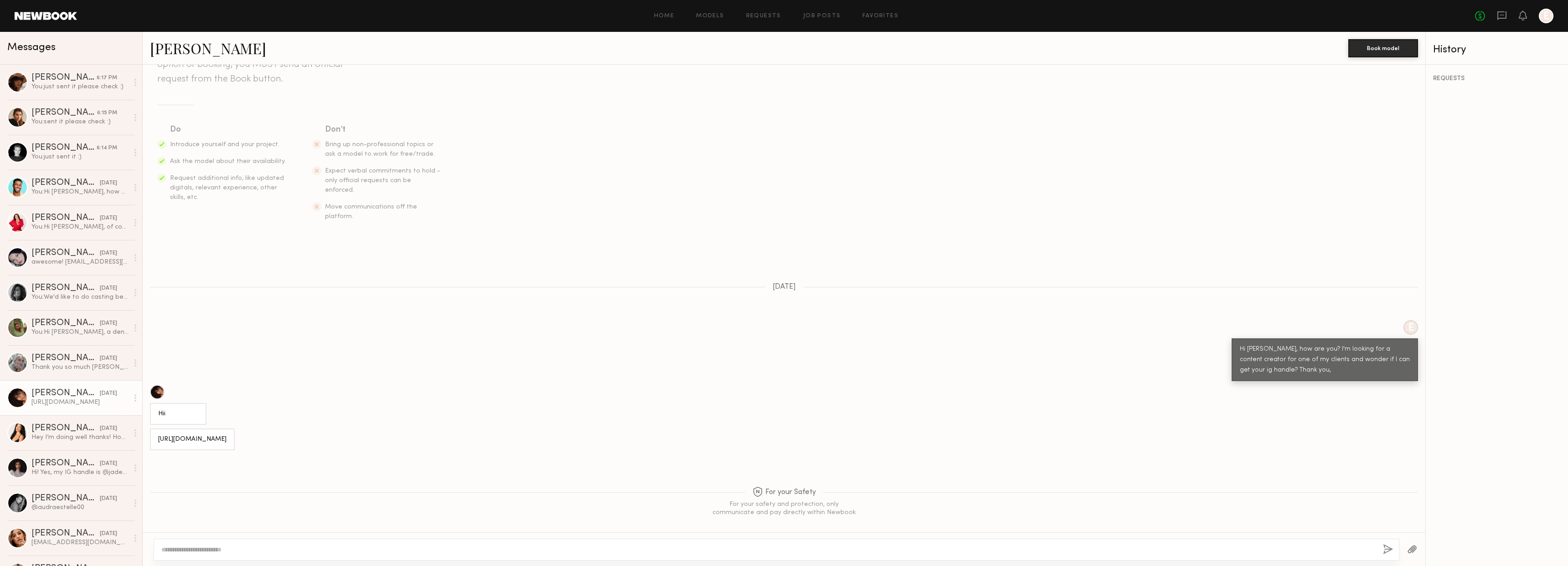
drag, startPoint x: 245, startPoint y: 421, endPoint x: 292, endPoint y: 420, distance: 47.0
click at [226, 435] on div "https://www.instagram.com/agatha_ferreira_r?igsh=NTc4MTIwNjQ2YQ%3D%3D&utm_sourc…" at bounding box center [192, 440] width 69 height 10
drag, startPoint x: 244, startPoint y: 422, endPoint x: 293, endPoint y: 420, distance: 49.0
click at [226, 435] on div "https://www.instagram.com/agatha_ferreira_r?igsh=NTc4MTIwNjQ2YQ%3D%3D&utm_sourc…" at bounding box center [192, 440] width 69 height 10
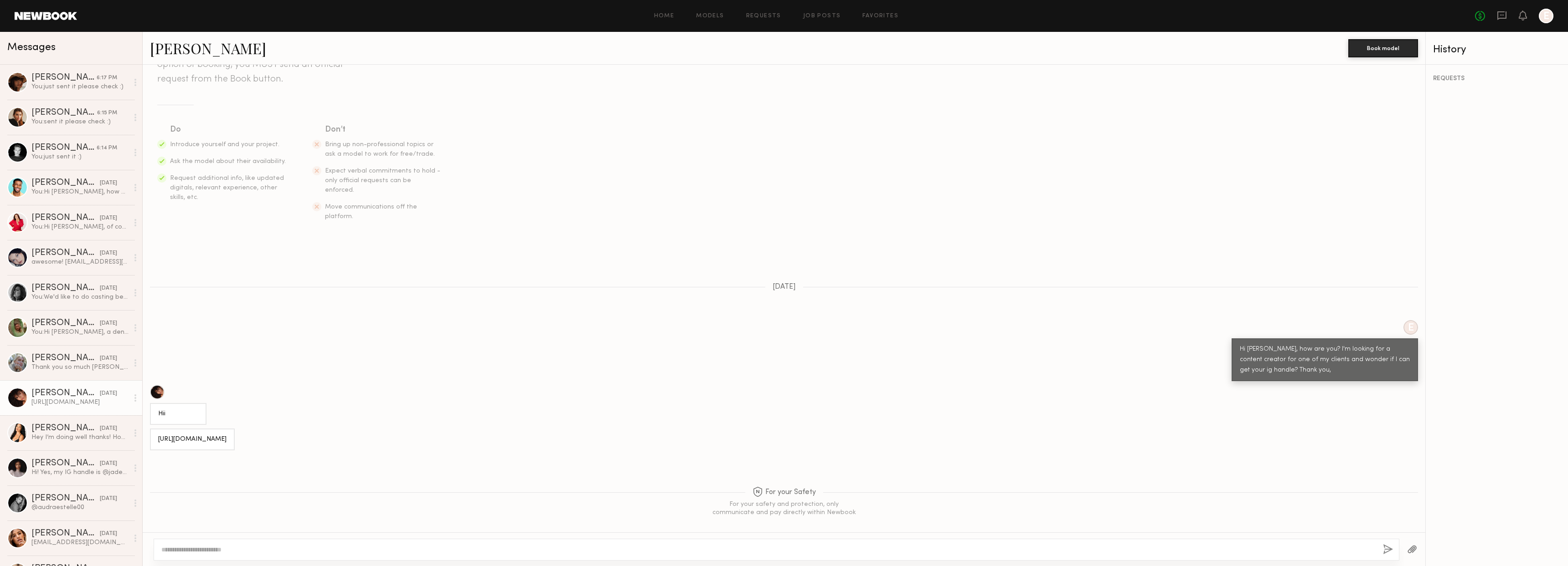
click at [226, 435] on div "https://www.instagram.com/agatha_ferreira_r?igsh=NTc4MTIwNjQ2YQ%3D%3D&utm_sourc…" at bounding box center [192, 440] width 69 height 10
drag, startPoint x: 303, startPoint y: 420, endPoint x: 243, endPoint y: 422, distance: 60.0
click at [226, 435] on div "https://www.instagram.com/agatha_ferreira_r?igsh=NTc4MTIwNjQ2YQ%3D%3D&utm_sourc…" at bounding box center [192, 440] width 69 height 10
copy div "agatha_ferreira_r?"
click at [65, 430] on div "Sarah L." at bounding box center [66, 429] width 69 height 9
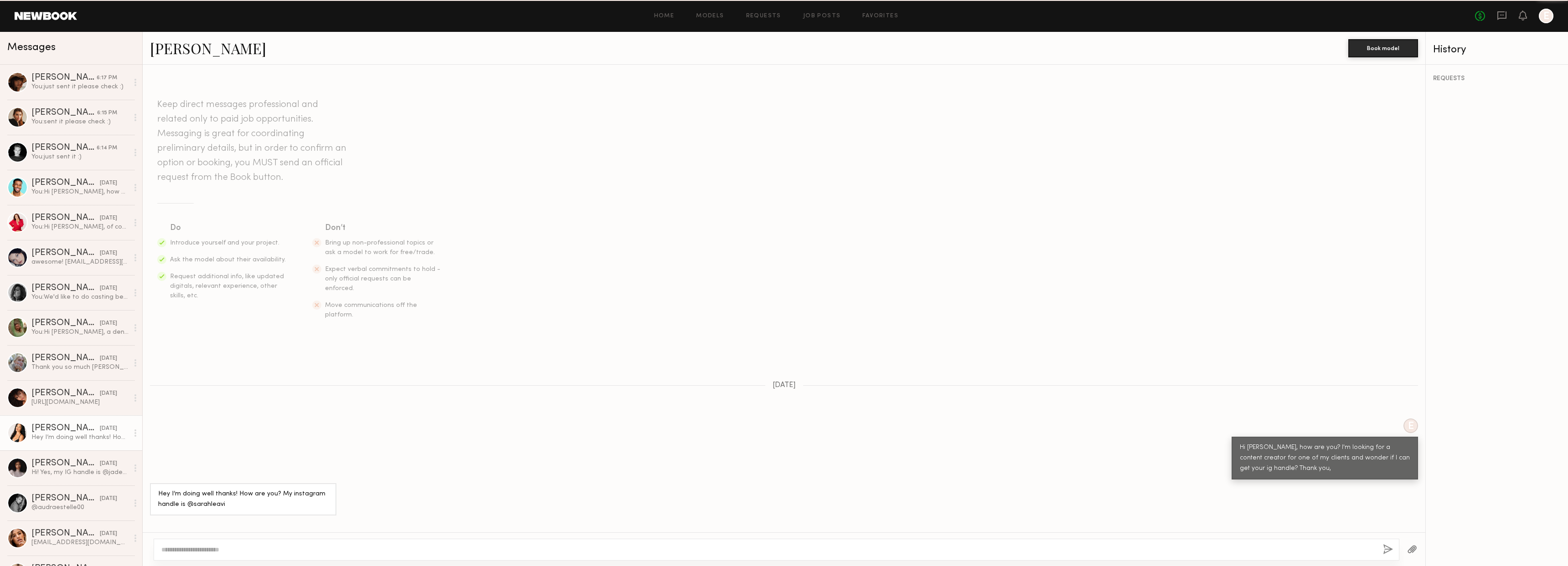
scroll to position [55, 0]
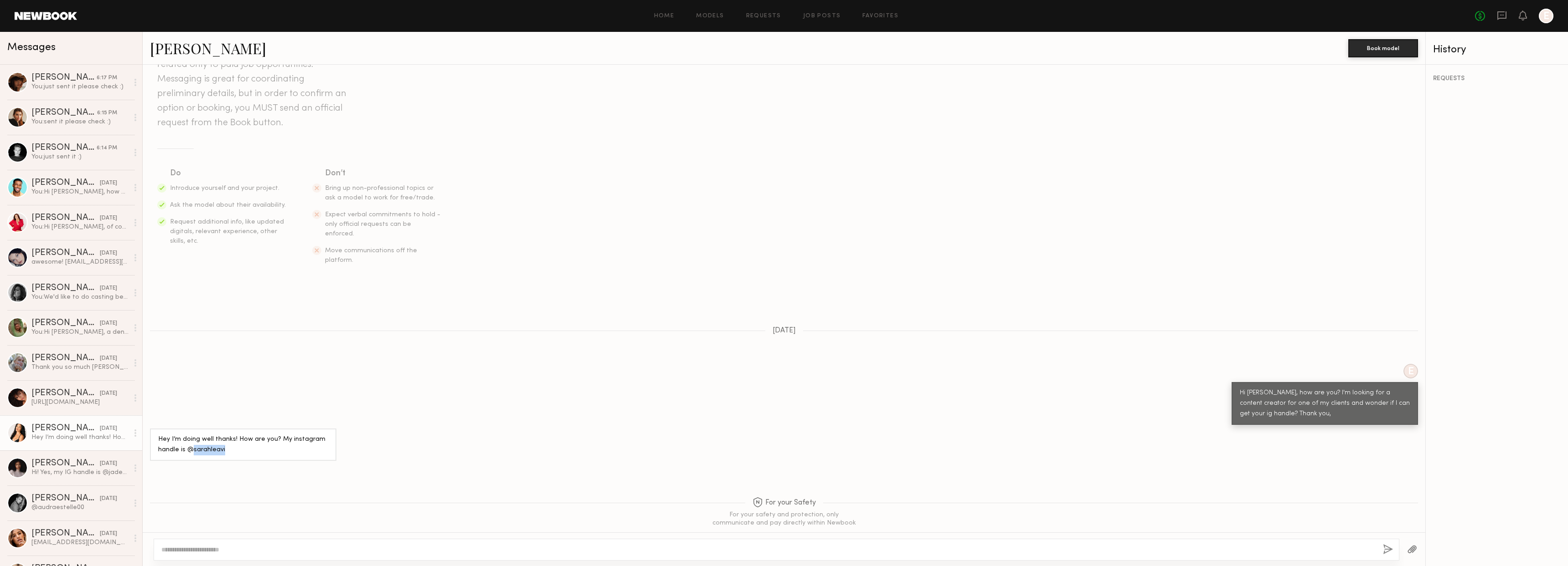
drag, startPoint x: 229, startPoint y: 428, endPoint x: 192, endPoint y: 432, distance: 37.2
click at [192, 435] on div "Hey I’m doing well thanks! How are you? My instagram handle is @sarahleavi" at bounding box center [243, 445] width 170 height 21
copy div "sarahleavi"
click at [181, 51] on link "Sarah L." at bounding box center [208, 48] width 116 height 19
click at [67, 78] on div "Mae B." at bounding box center [64, 78] width 65 height 9
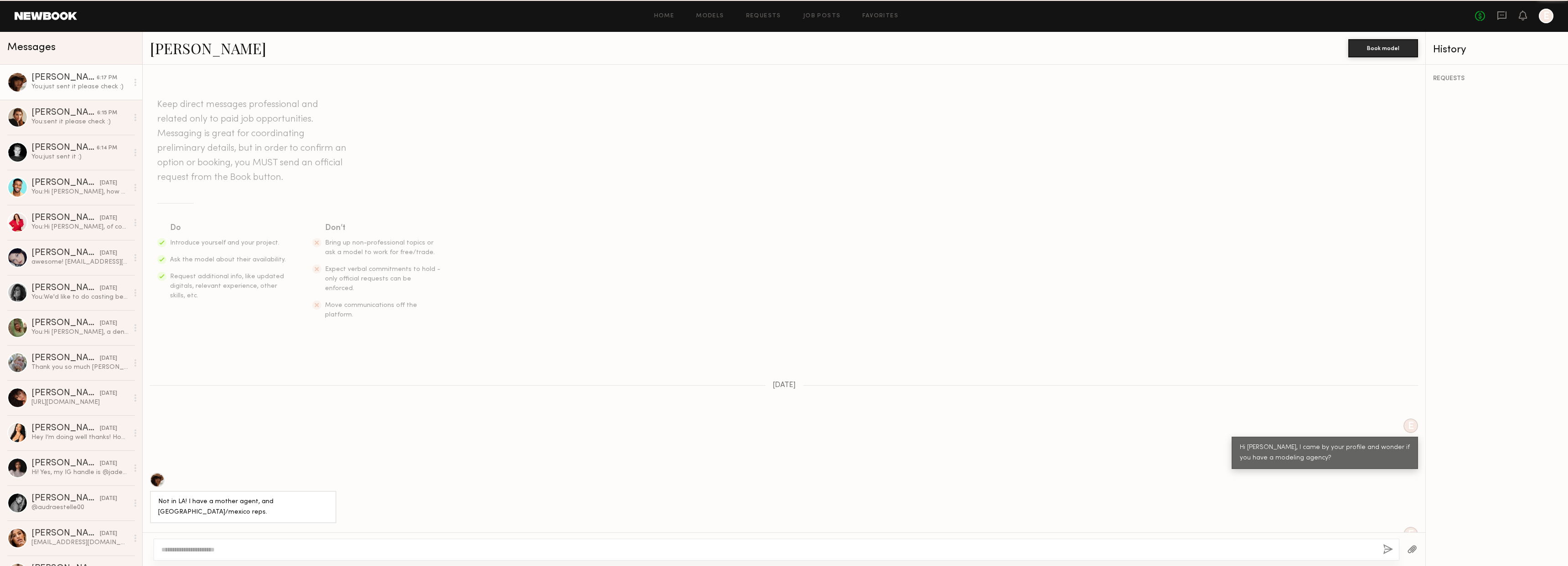
scroll to position [565, 0]
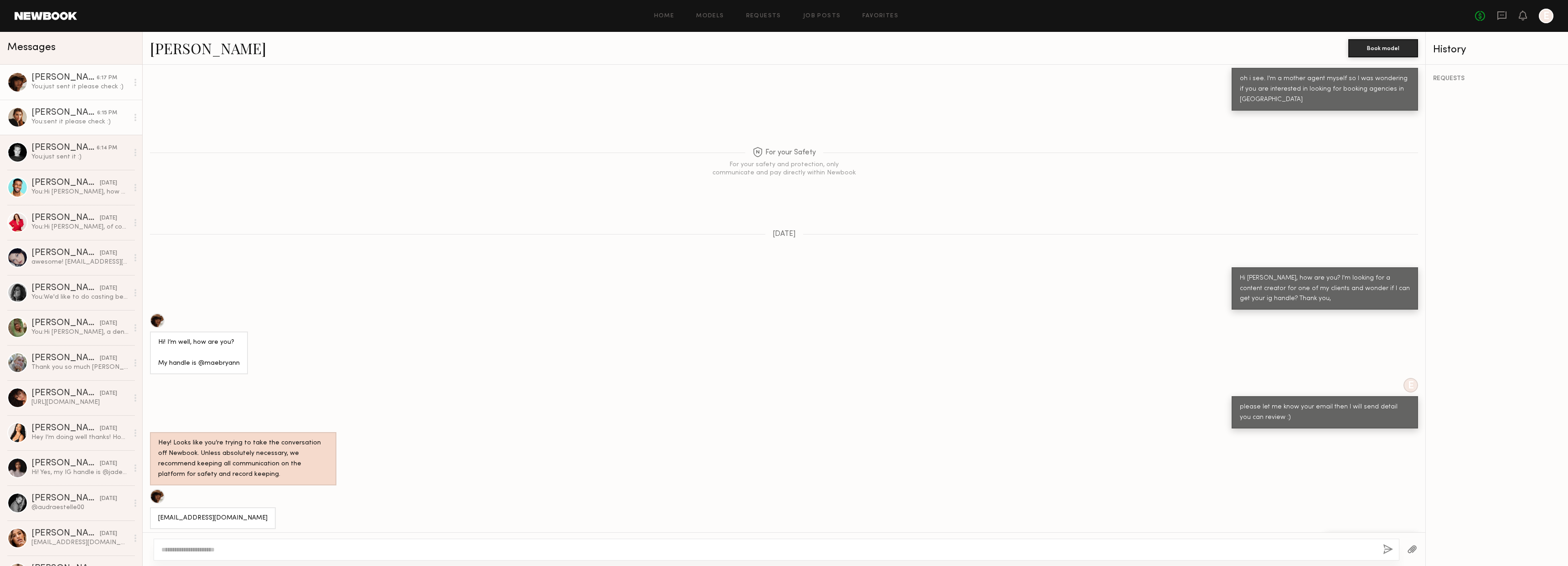
click at [74, 126] on link "Sage K. 6:15 PM You: sent it please check :)" at bounding box center [71, 117] width 142 height 35
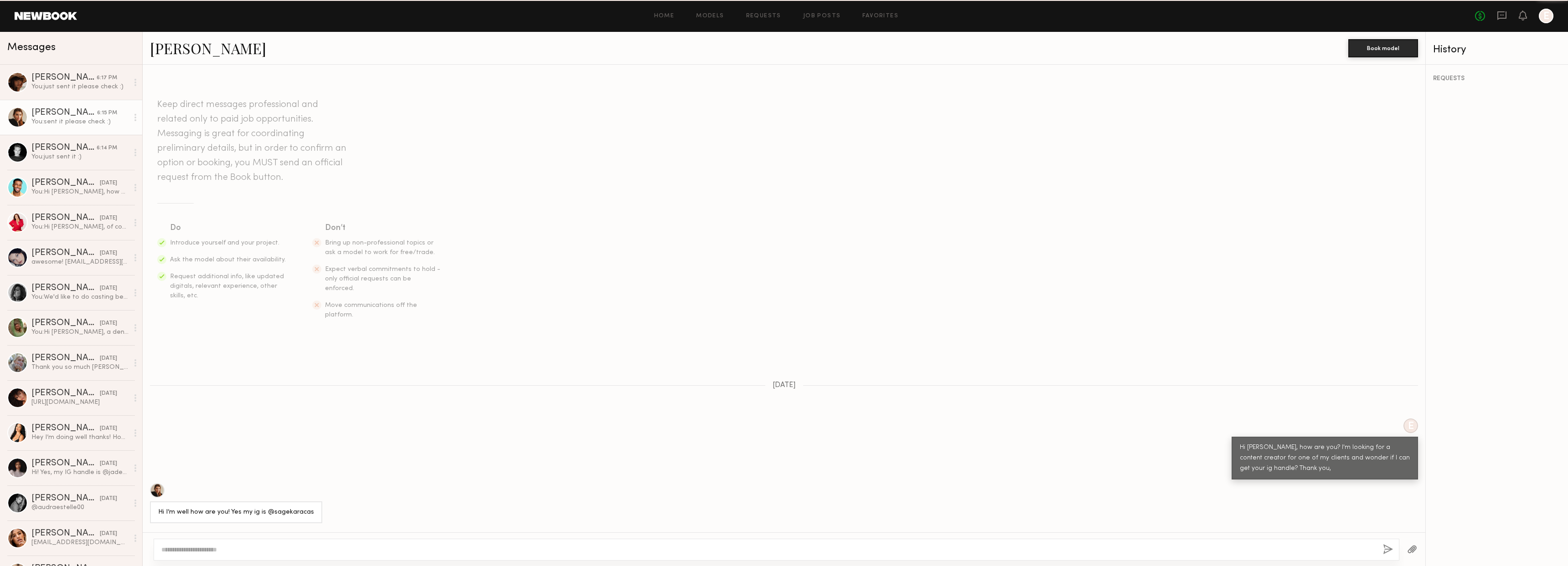
scroll to position [323, 0]
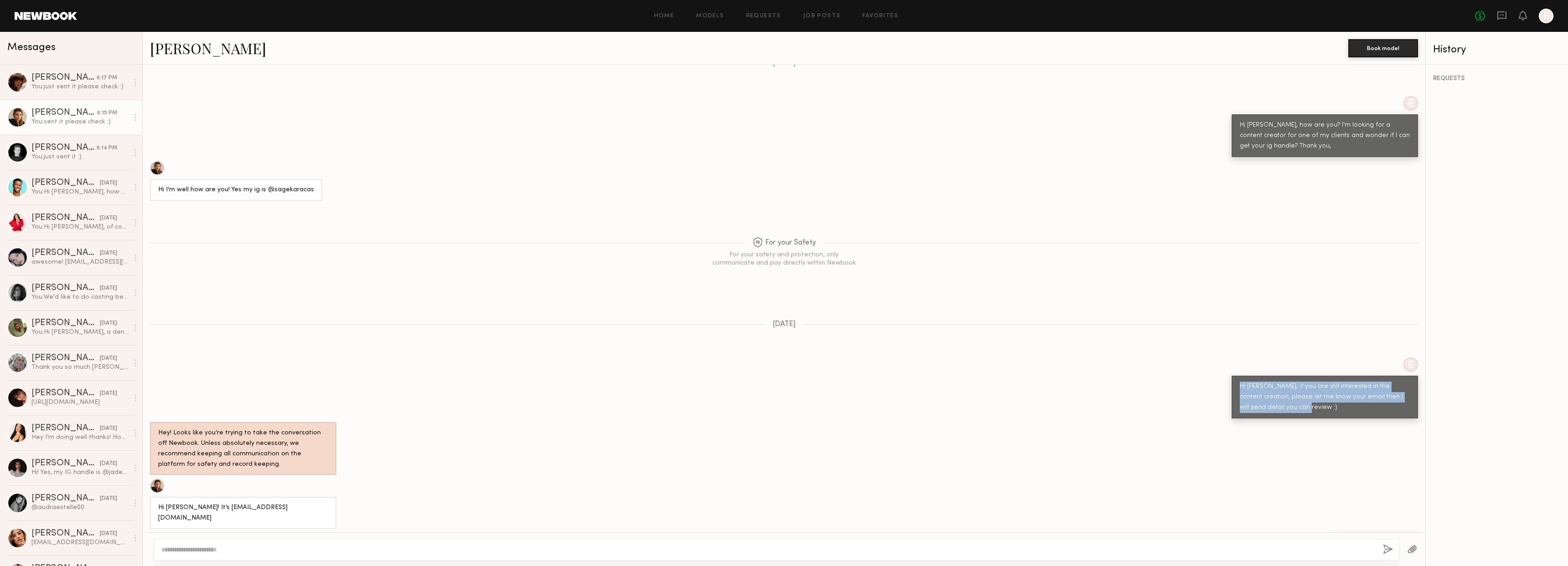
drag, startPoint x: 1234, startPoint y: 365, endPoint x: 1292, endPoint y: 391, distance: 63.6
click at [1292, 391] on div "Hi Sage, if you are still interested in the content creation, please let me kno…" at bounding box center [1325, 397] width 170 height 32
copy div "Hi Sage, if you are still interested in the content creation, please let me kno…"
click at [63, 434] on div "Hey I’m doing well thanks! How are you? My instagram handle is @sarahleavi" at bounding box center [80, 437] width 97 height 8
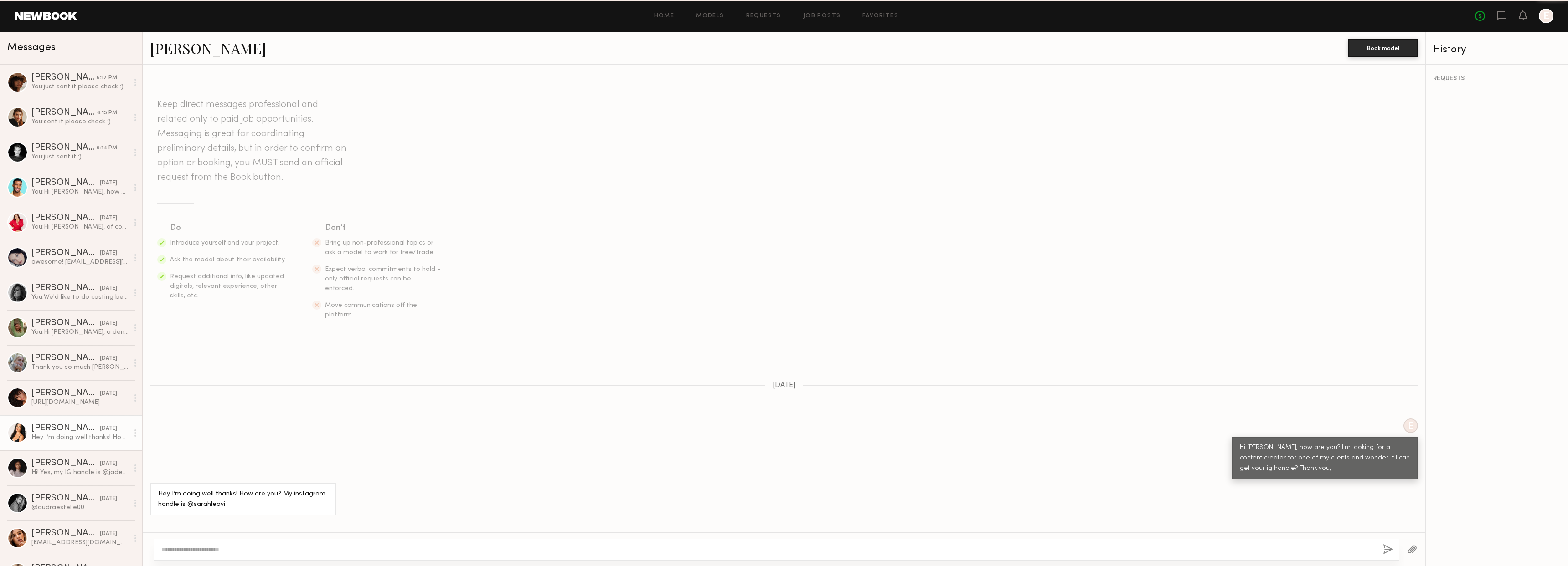
scroll to position [55, 0]
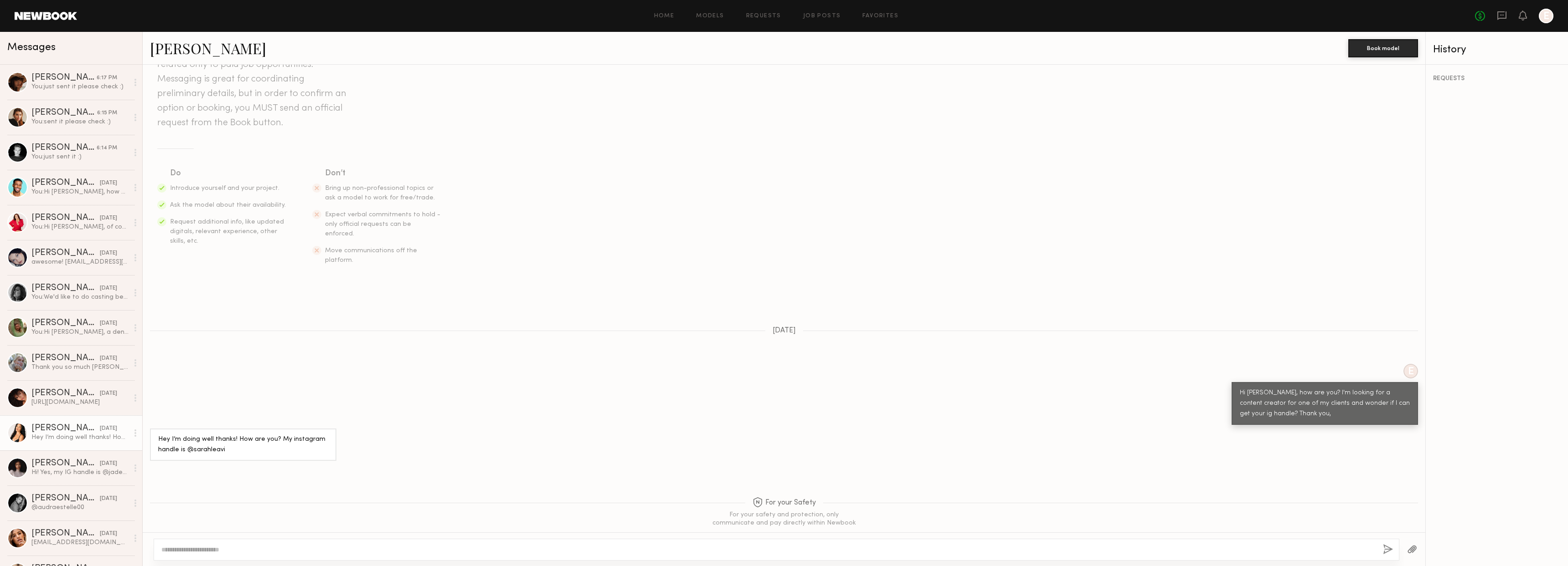
click at [344, 549] on textarea at bounding box center [768, 550] width 1214 height 9
click at [184, 550] on textarea "**********" at bounding box center [768, 550] width 1214 height 9
type textarea "**********"
click at [1387, 550] on button "button" at bounding box center [1387, 550] width 10 height 12
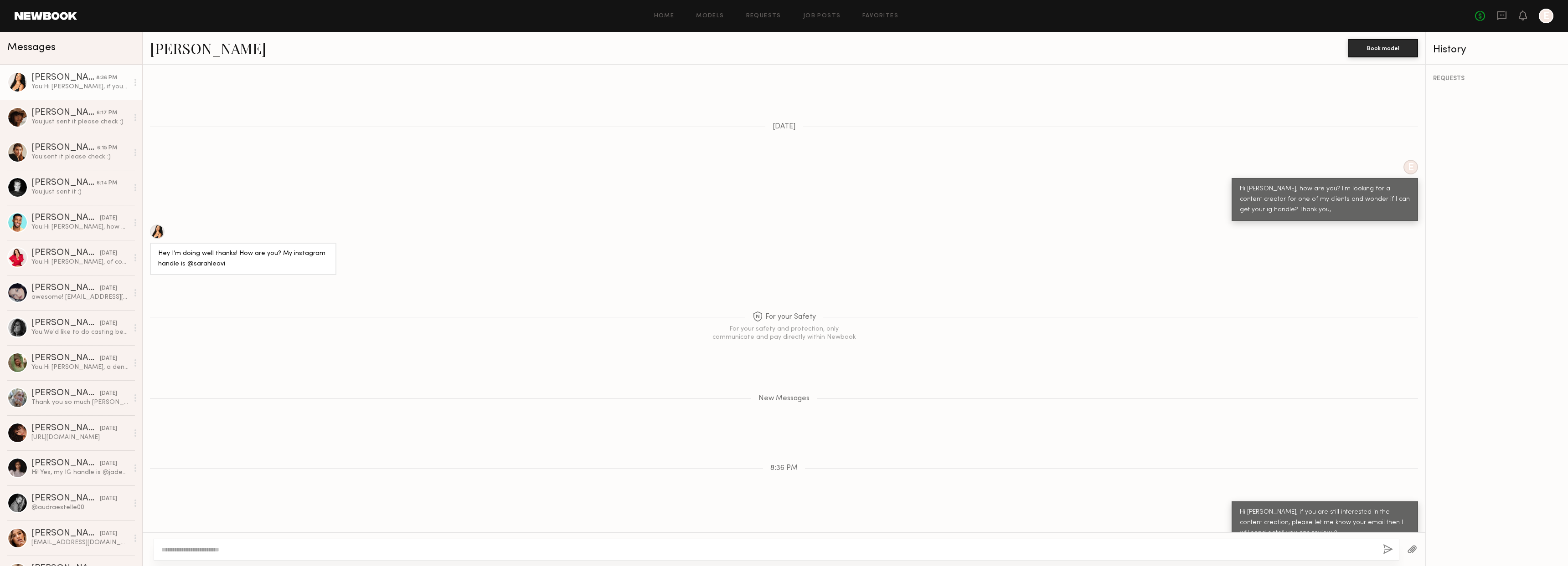
scroll to position [315, 0]
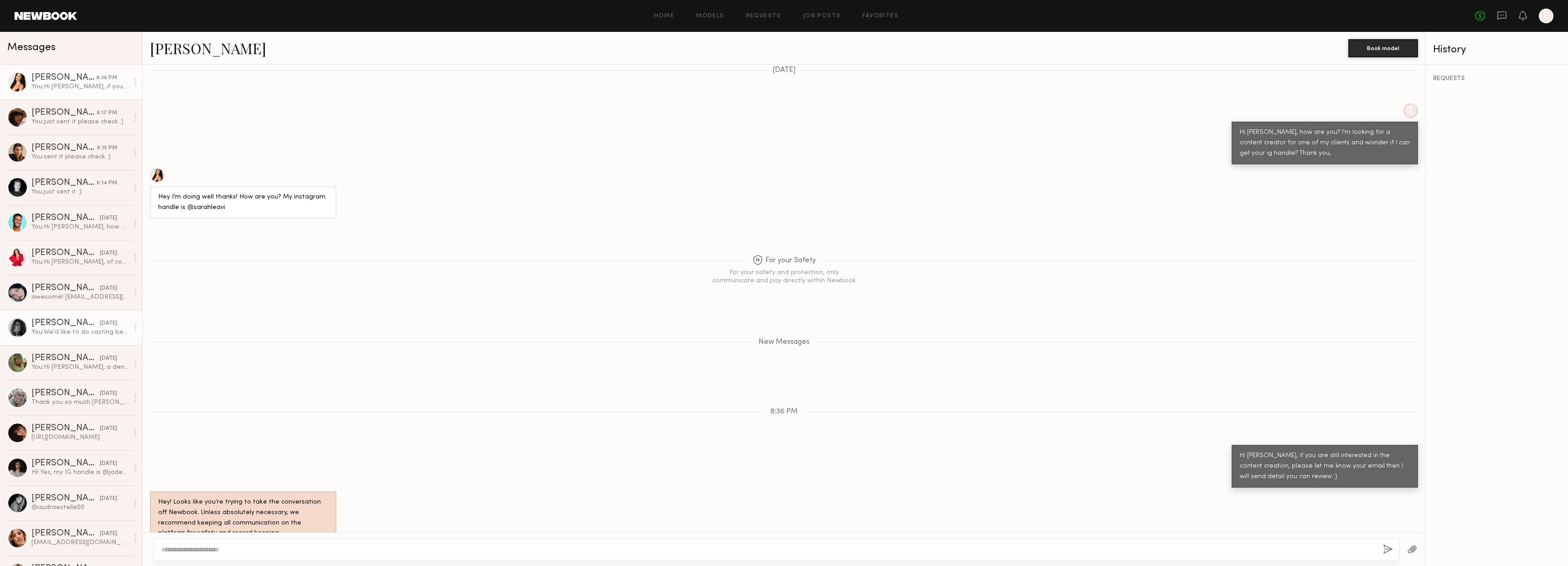
click at [81, 333] on div "You: We'd like to do casting before the live show so if you can come by for a c…" at bounding box center [80, 332] width 97 height 8
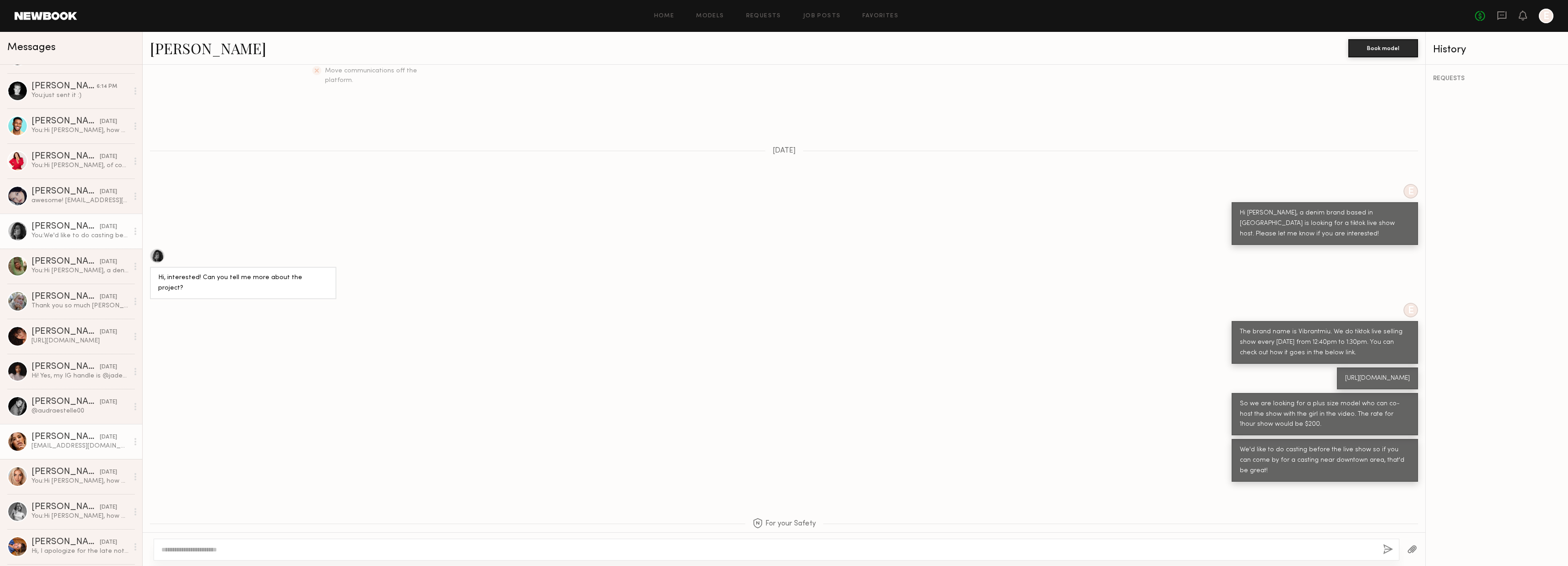
scroll to position [113, 0]
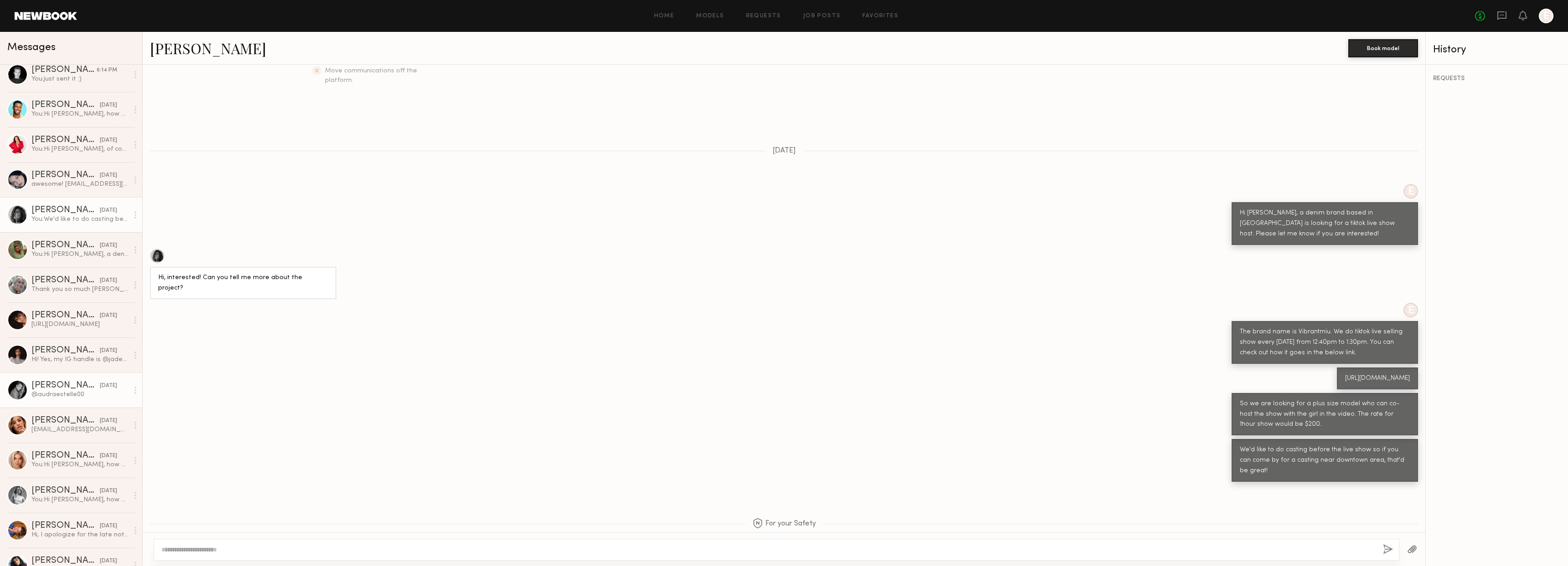
click at [56, 395] on div "@audraestelle00" at bounding box center [80, 395] width 97 height 8
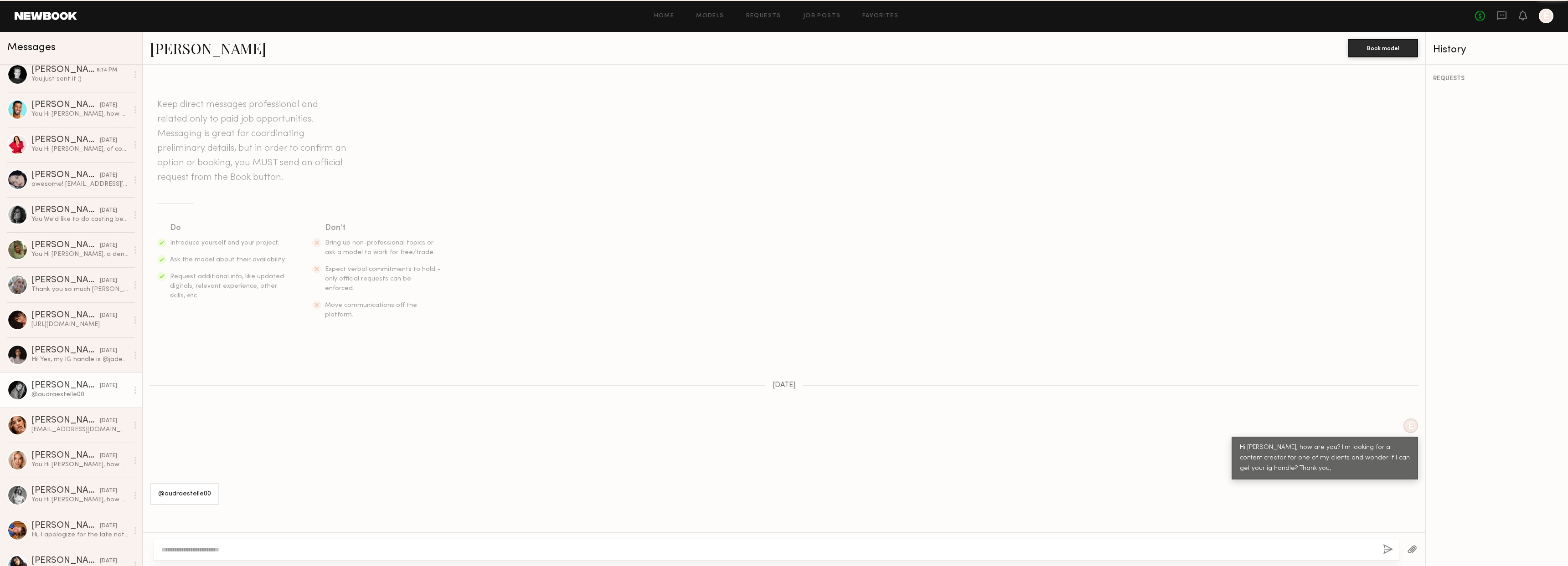
scroll to position [44, 0]
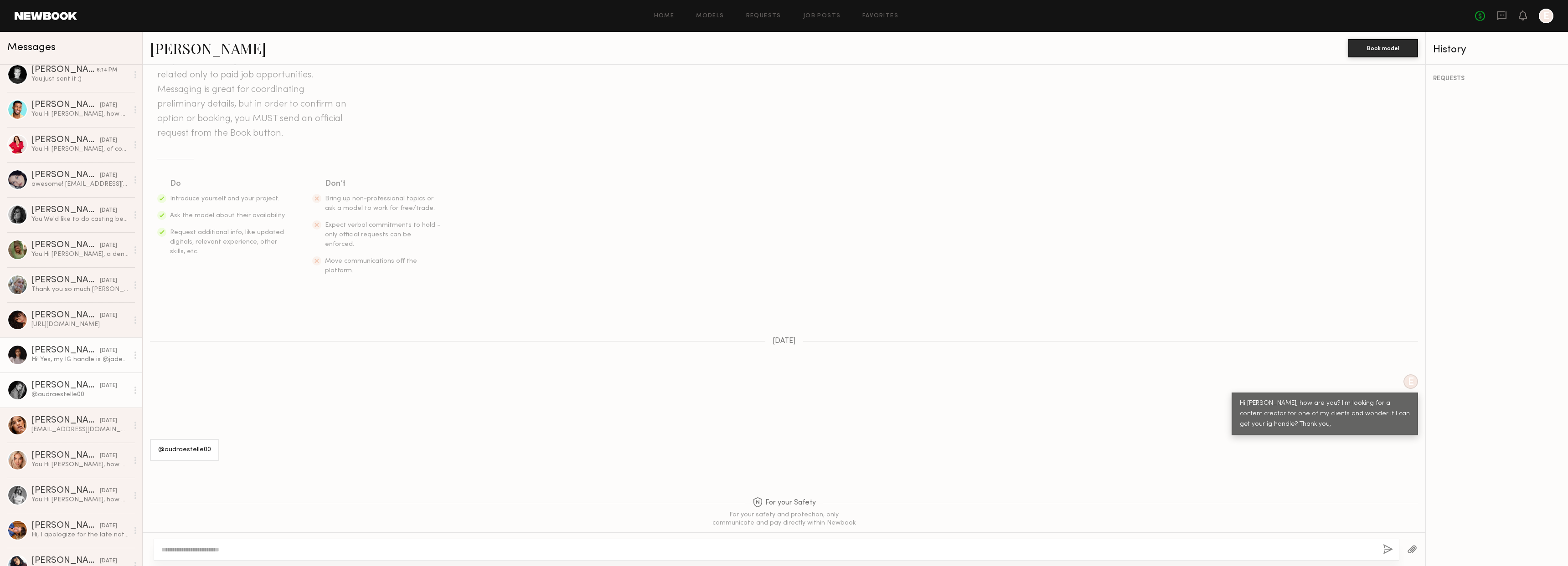
click at [68, 357] on div "Hi! Yes, my IG handle is @jadebryant22" at bounding box center [80, 359] width 97 height 8
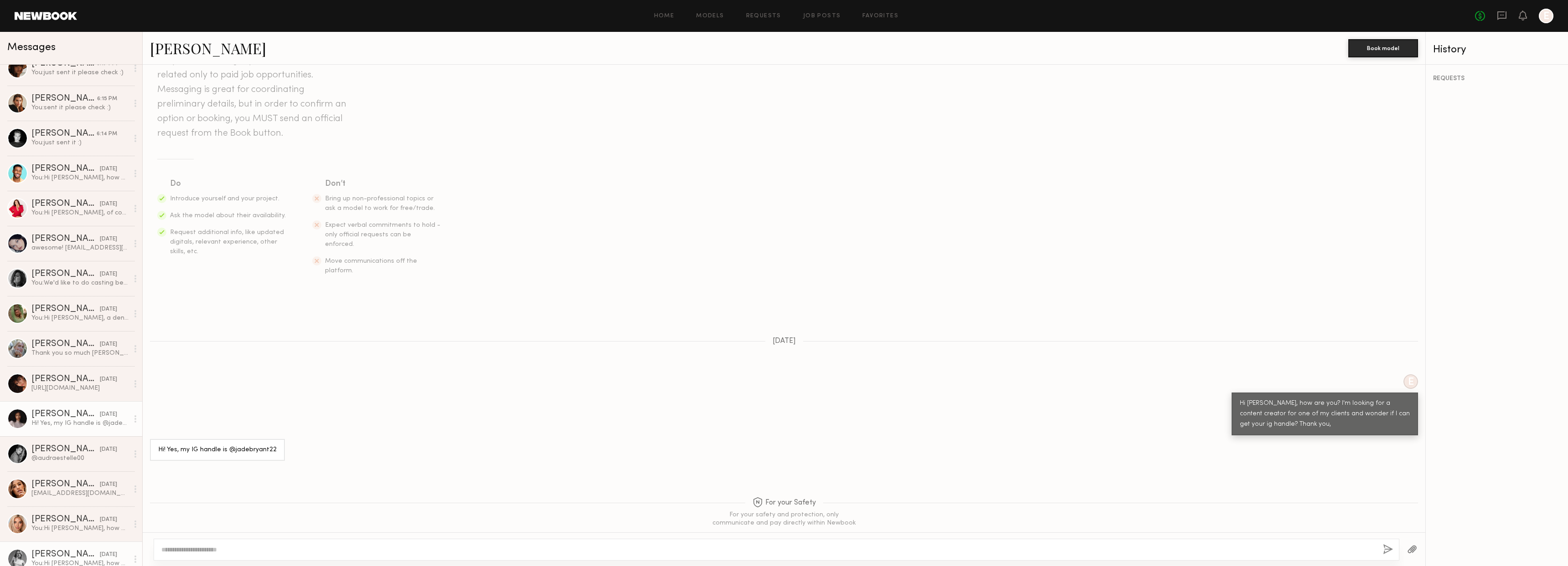
scroll to position [48, 0]
click at [80, 236] on div "Marina F." at bounding box center [66, 241] width 69 height 9
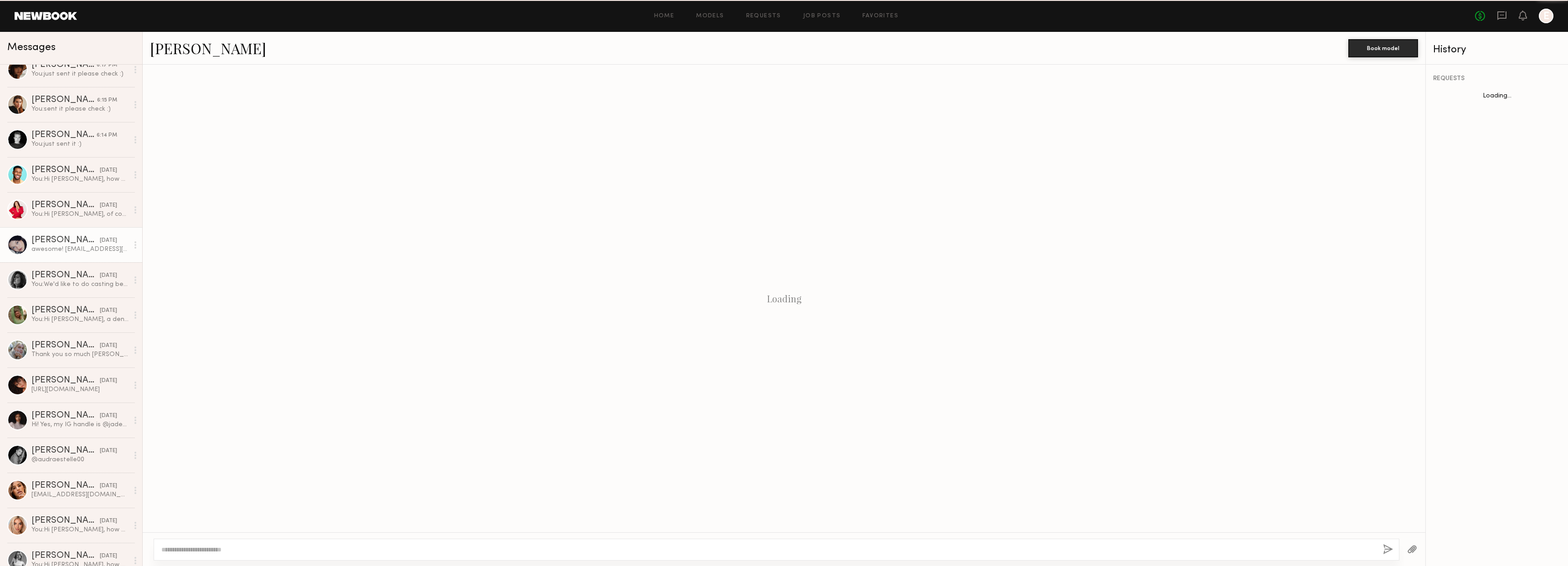
scroll to position [560, 0]
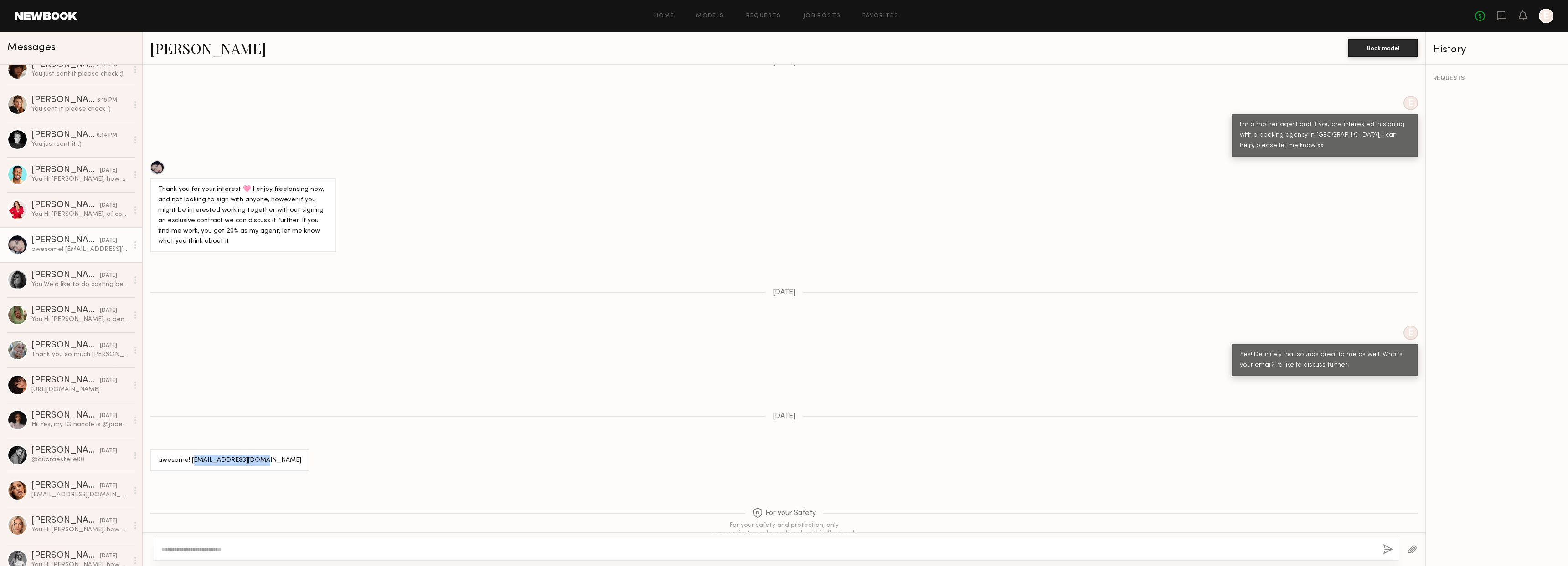
drag, startPoint x: 192, startPoint y: 430, endPoint x: 249, endPoint y: 429, distance: 57.0
click at [249, 455] on div "awesome! Filipchuk.marina@icloud.com" at bounding box center [229, 461] width 143 height 10
click at [199, 455] on div "awesome! Filipchuk.marina@icloud.com" at bounding box center [229, 461] width 143 height 10
drag, startPoint x: 190, startPoint y: 430, endPoint x: 295, endPoint y: 430, distance: 105.0
click at [295, 450] on div "awesome! Filipchuk.marina@icloud.com" at bounding box center [784, 461] width 1283 height 22
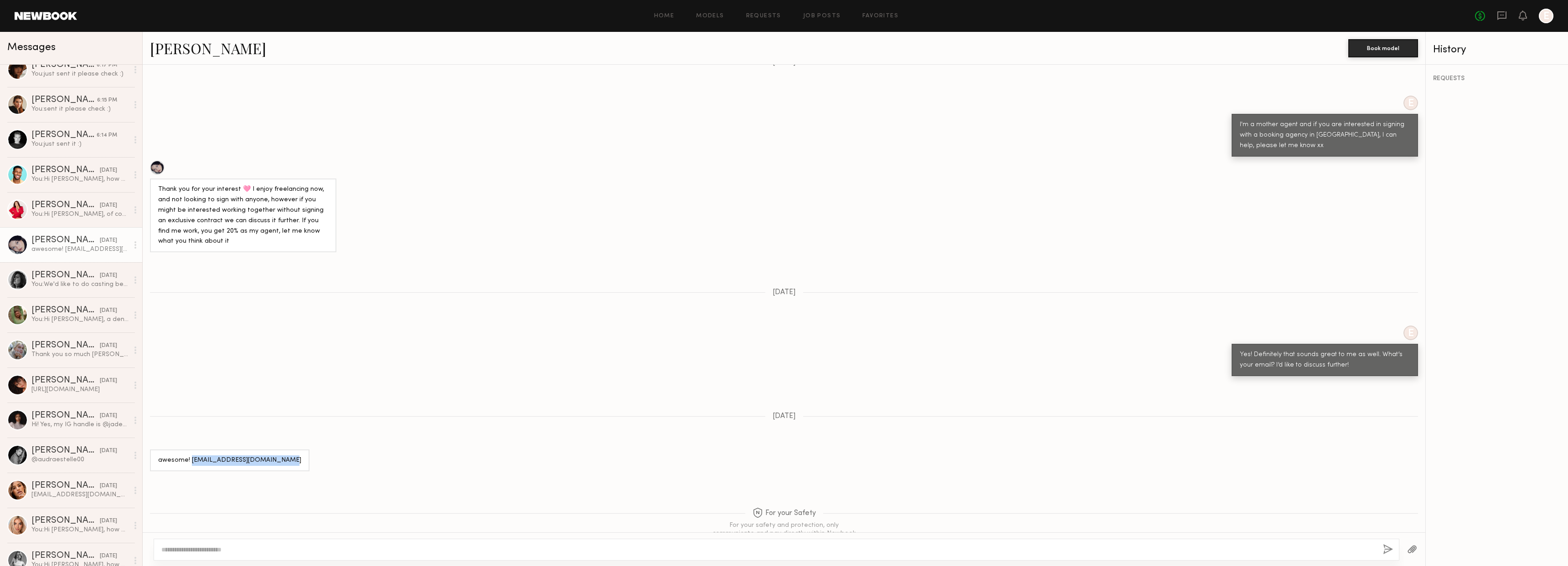
copy div "Filipchuk.marina@icloud.com"
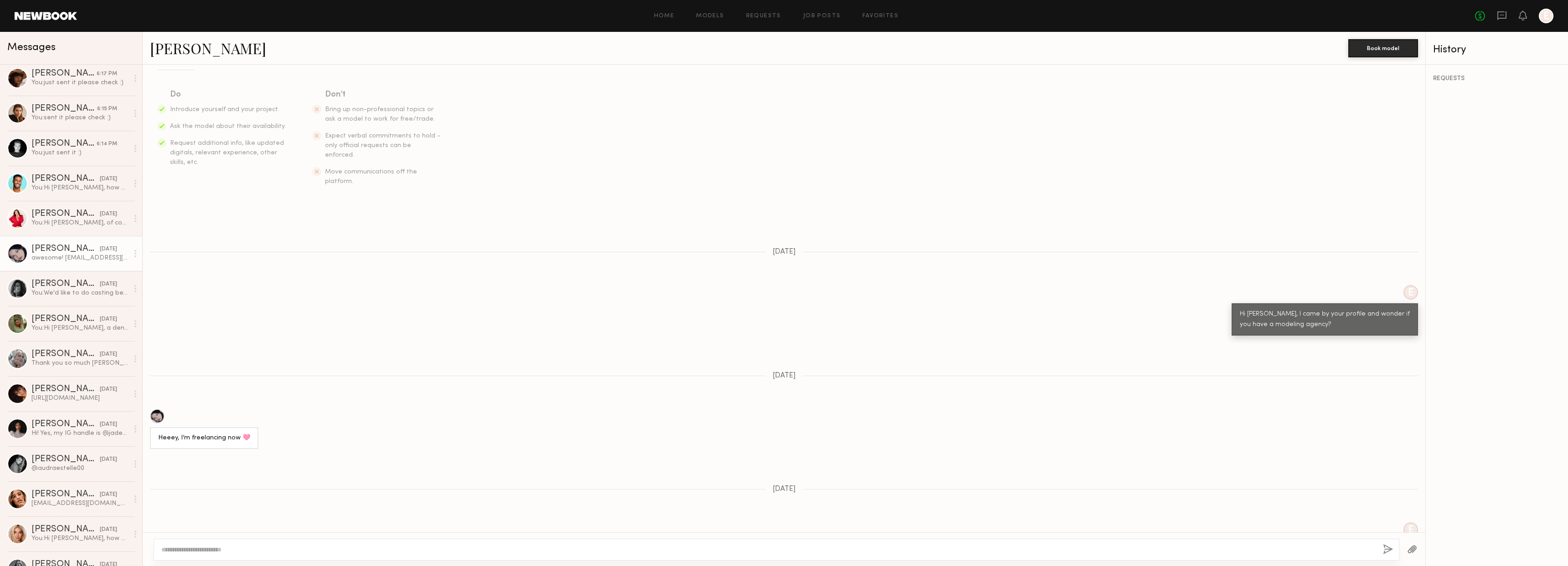
scroll to position [0, 0]
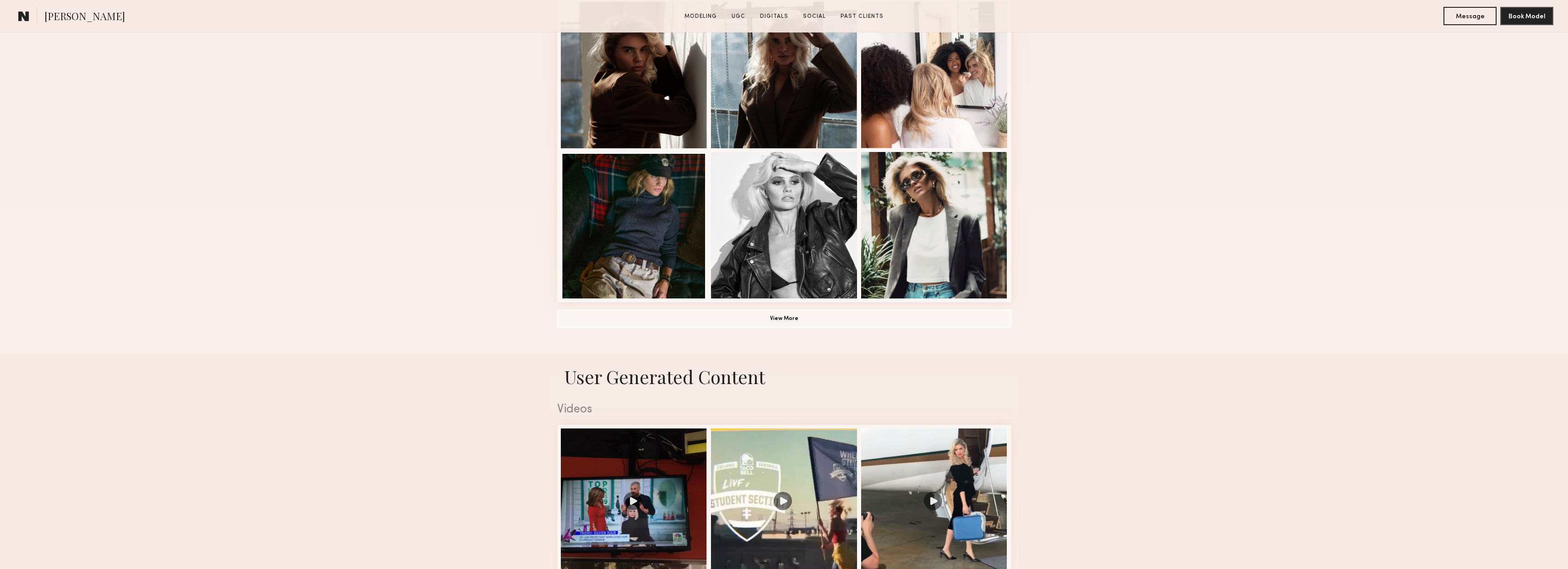
scroll to position [620, 0]
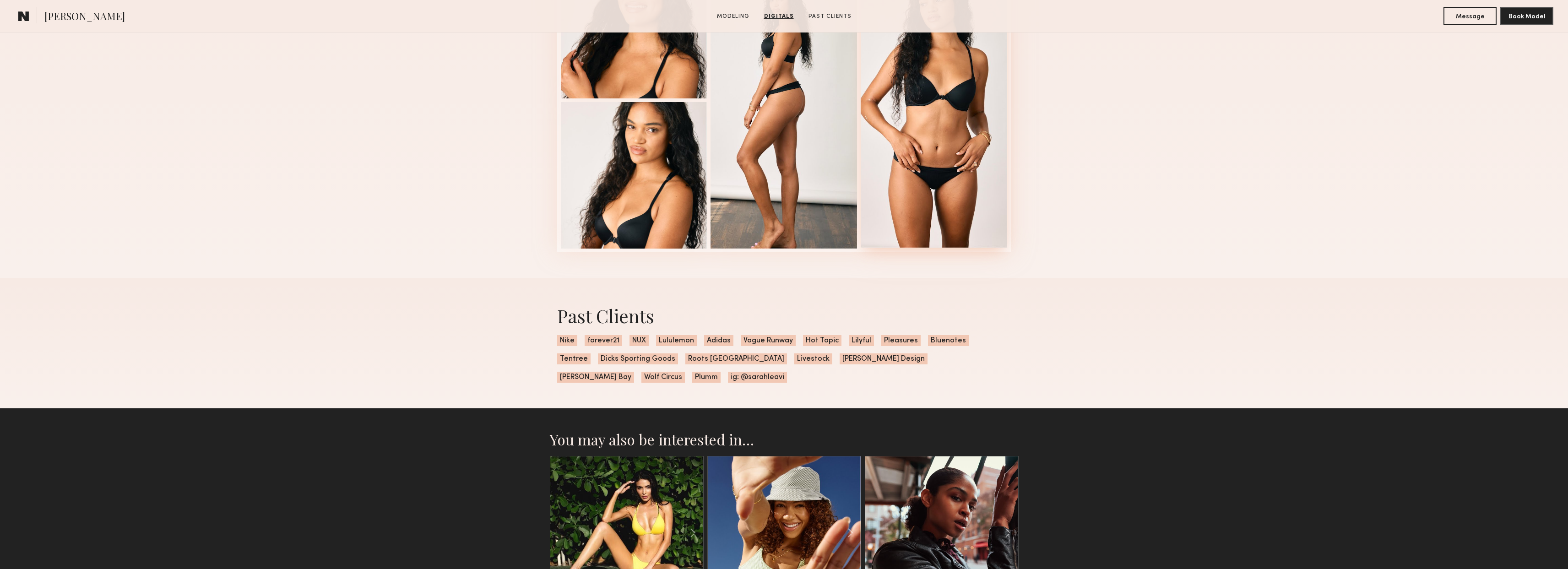
scroll to position [840, 0]
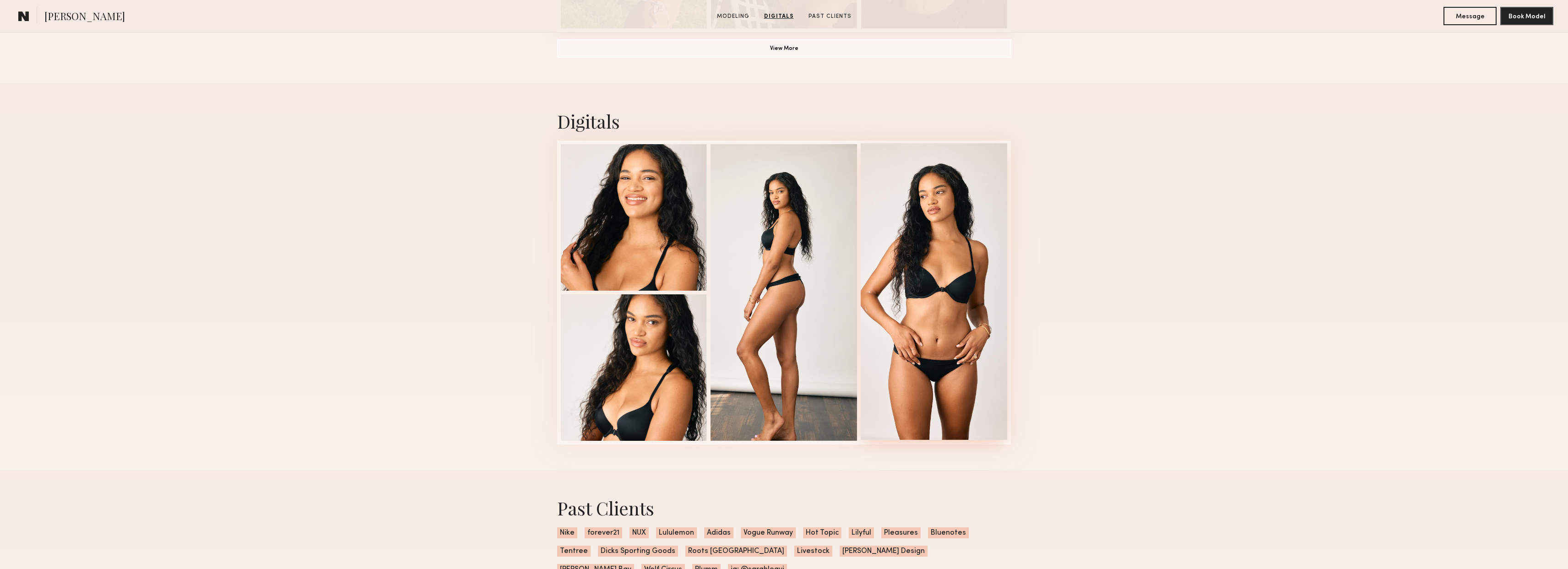
click at [945, 278] on div at bounding box center [934, 291] width 146 height 297
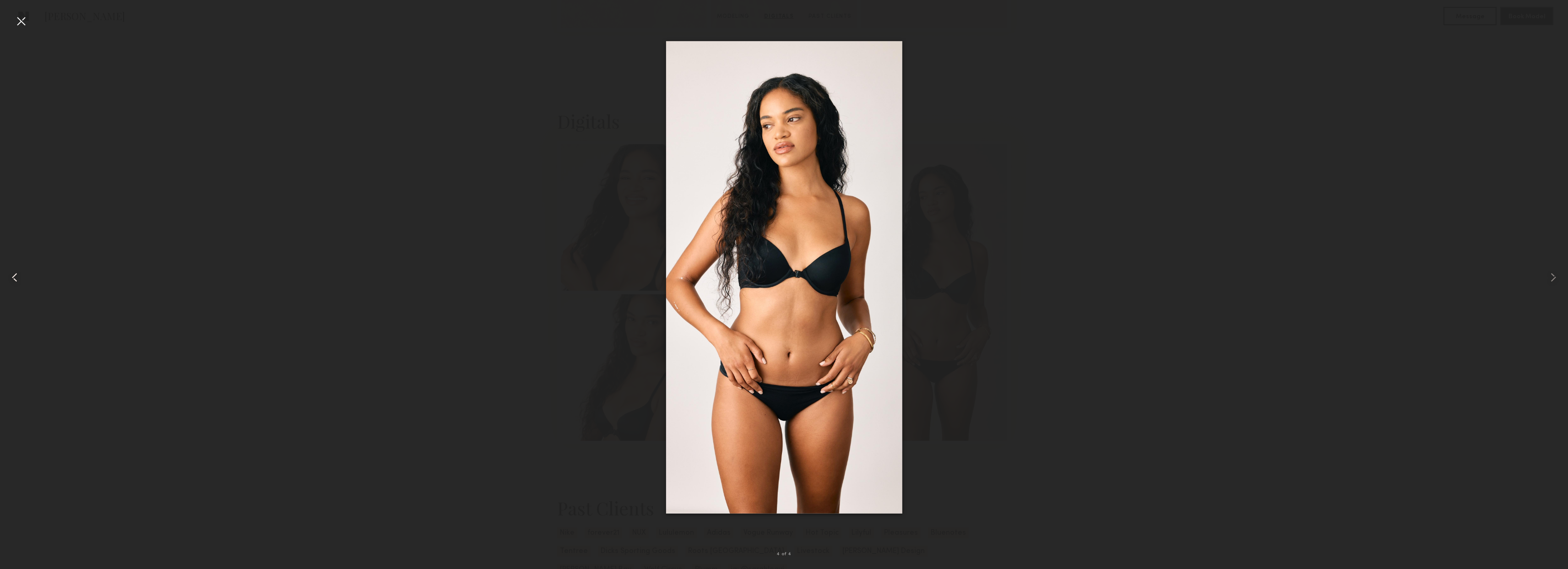
click at [21, 276] on common-icon at bounding box center [14, 277] width 15 height 15
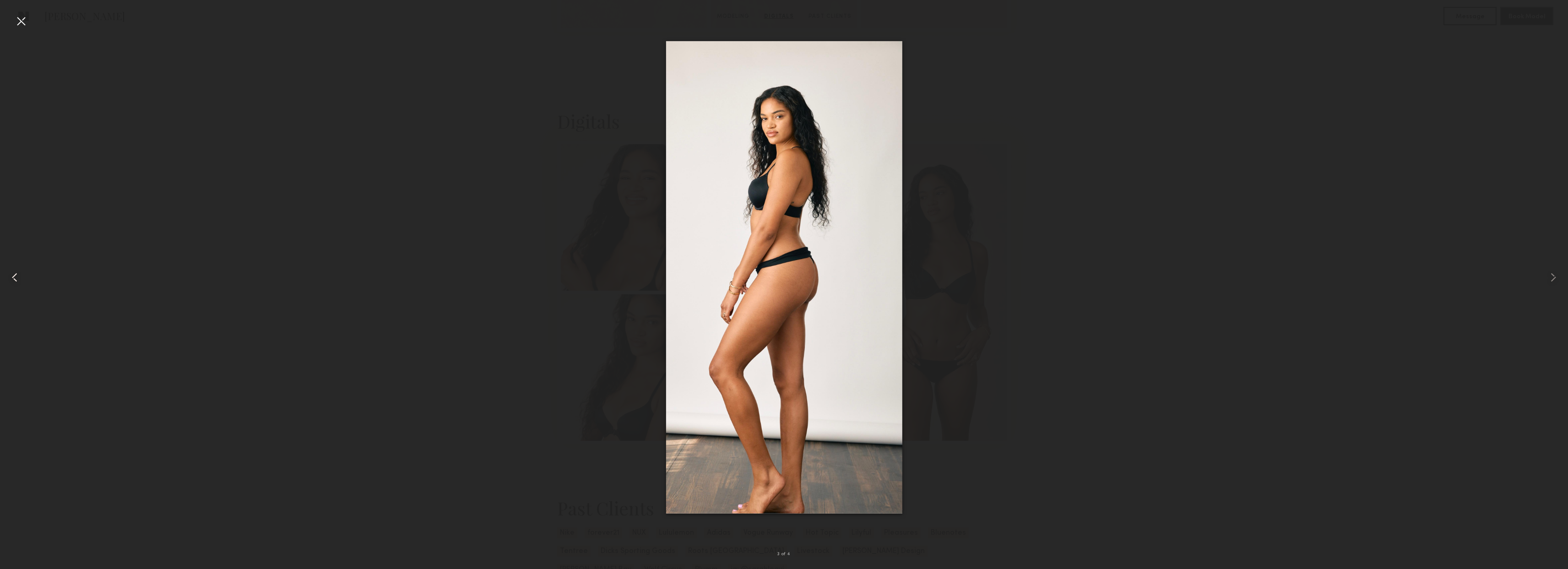
click at [21, 276] on common-icon at bounding box center [14, 277] width 15 height 15
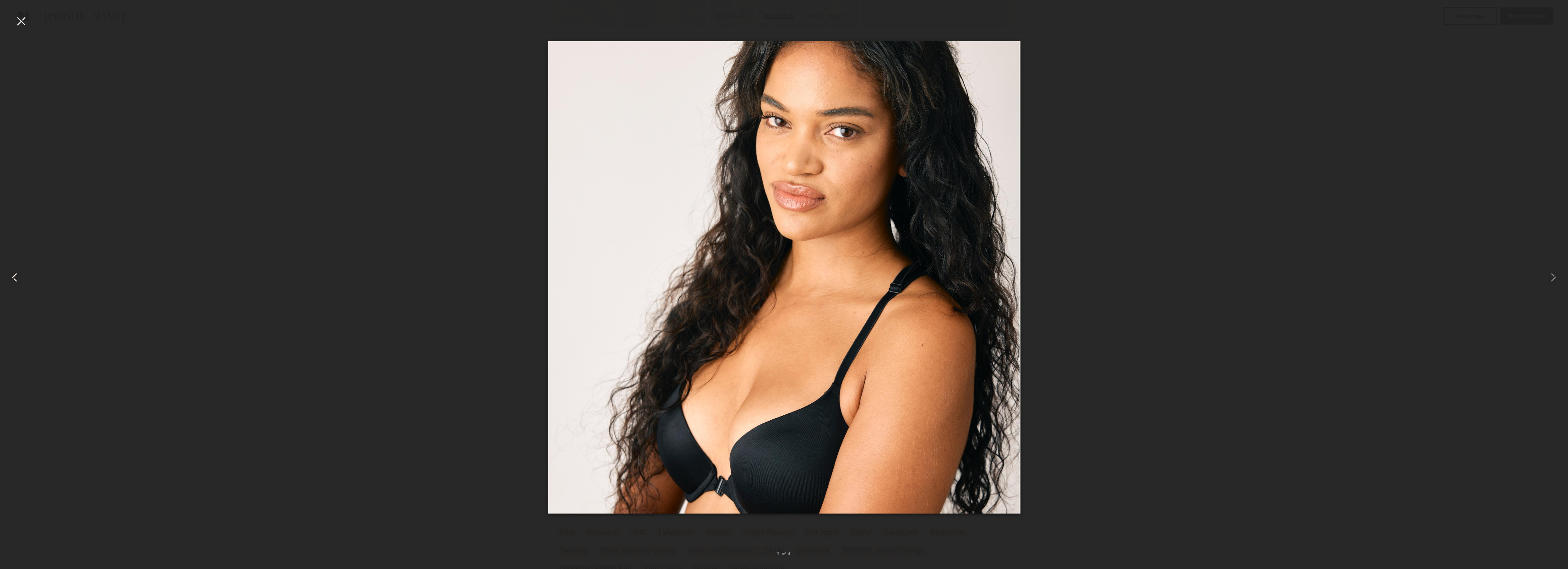
click at [21, 276] on common-icon at bounding box center [14, 277] width 15 height 15
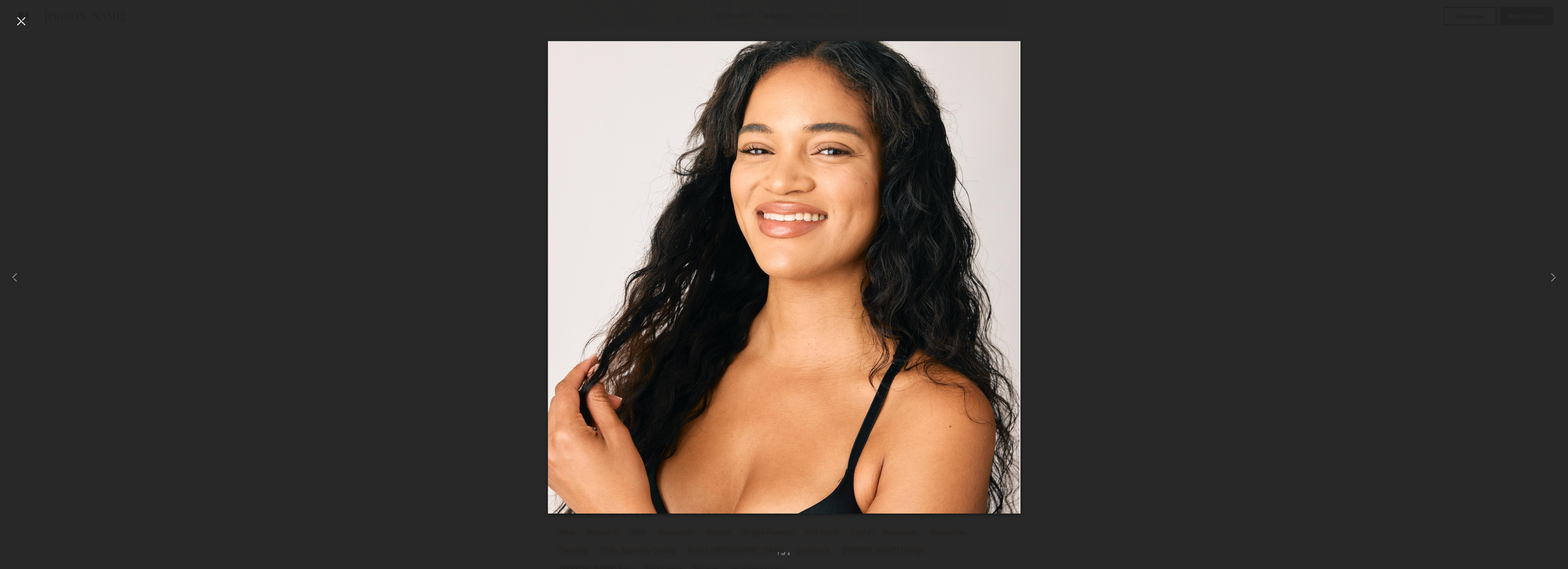
click at [19, 24] on div at bounding box center [21, 21] width 15 height 15
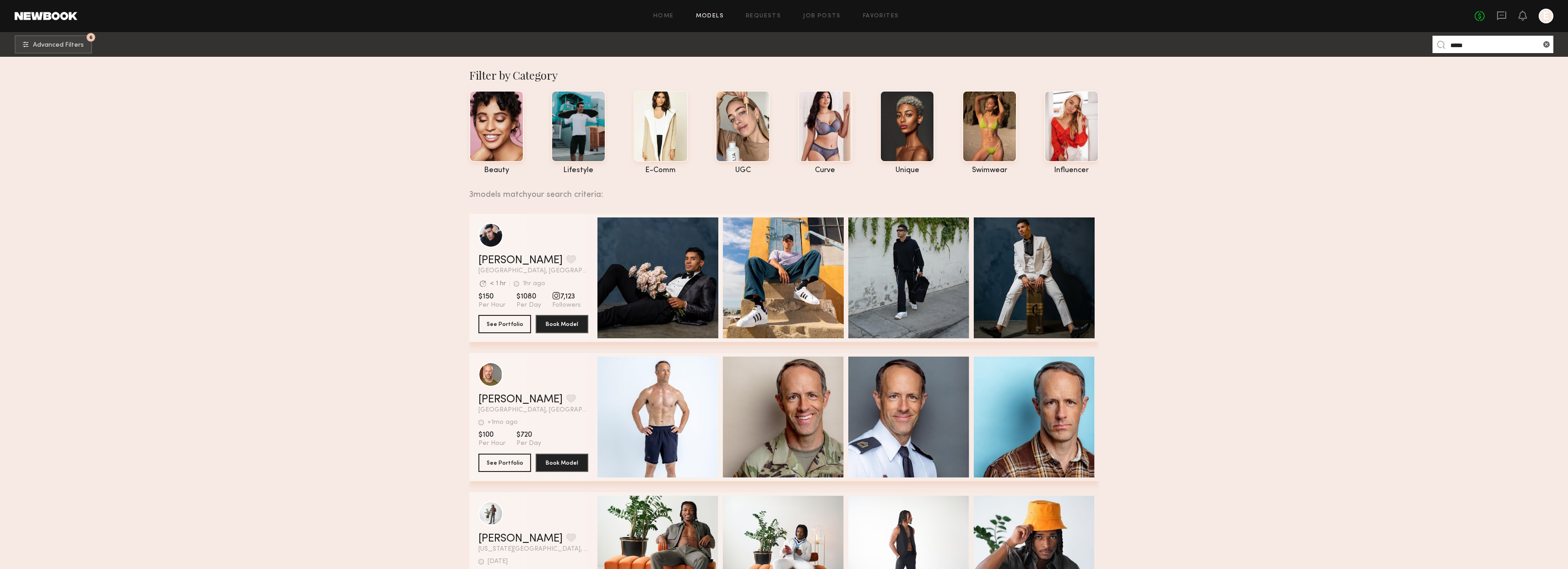
click at [1495, 36] on input "*****" at bounding box center [1493, 44] width 121 height 18
paste input "**********"
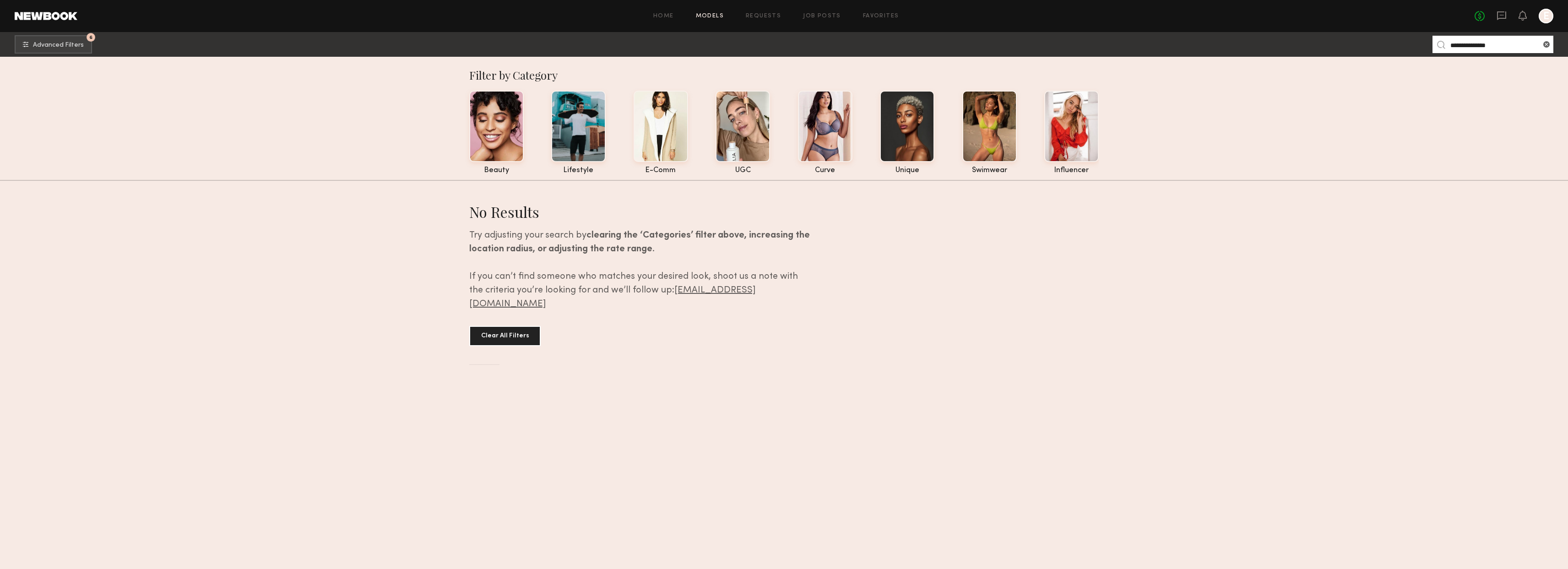
drag, startPoint x: 1466, startPoint y: 46, endPoint x: 1522, endPoint y: 47, distance: 56.0
click at [1522, 47] on input "**********" at bounding box center [1493, 44] width 121 height 18
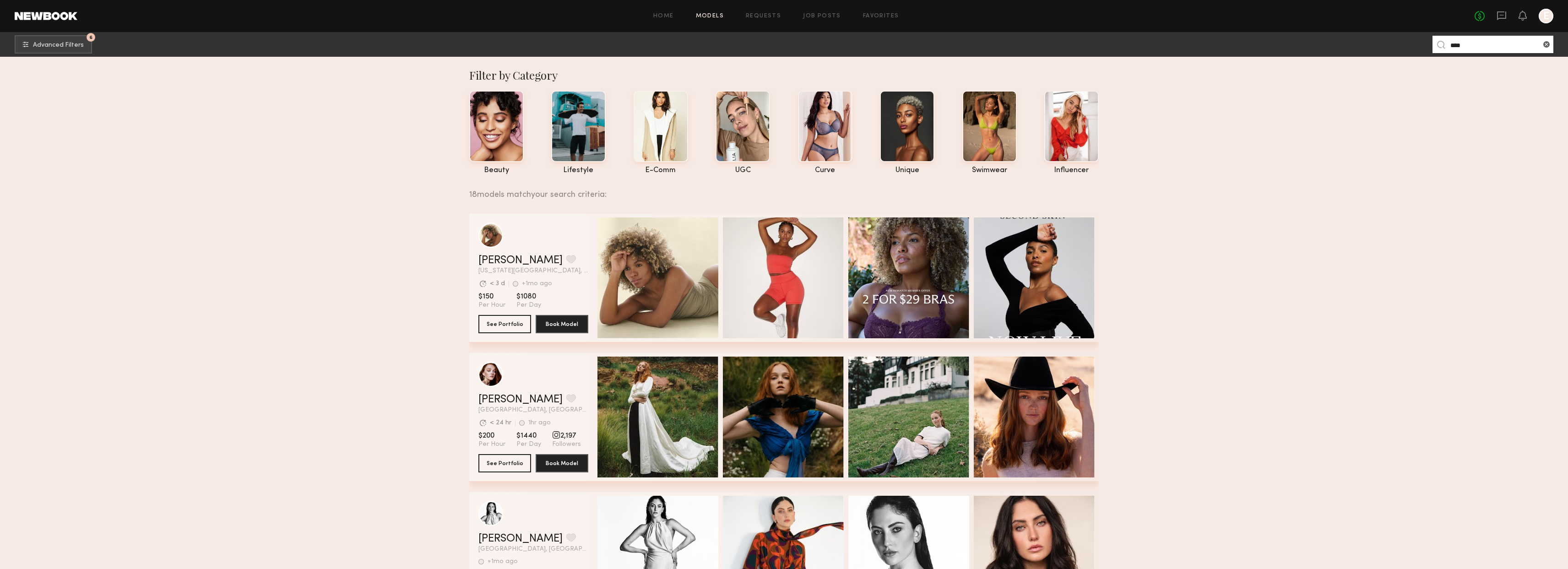
type input "****"
